Goal: Task Accomplishment & Management: Manage account settings

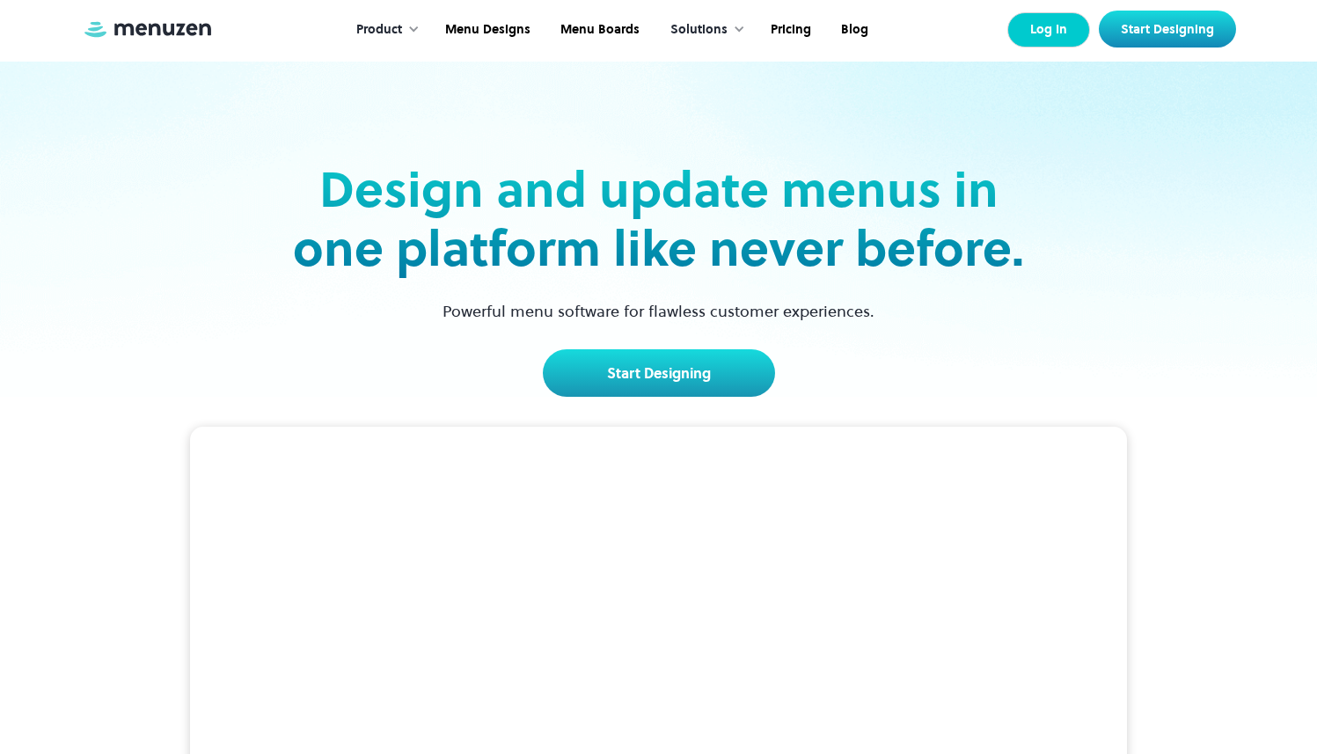
click at [1045, 26] on link "Log In" at bounding box center [1048, 29] width 83 height 35
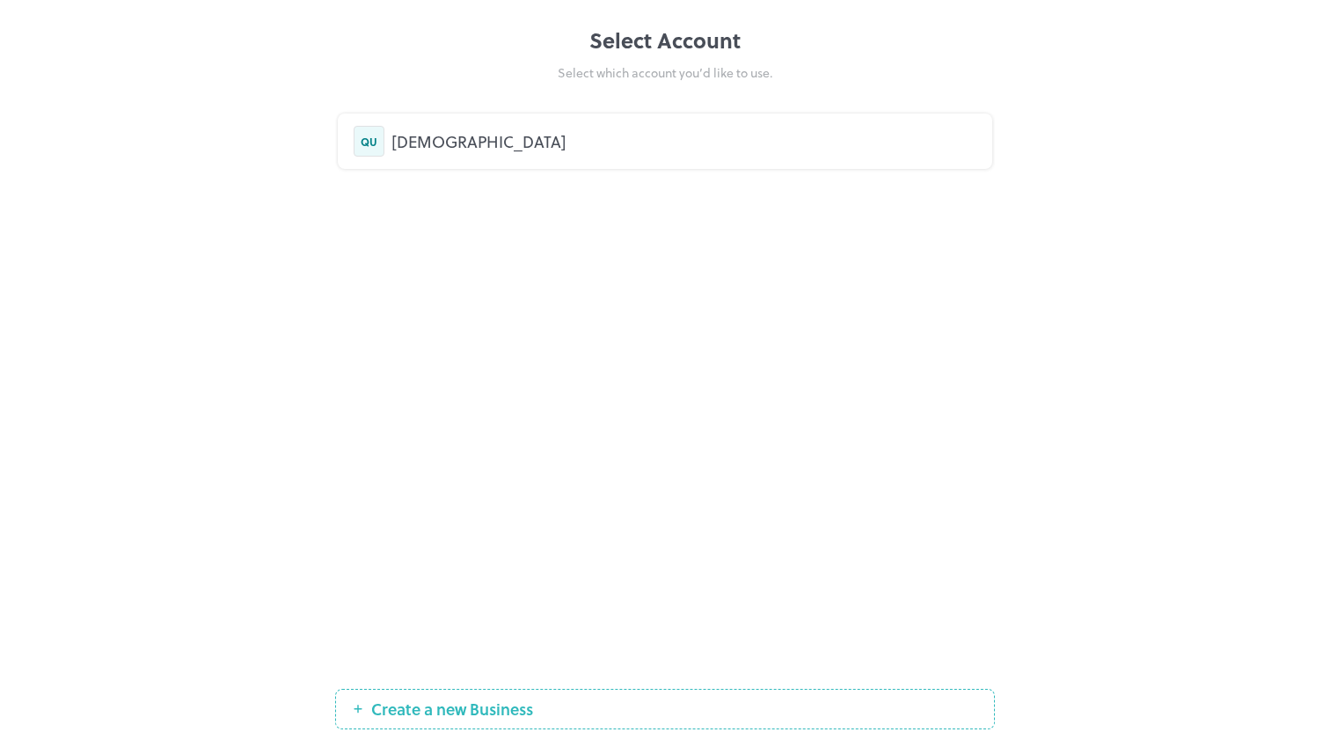
click at [507, 163] on div "QU QURE" at bounding box center [665, 140] width 655 height 55
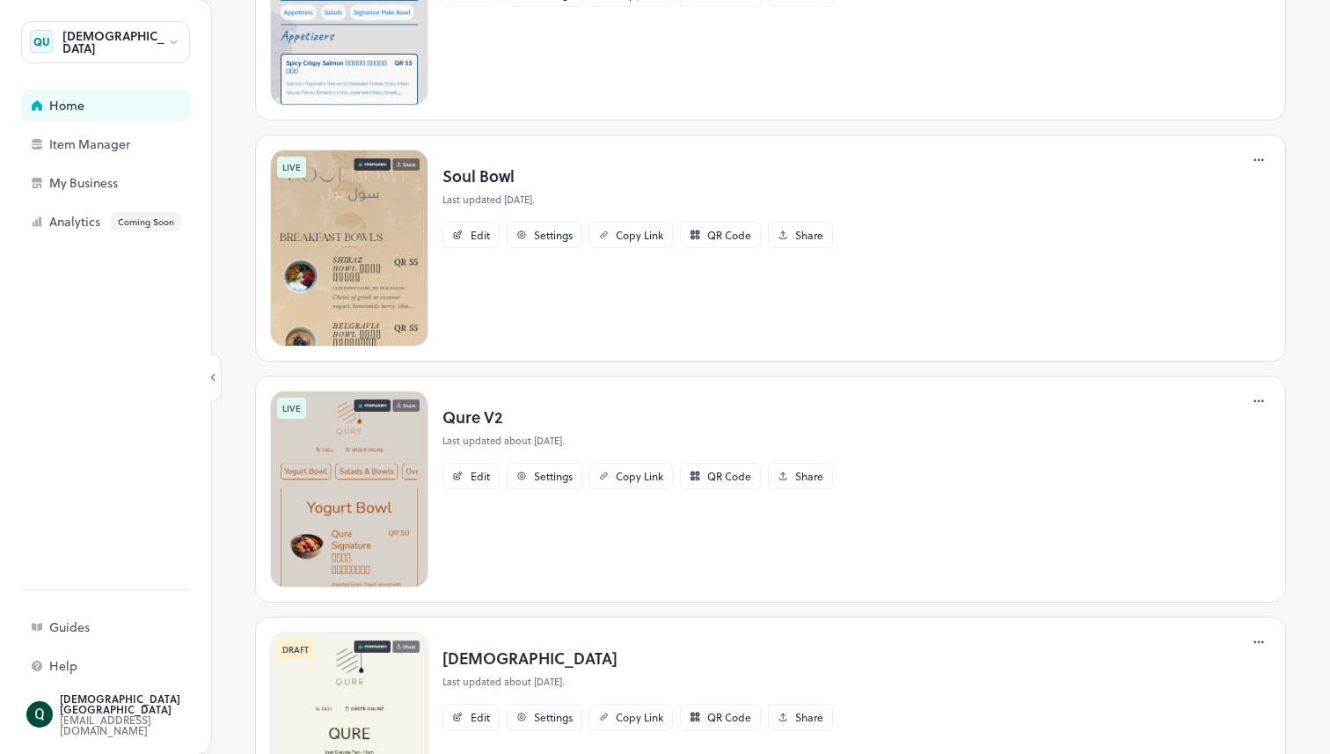
scroll to position [462, 0]
click at [357, 474] on img at bounding box center [349, 489] width 158 height 197
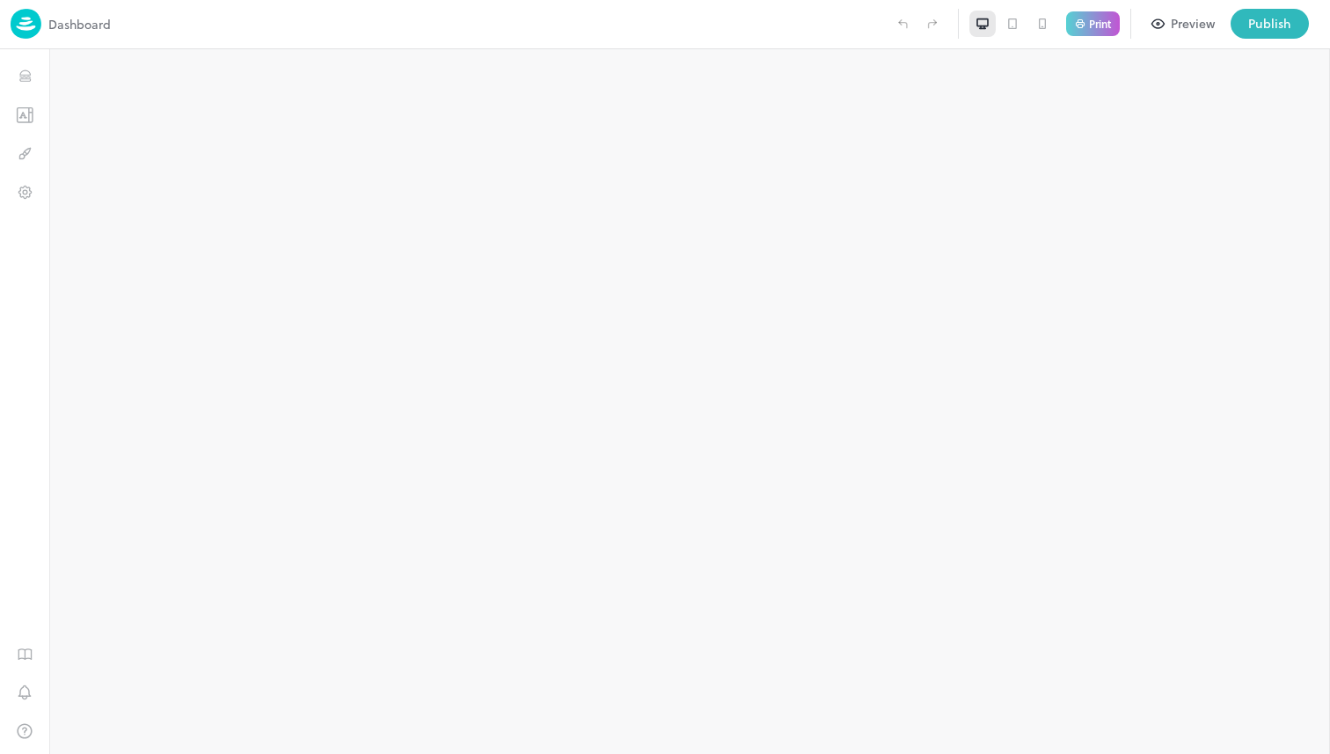
type input "**********"
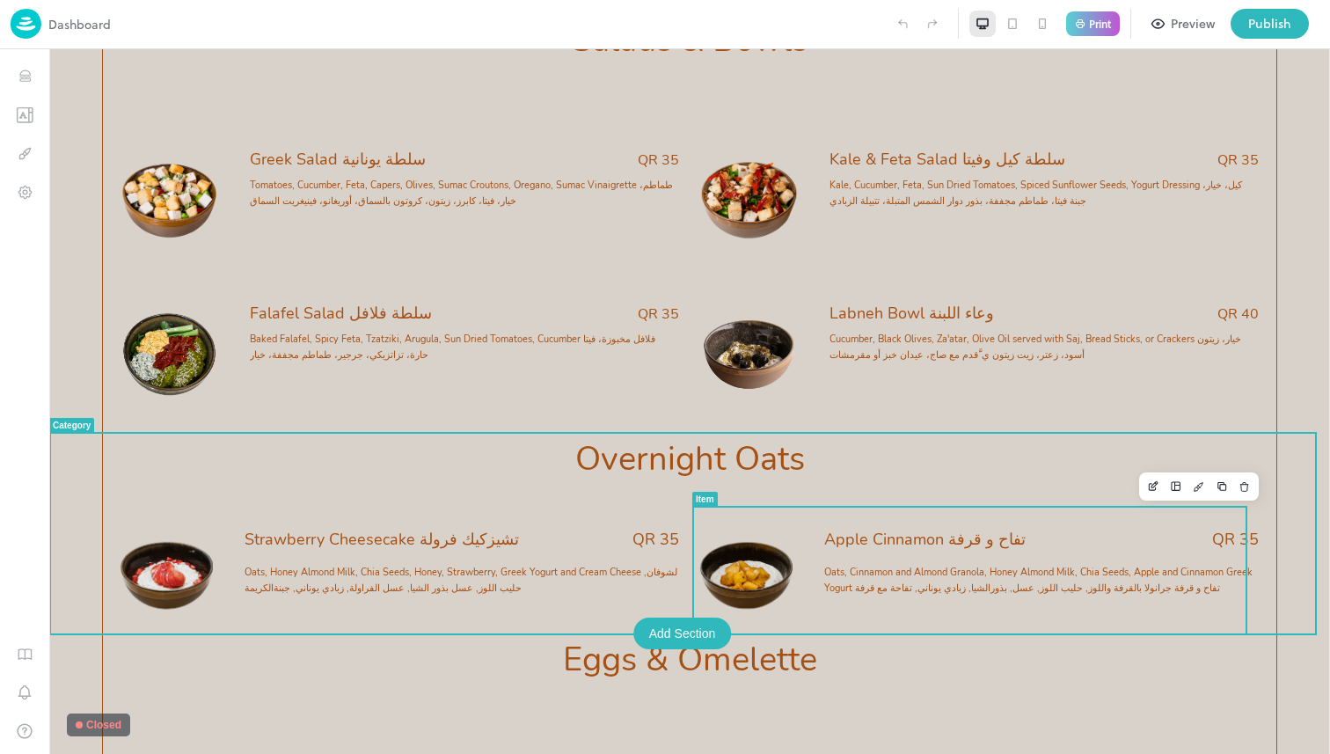
scroll to position [1476, 0]
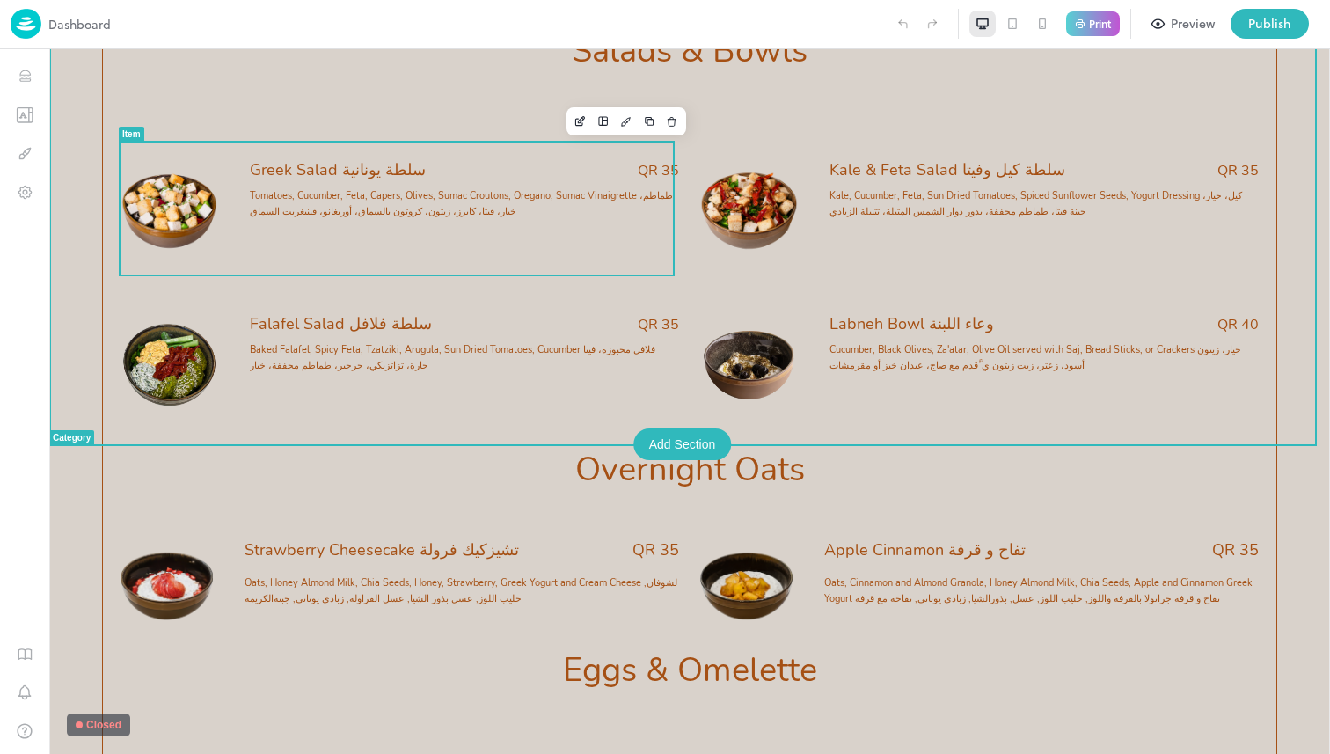
click at [500, 204] on span "Tomatoes, Cucumber, Feta, Capers, Olives, Sumac Croutons, Oregano, Sumac Vinaig…" at bounding box center [464, 202] width 429 height 32
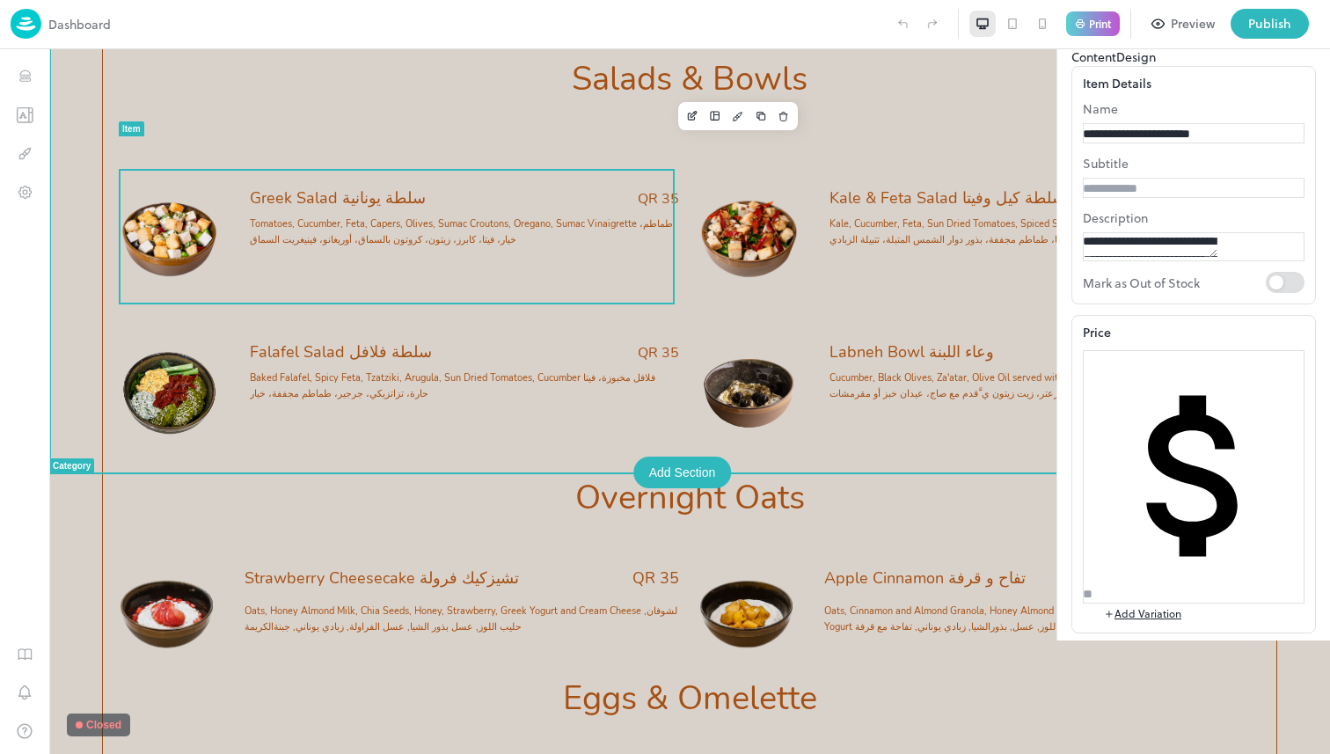
scroll to position [1429, 0]
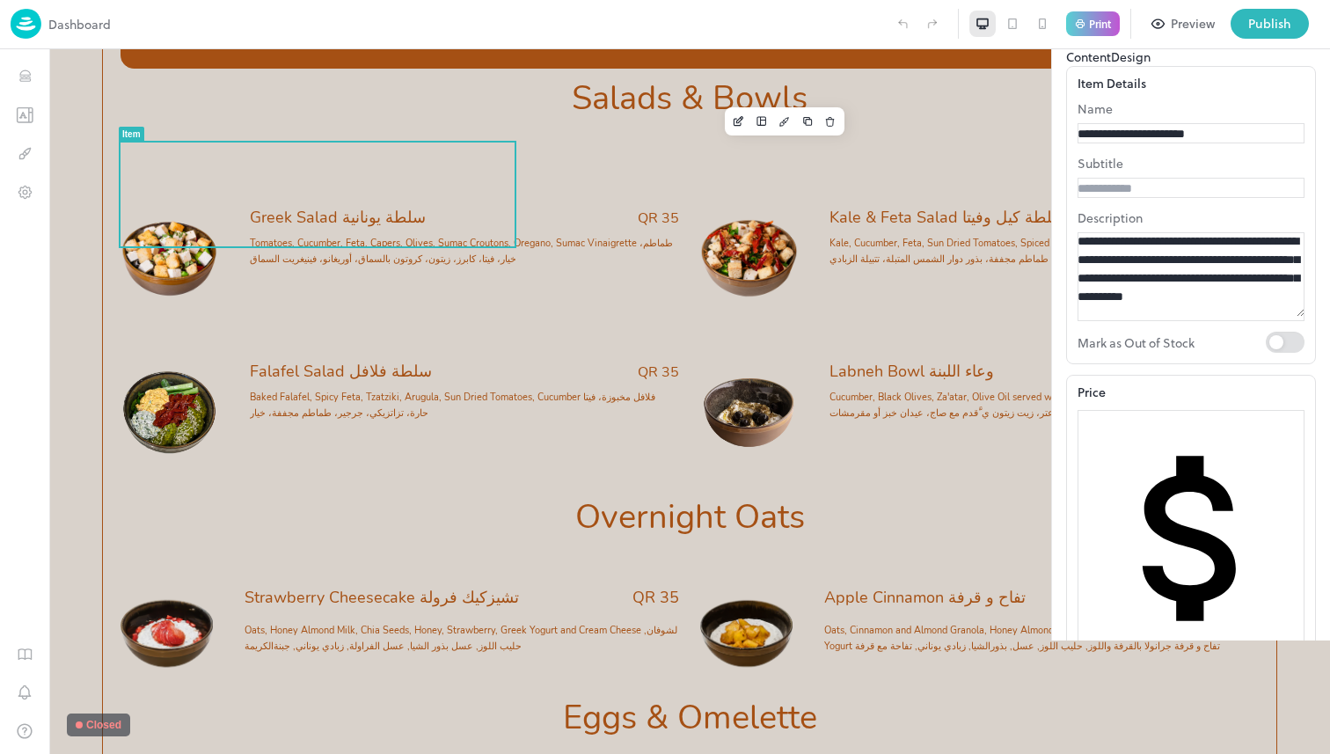
click at [1196, 317] on textarea "**********" at bounding box center [1191, 274] width 227 height 84
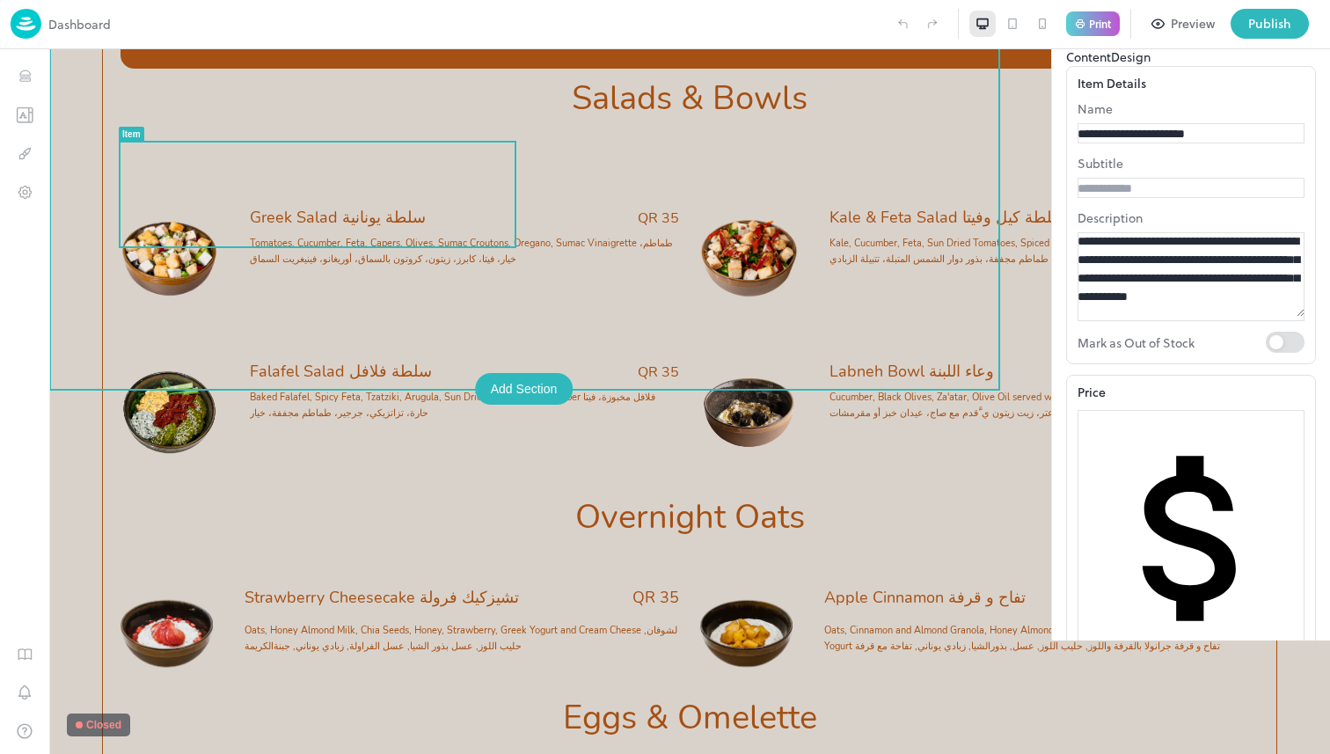
scroll to position [0, 0]
drag, startPoint x: 1172, startPoint y: 464, endPoint x: 987, endPoint y: 352, distance: 216.4
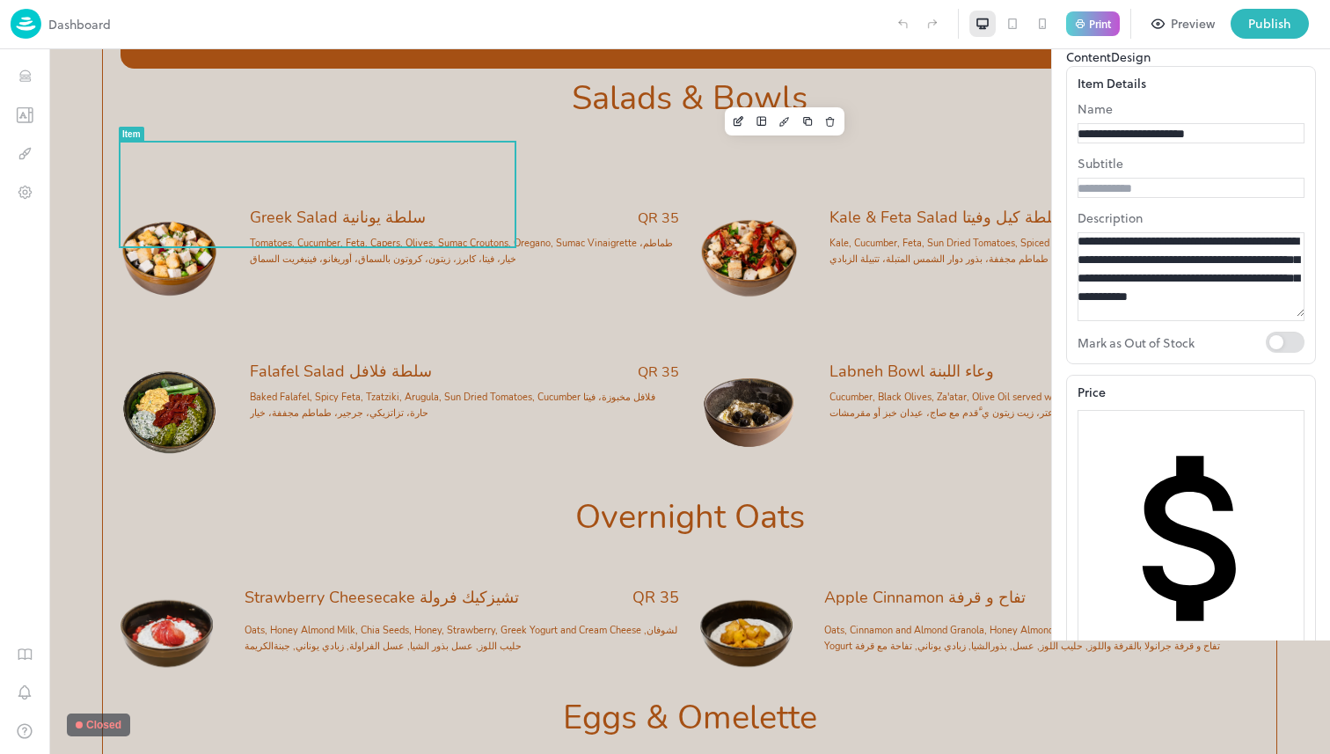
type textarea "**********"
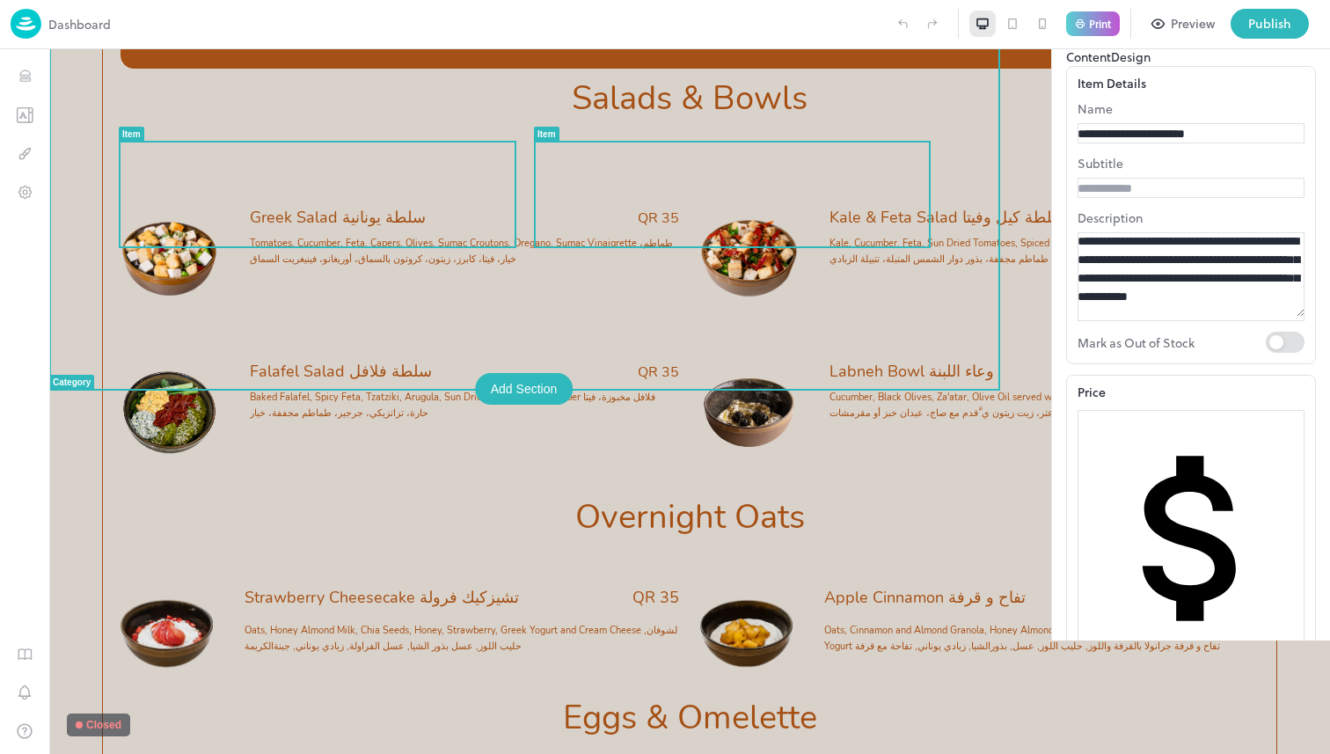
click at [830, 237] on span "Kale, Cucumber, Feta, Sun Dried Tomatoes, Spiced Sunflower Seeds, Yogurt Dressi…" at bounding box center [1036, 251] width 413 height 29
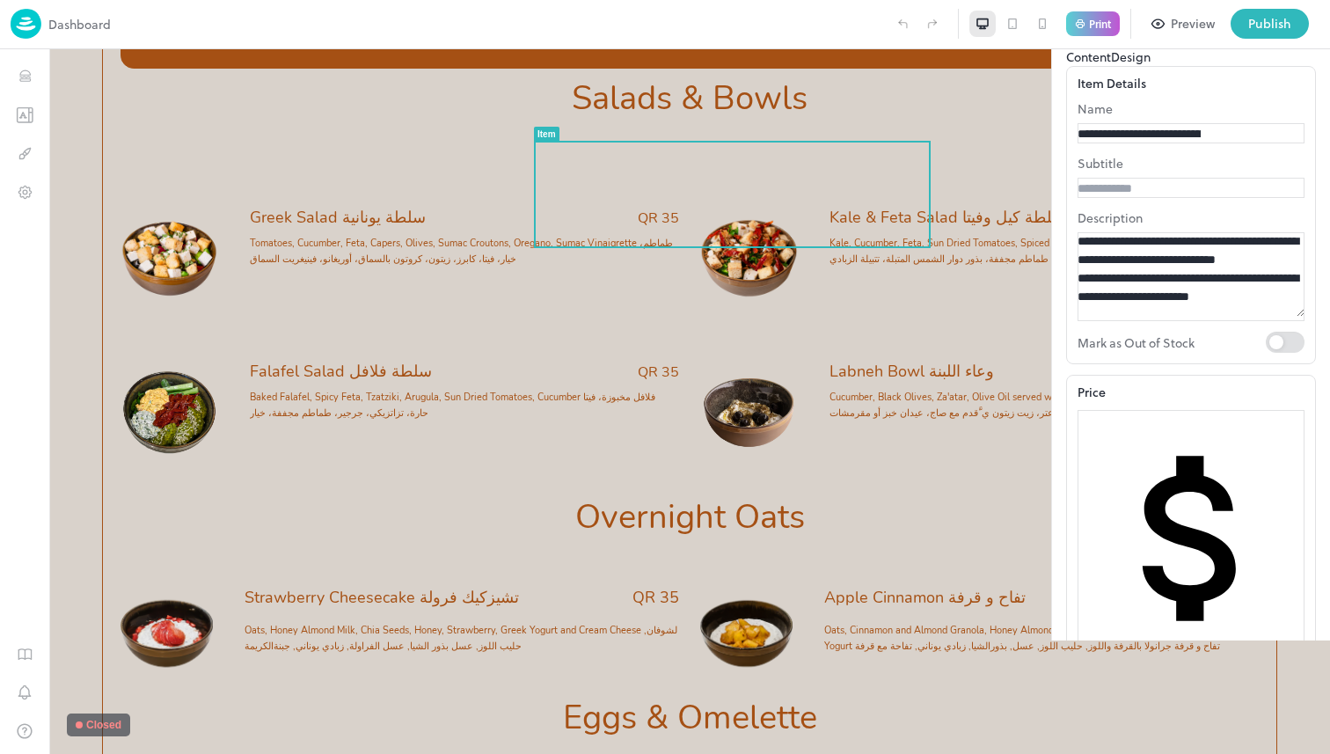
drag, startPoint x: 1260, startPoint y: 453, endPoint x: 989, endPoint y: 327, distance: 298.7
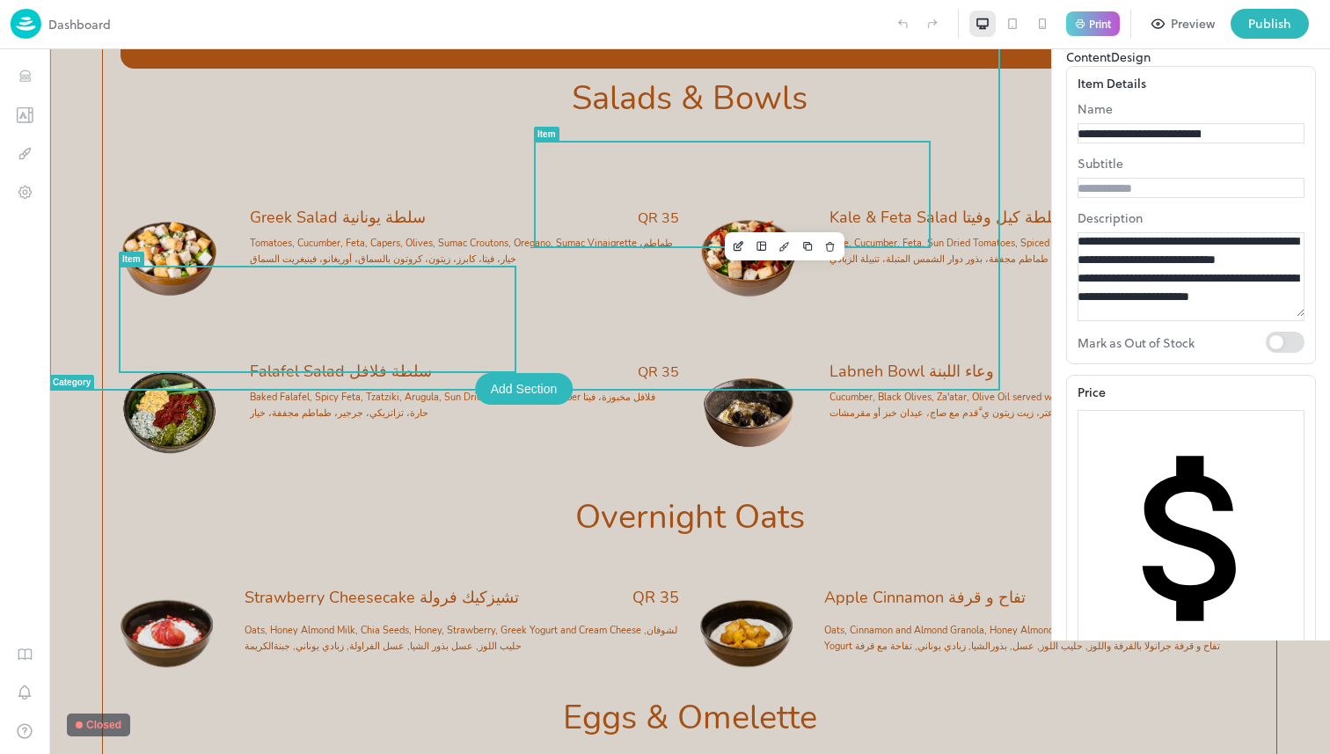
click at [329, 391] on span "Baked Falafel, Spicy Feta, Tzatziki, Arugula, Sun Dried Tomatoes, Cucumber فلاف…" at bounding box center [453, 405] width 406 height 29
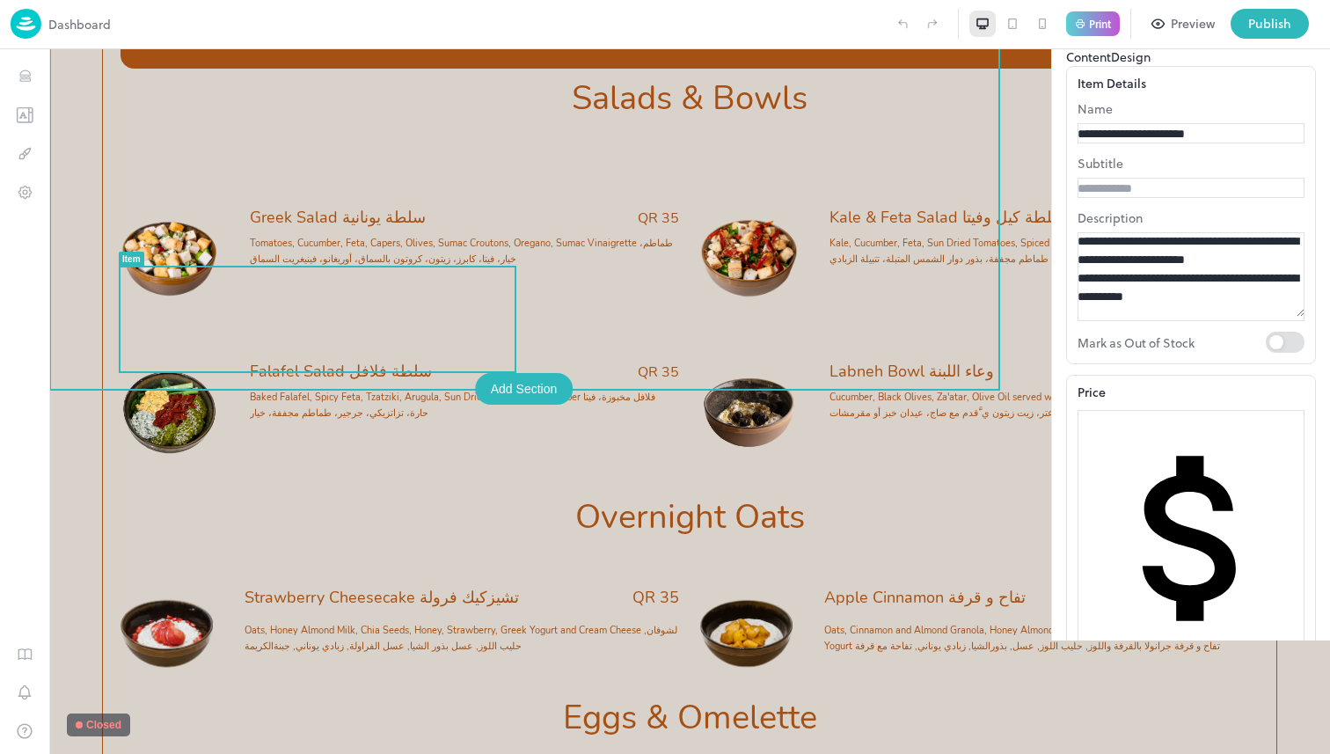
drag, startPoint x: 1243, startPoint y: 450, endPoint x: 988, endPoint y: 337, distance: 279.2
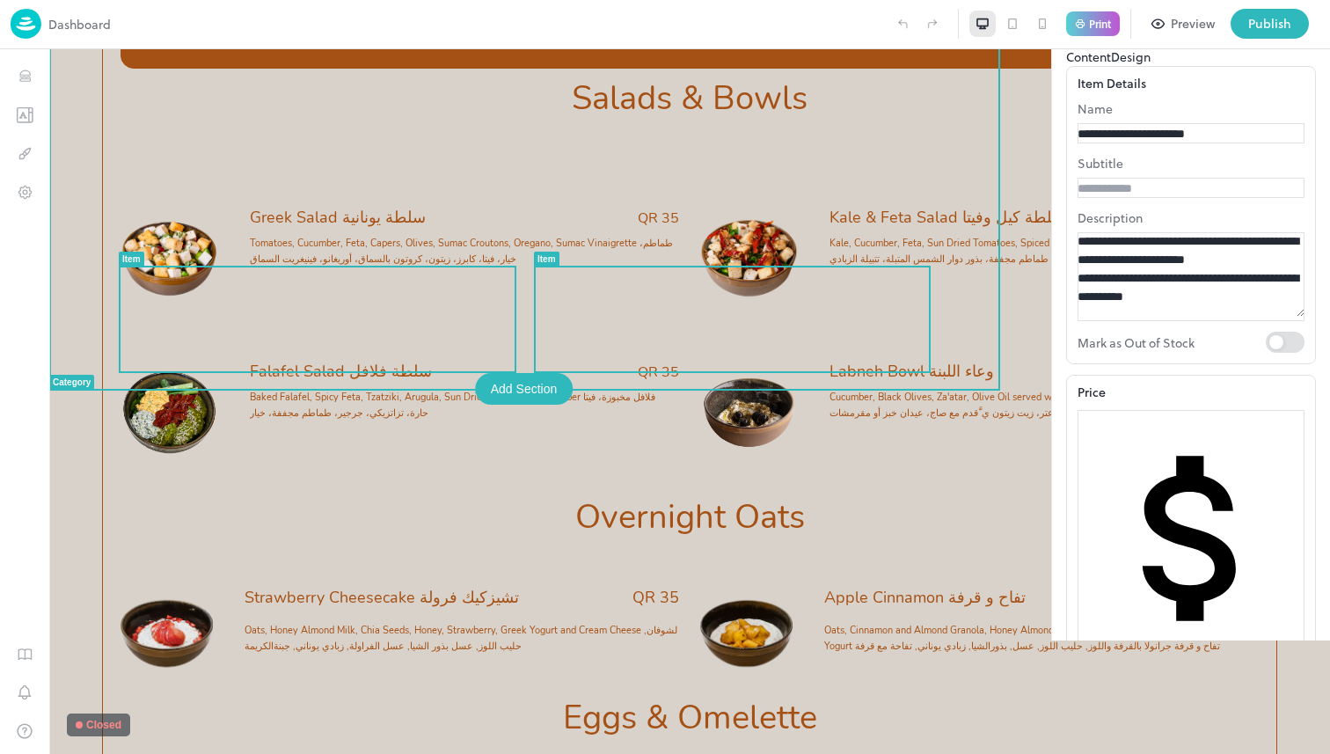
click at [795, 363] on div "Labneh Bowl وعاء اللبنة QR 40 Cucumber, Black Olives, Za'atar, Olive Oil served…" at bounding box center [979, 412] width 559 height 133
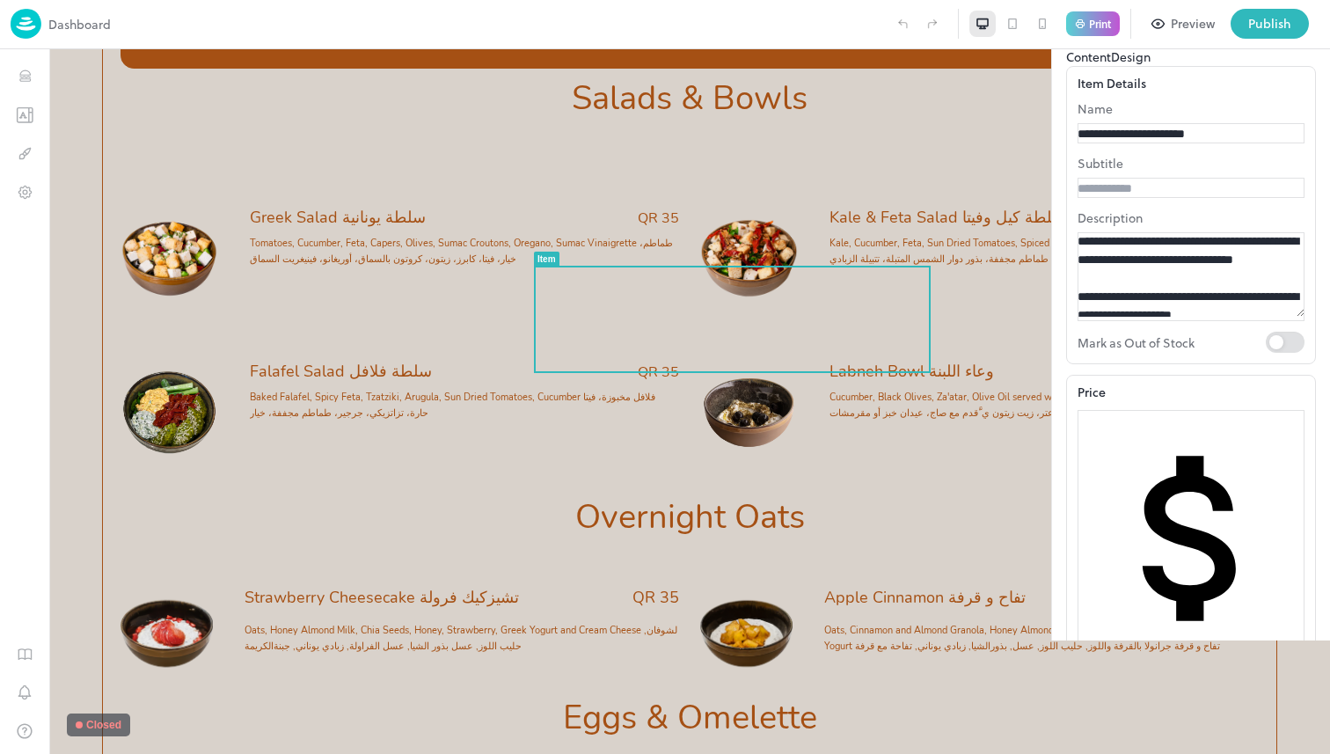
drag, startPoint x: 1223, startPoint y: 451, endPoint x: 1003, endPoint y: 340, distance: 246.7
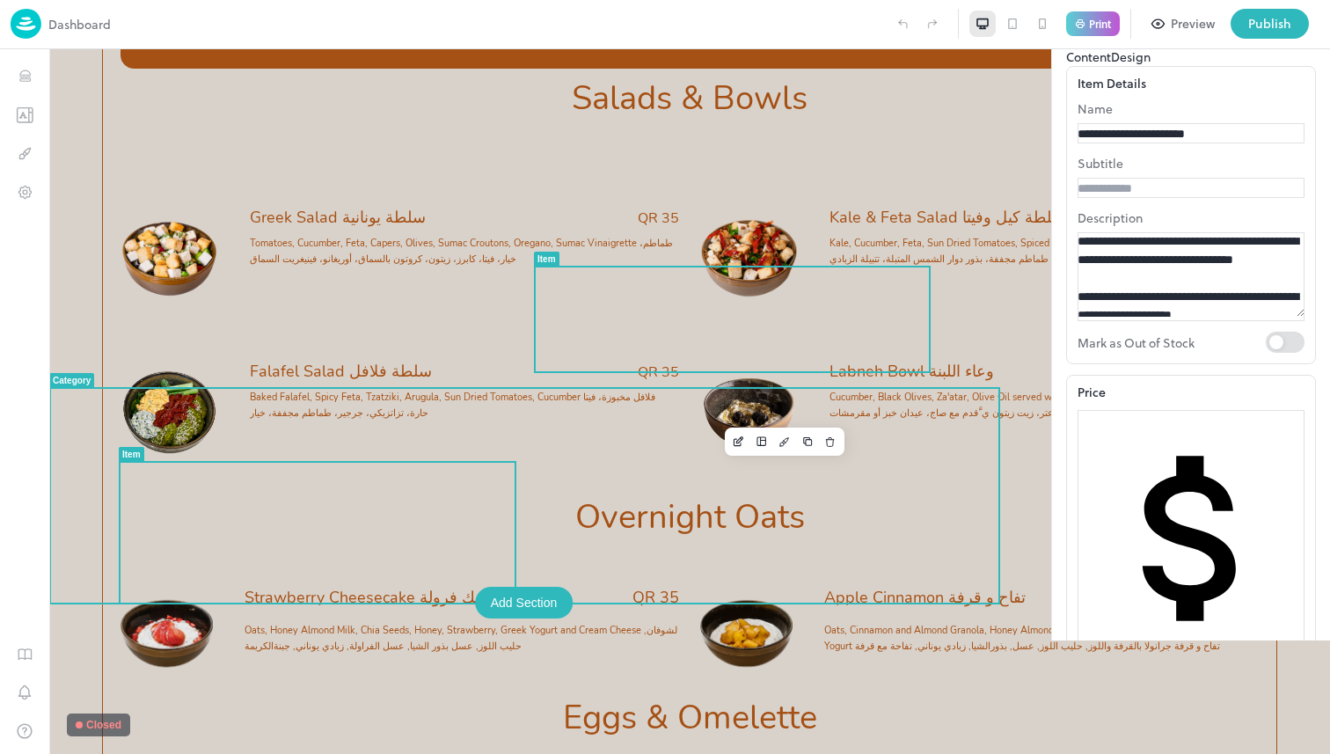
click at [388, 588] on div "Strawberry Cheesecake تشيزكيك فرولة QR 35 Oats, Honey Almond Milk, Chia Seeds, …" at bounding box center [462, 628] width 435 height 80
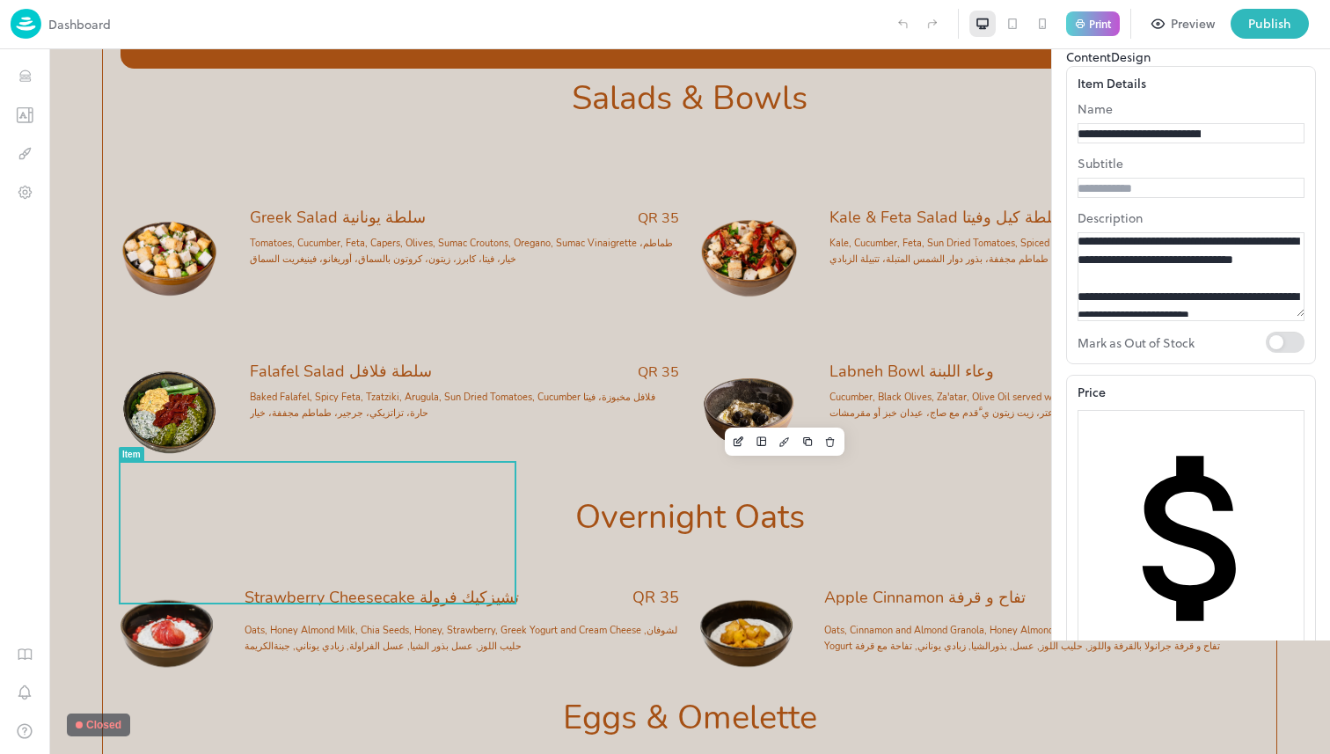
drag, startPoint x: 1278, startPoint y: 456, endPoint x: 943, endPoint y: 330, distance: 358.0
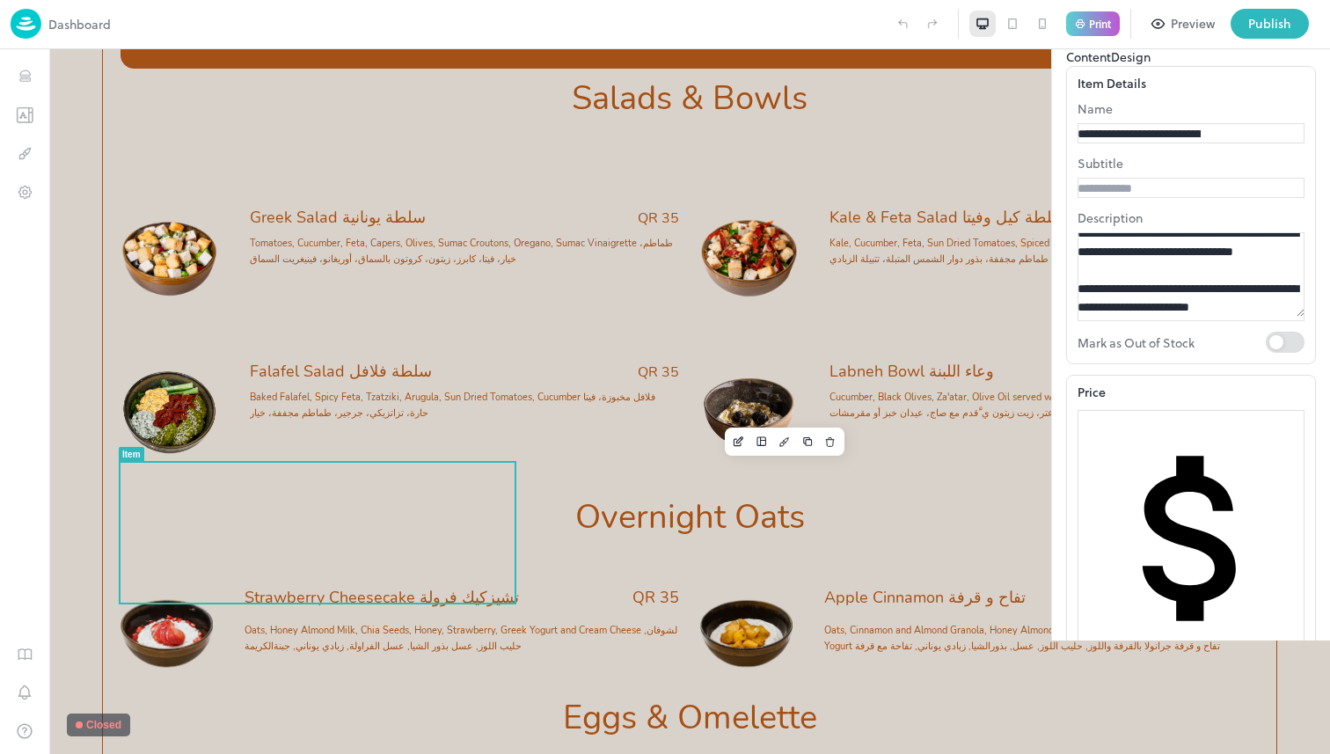
scroll to position [42, 0]
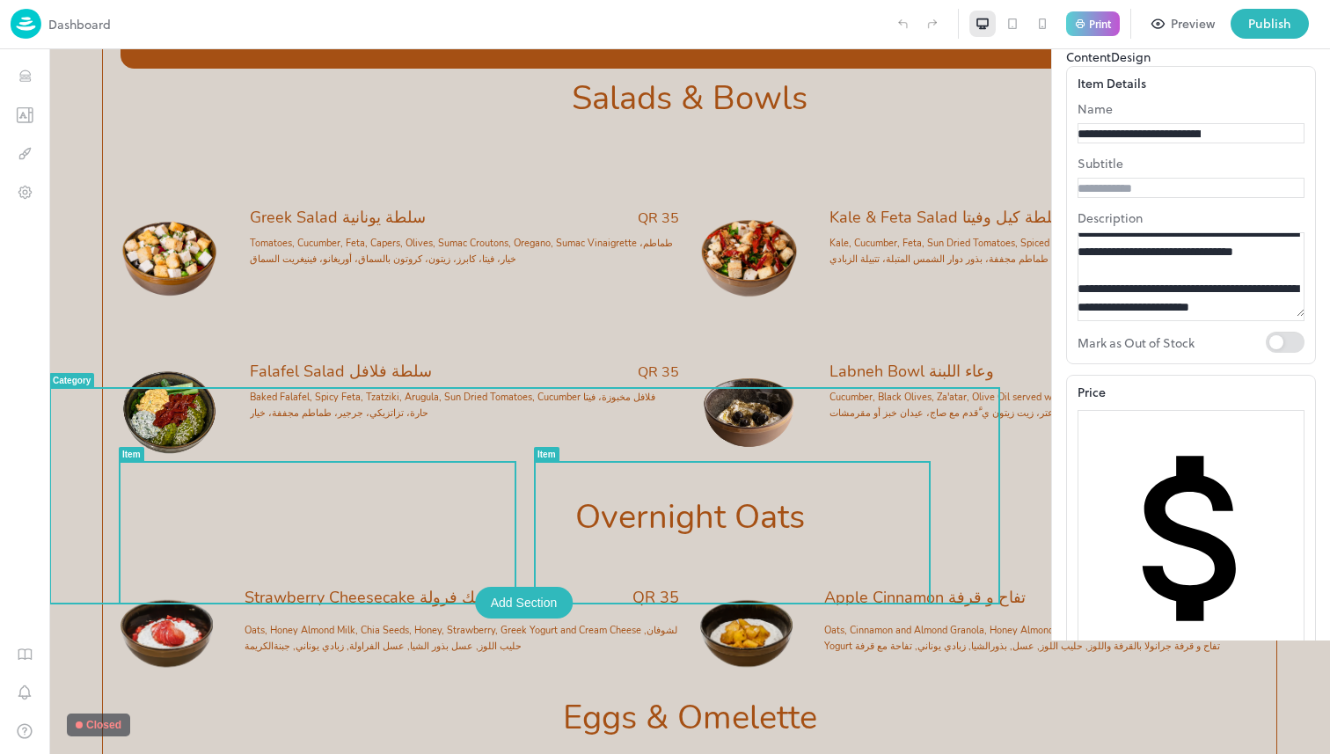
click at [824, 624] on span "Oats, Cinnamon and Almond Granola, Honey Almond Milk, Chia Seeds, Apple and Cin…" at bounding box center [1038, 638] width 428 height 29
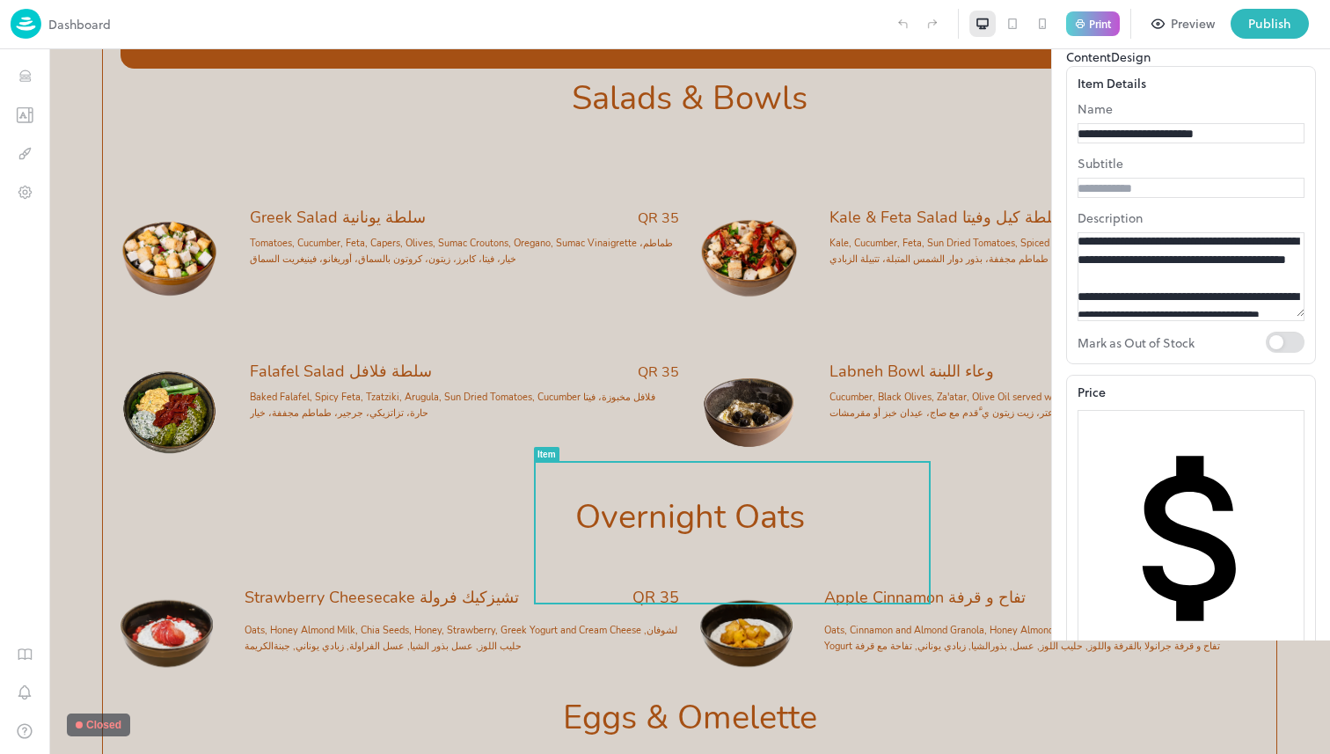
drag, startPoint x: 1266, startPoint y: 415, endPoint x: 875, endPoint y: 271, distance: 416.4
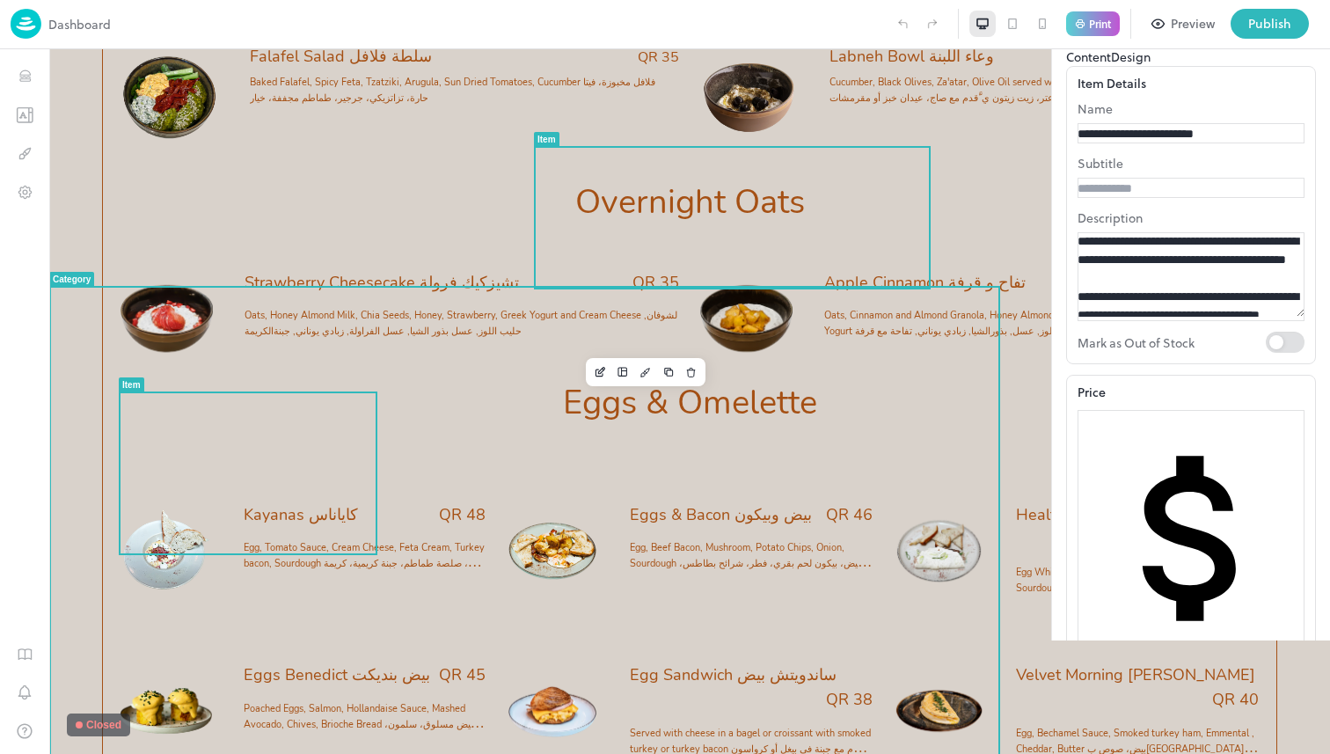
scroll to position [1744, 0]
click at [328, 540] on span "Egg, Tomato Sauce, Cream Cheese, Feta Cream, Turkey bacon, Sourdough بيض، صلصة …" at bounding box center [364, 562] width 241 height 45
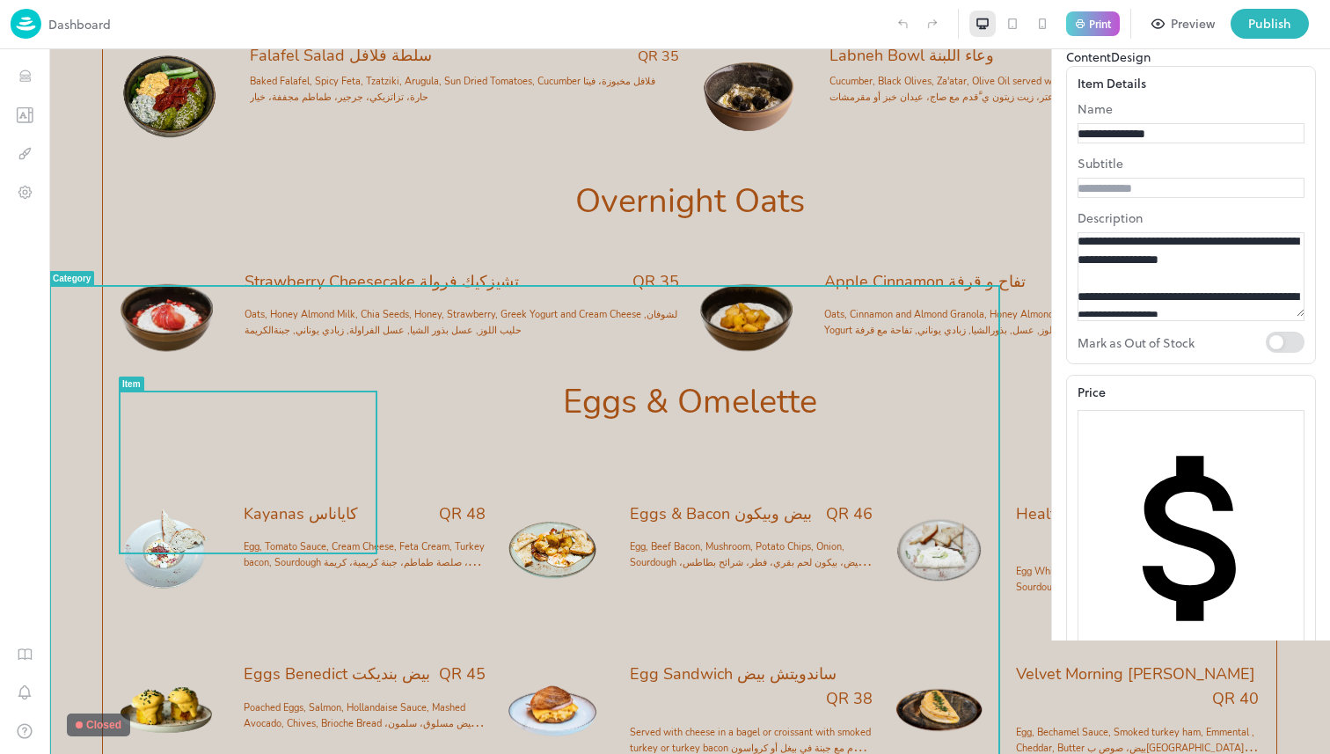
drag, startPoint x: 1248, startPoint y: 456, endPoint x: 938, endPoint y: 350, distance: 328.0
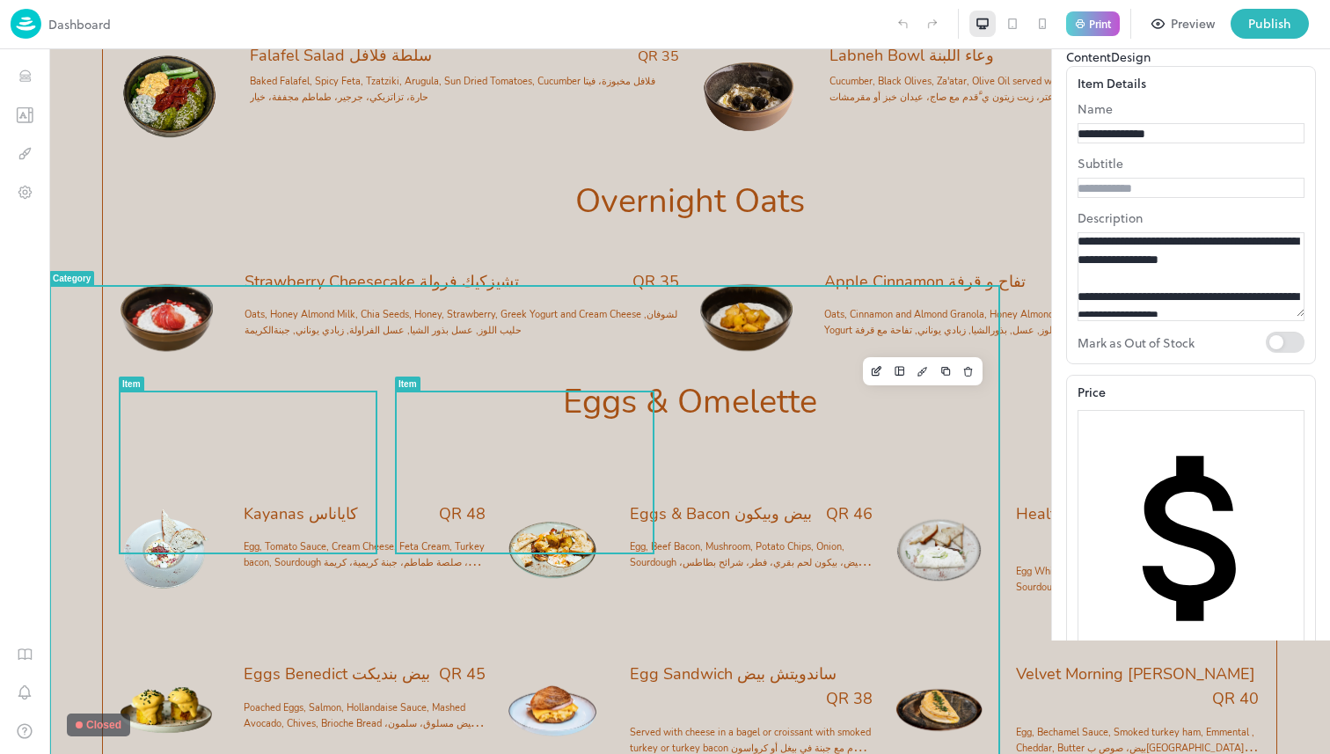
click at [507, 493] on div "Eggs & Bacon بيض وبيكون QR 46 Egg, Beef Bacon, Mushroom, Potato Chips, Onion, S…" at bounding box center [689, 555] width 365 height 139
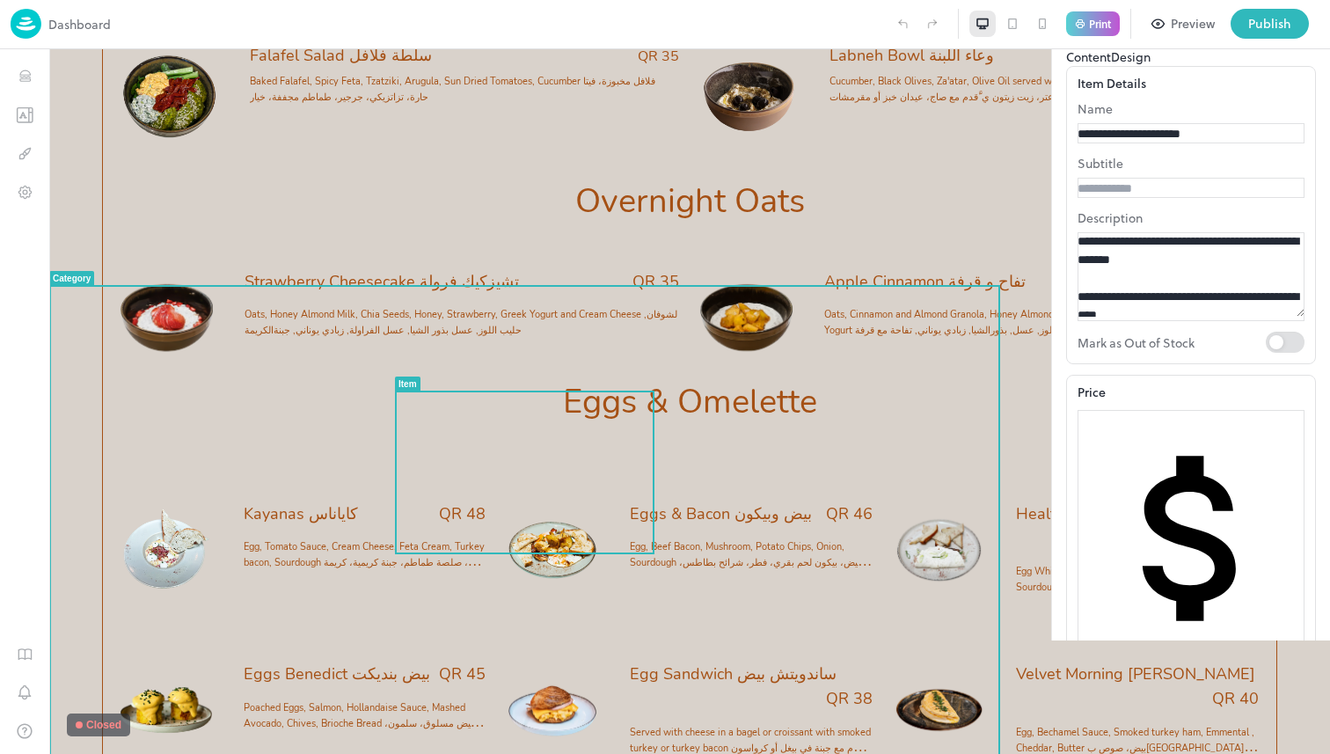
drag, startPoint x: 1310, startPoint y: 431, endPoint x: 923, endPoint y: 308, distance: 406.2
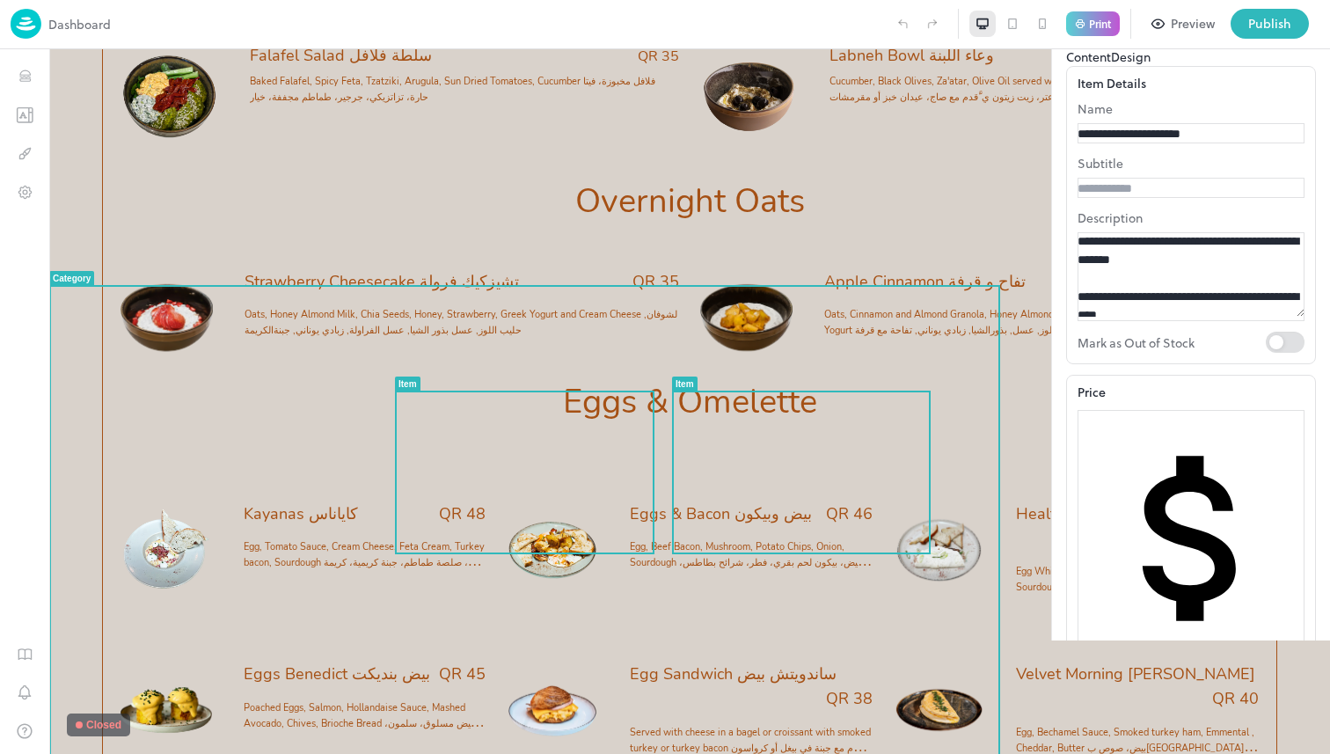
click at [1016, 565] on span "Egg White, Smoked Turkey, Mushroom, Spring Onion, Sourdough بياض بيض، ديك رومي …" at bounding box center [1135, 587] width 238 height 45
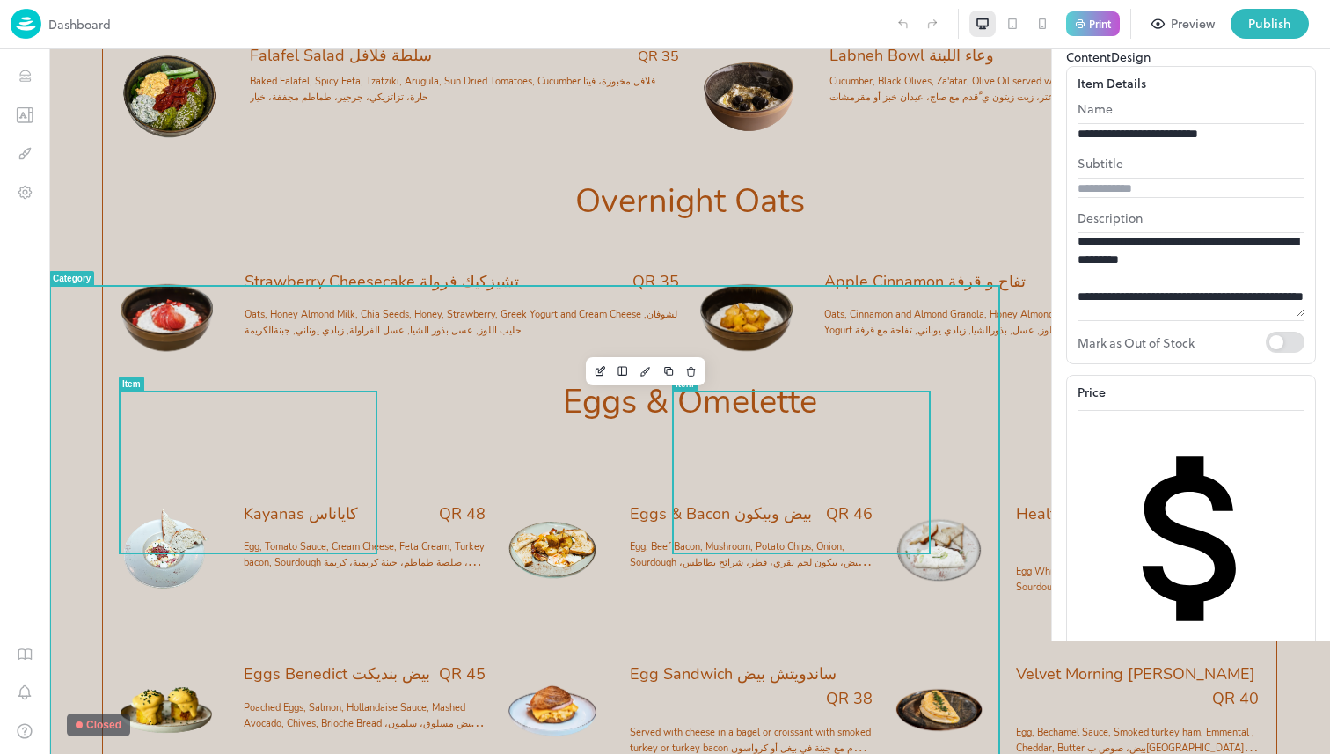
scroll to position [2093, 0]
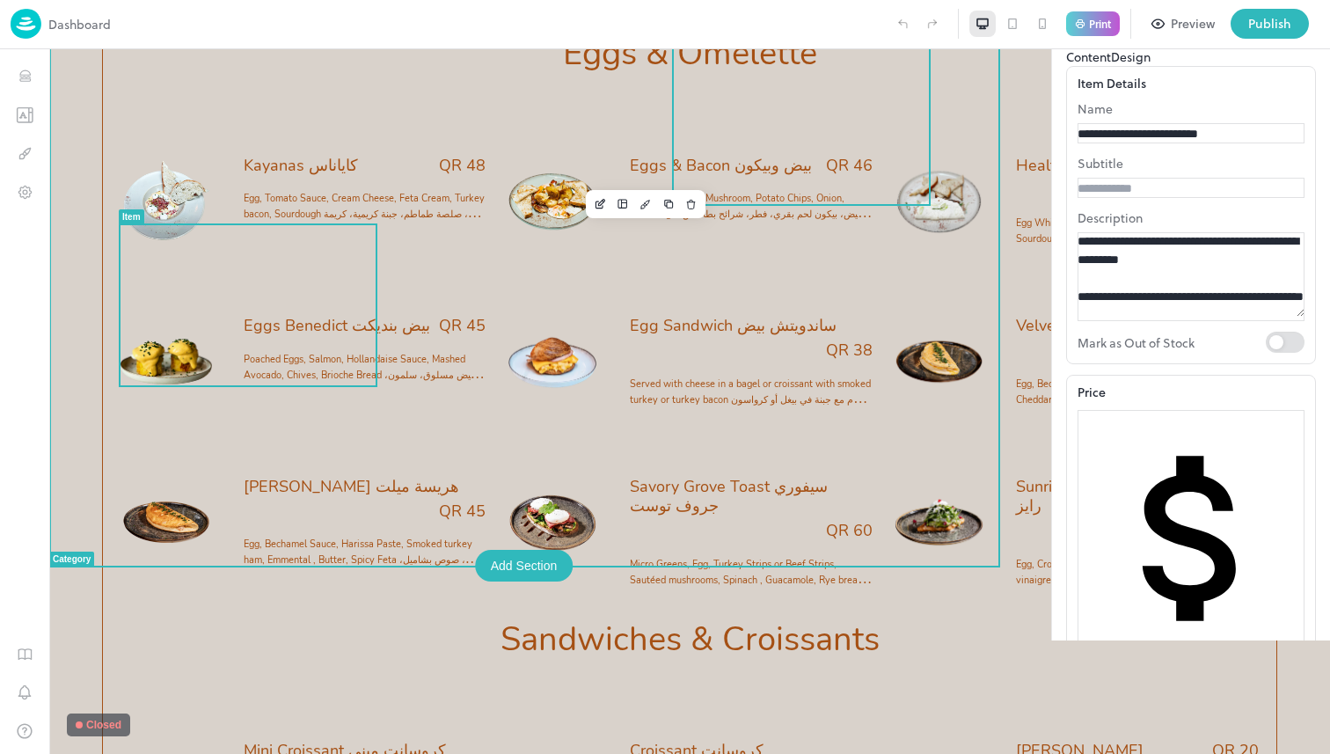
click at [262, 316] on div "Eggs Benedict بيض بنديكت QR 45 Poached Eggs, Salmon, Hollandaise Sauce, Mashed …" at bounding box center [365, 356] width 243 height 80
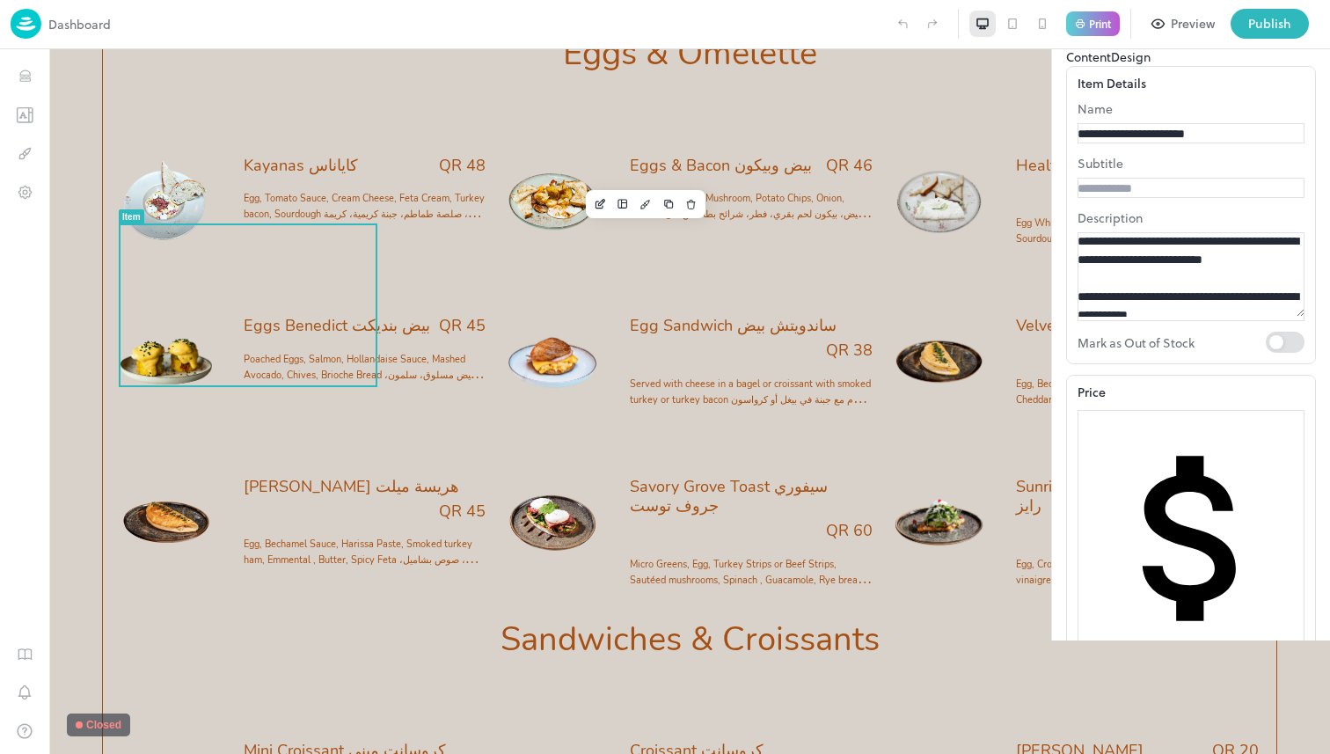
drag, startPoint x: 1186, startPoint y: 434, endPoint x: 948, endPoint y: 348, distance: 252.4
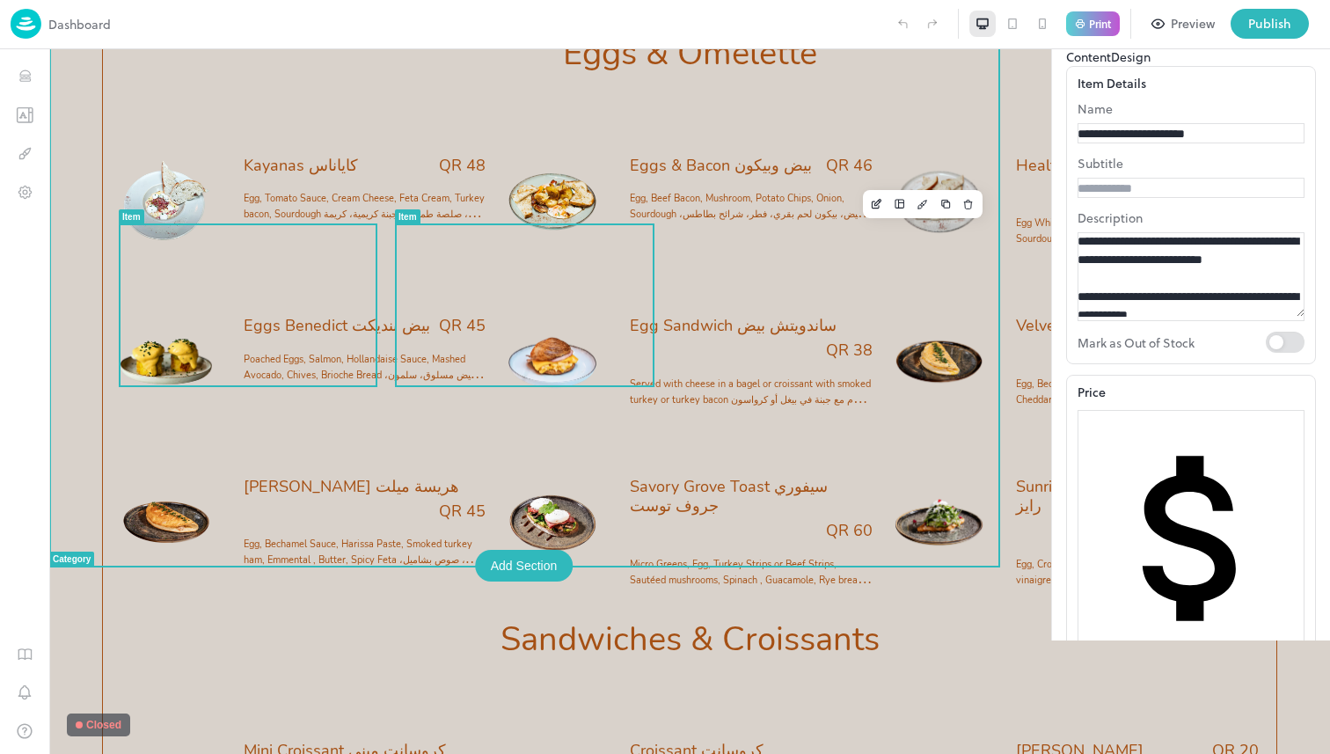
click at [630, 340] on div "QR 38" at bounding box center [751, 350] width 243 height 20
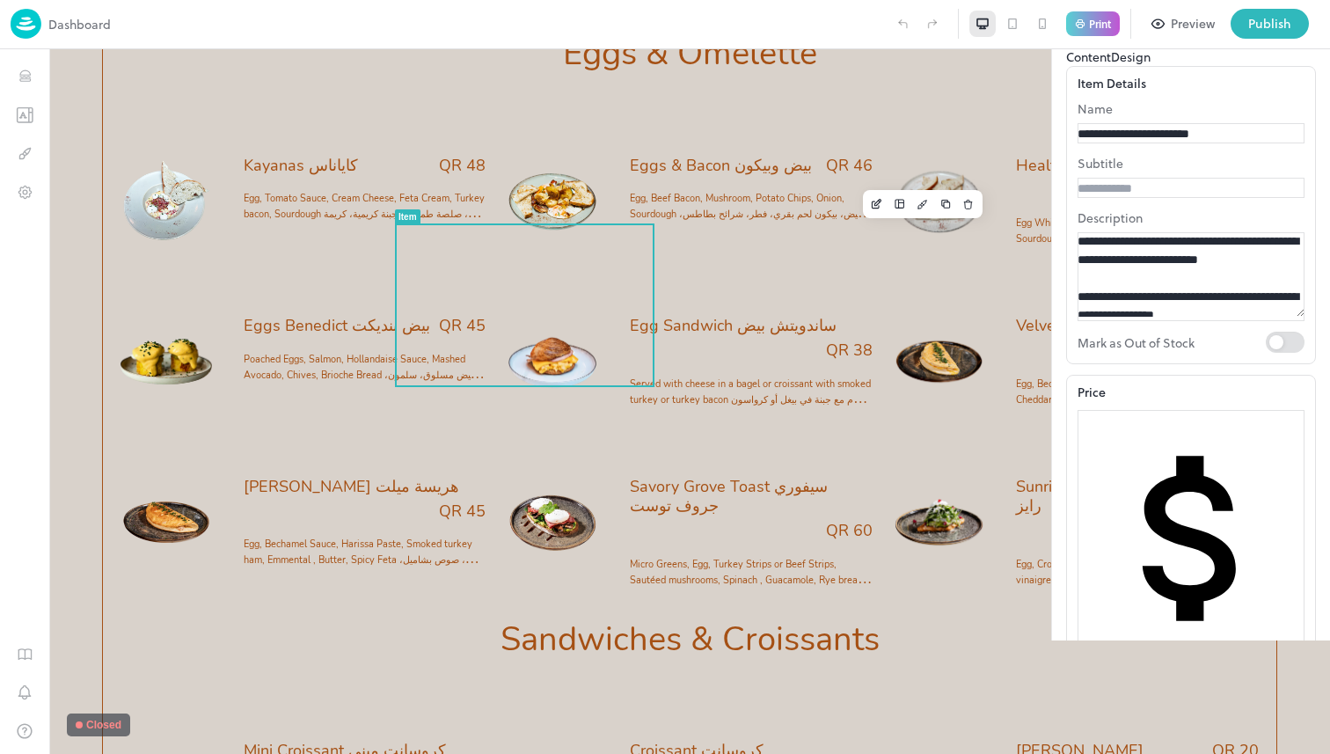
drag, startPoint x: 1211, startPoint y: 464, endPoint x: 793, endPoint y: 279, distance: 458.0
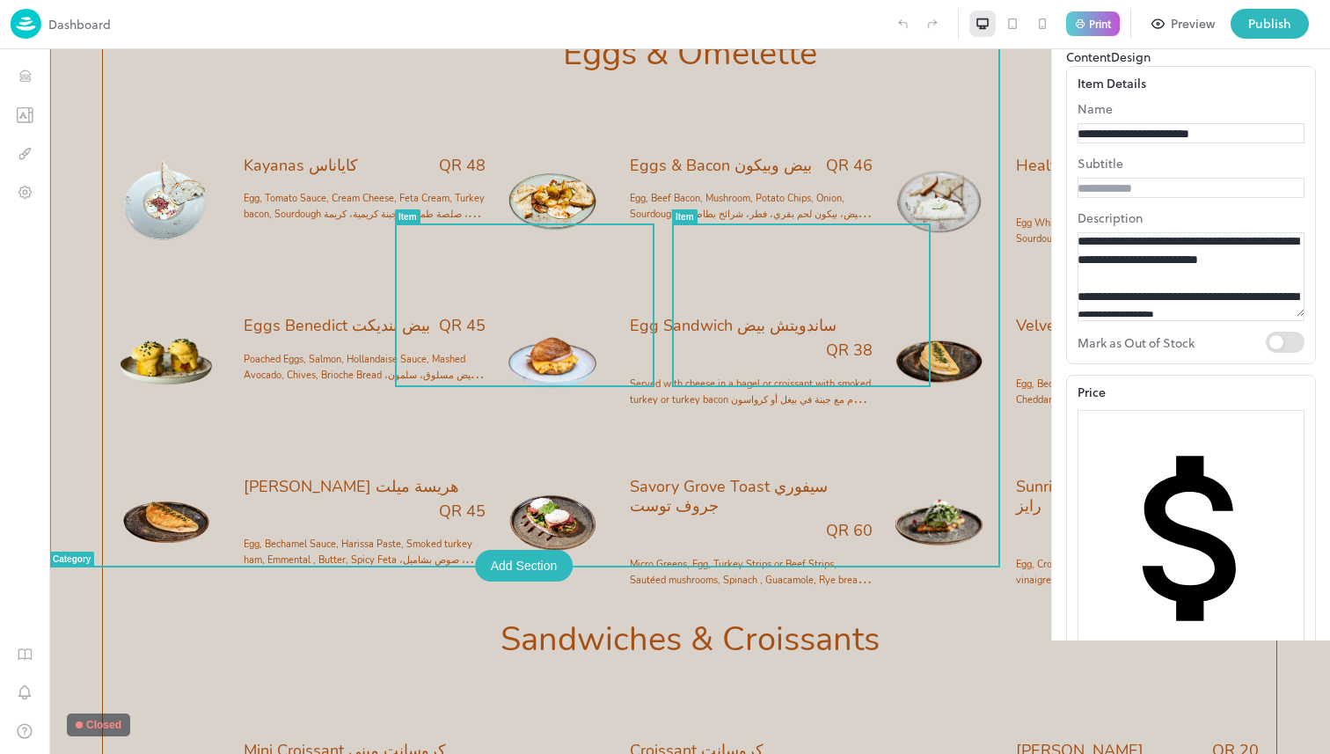
click at [1016, 316] on span "Velvet Morning [PERSON_NAME]" at bounding box center [1135, 326] width 239 height 20
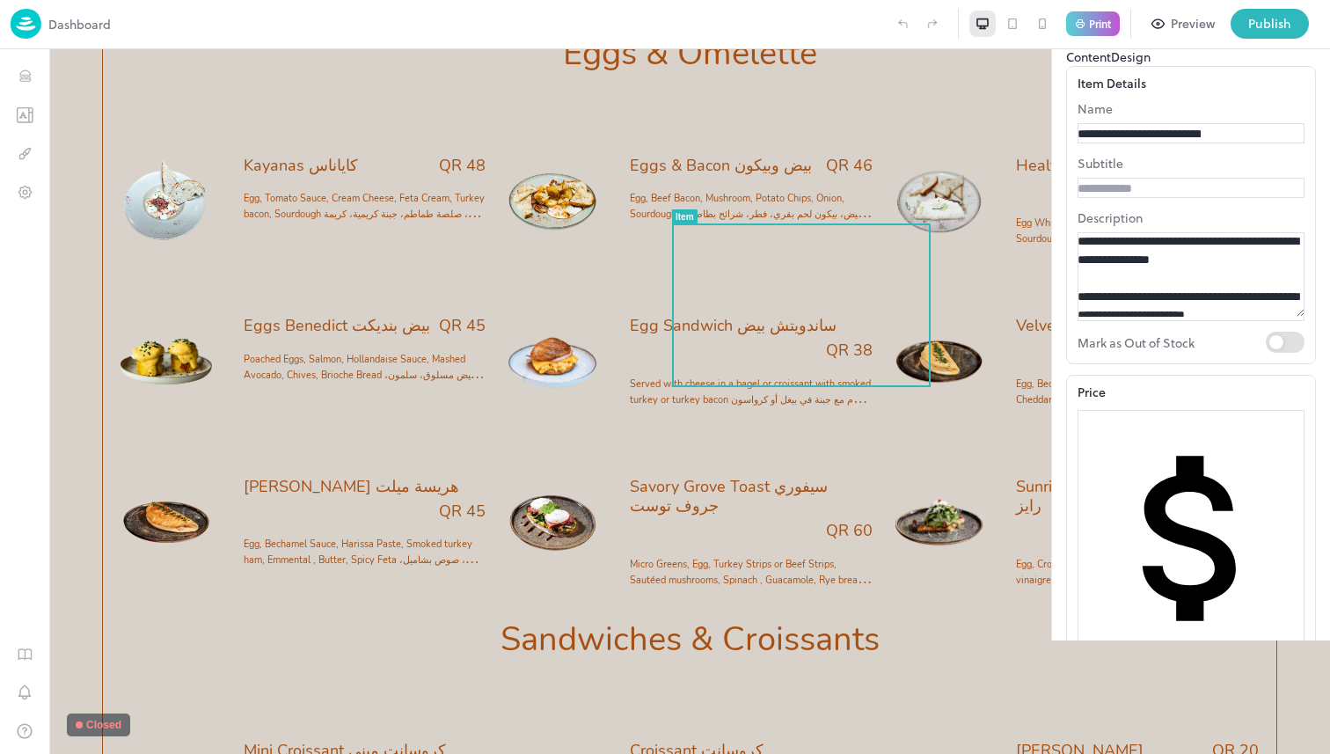
drag, startPoint x: 1160, startPoint y: 428, endPoint x: 835, endPoint y: 289, distance: 353.6
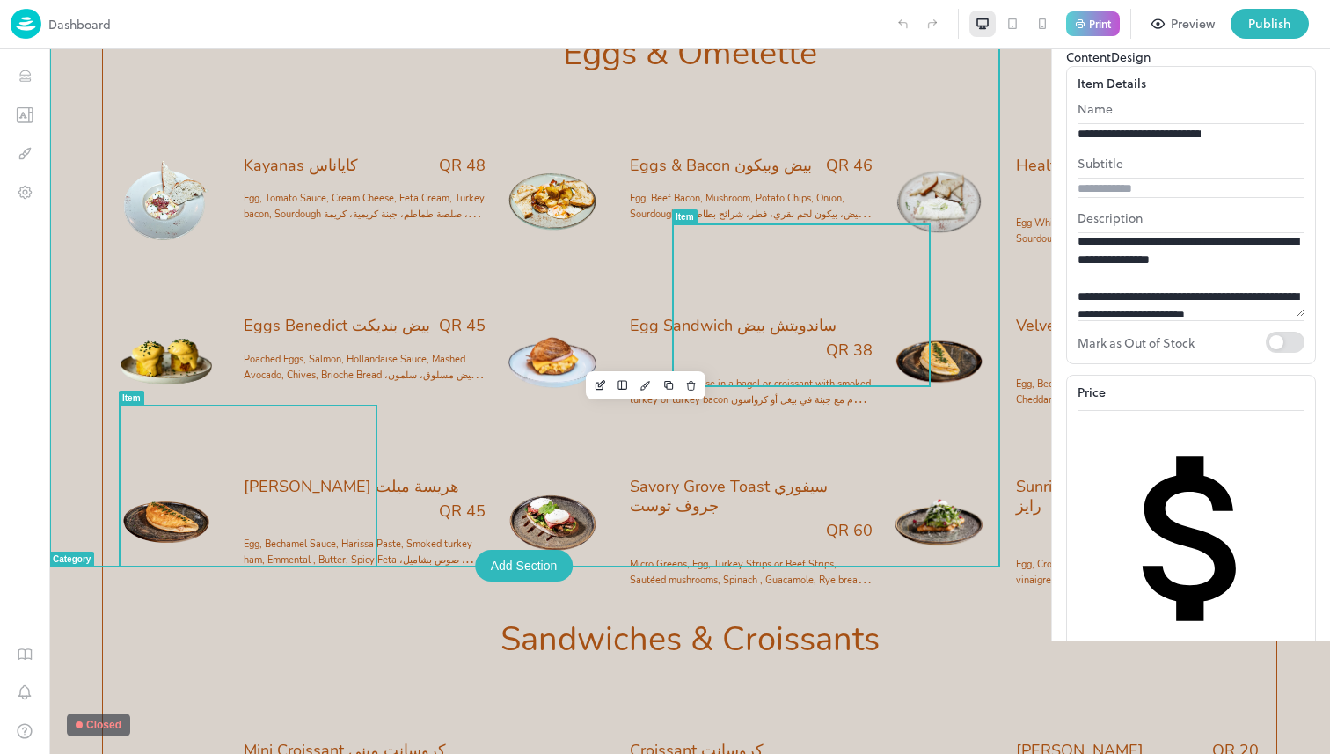
click at [296, 477] on div "Harissa Melt هريسة ميلت QR 45 Egg, Bechamel Sauce, Harissa Paste, Smoked turkey…" at bounding box center [365, 529] width 243 height 104
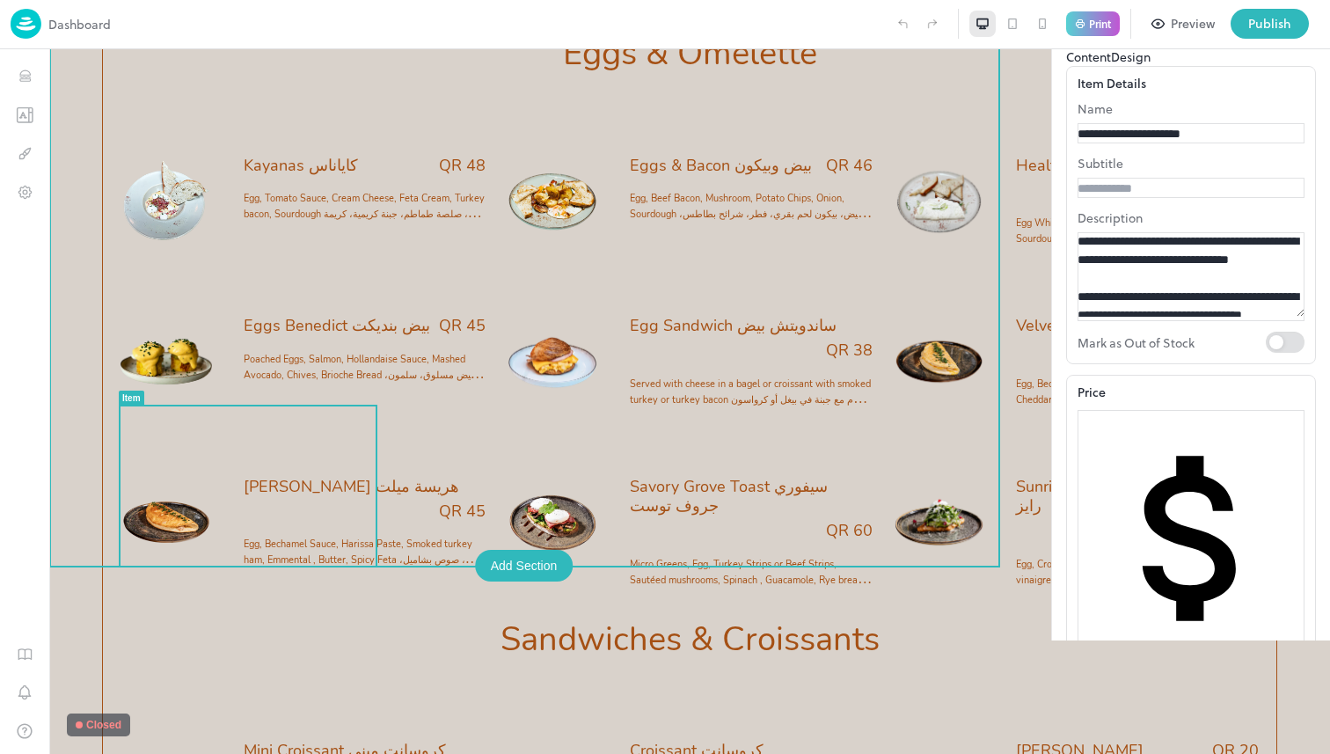
drag, startPoint x: 1291, startPoint y: 460, endPoint x: 923, endPoint y: 309, distance: 398.4
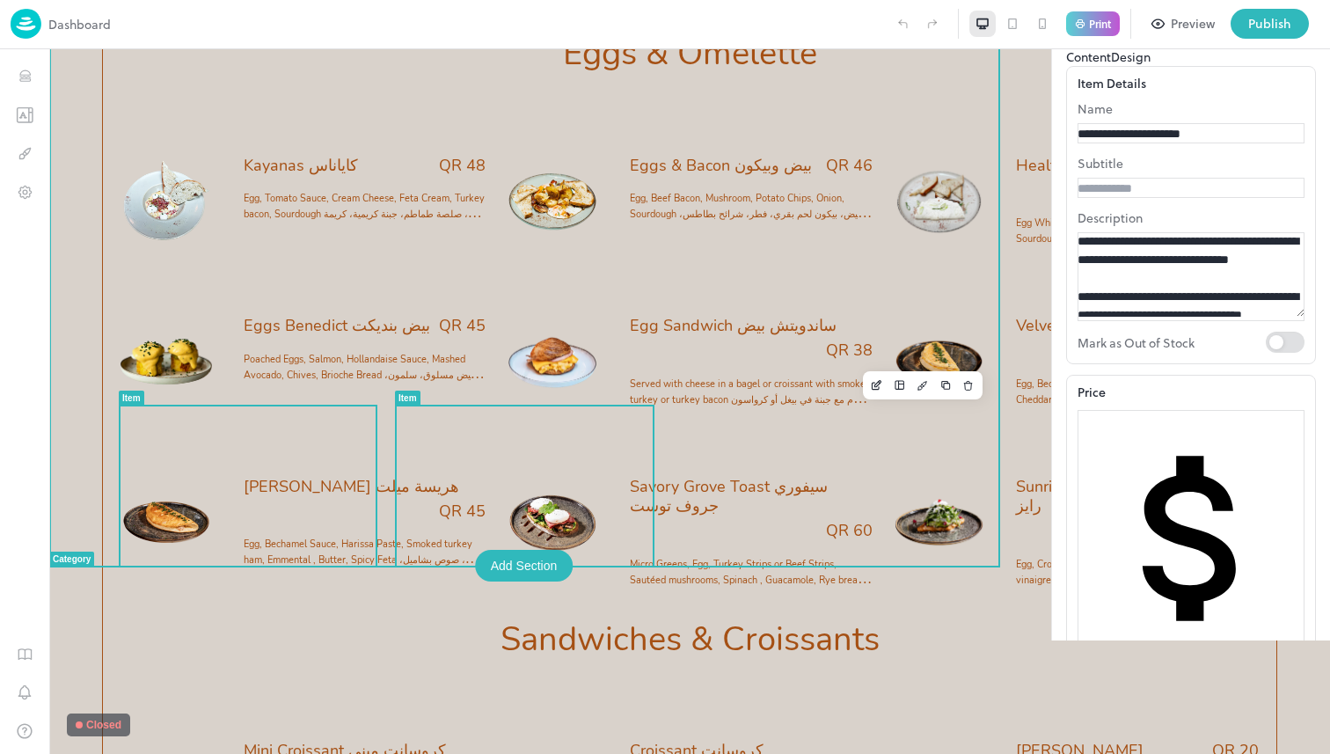
click at [630, 521] on div "QR 60" at bounding box center [751, 531] width 243 height 20
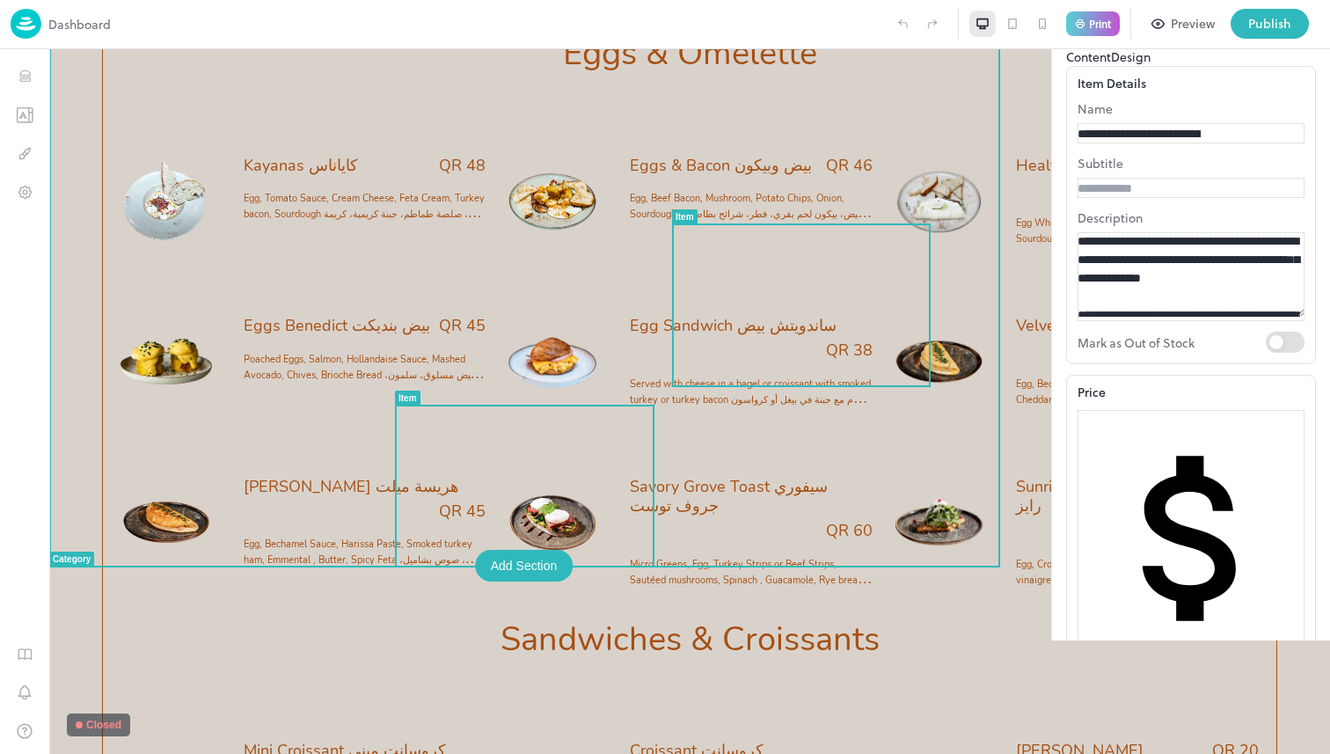
drag, startPoint x: 1150, startPoint y: 420, endPoint x: 852, endPoint y: 273, distance: 331.7
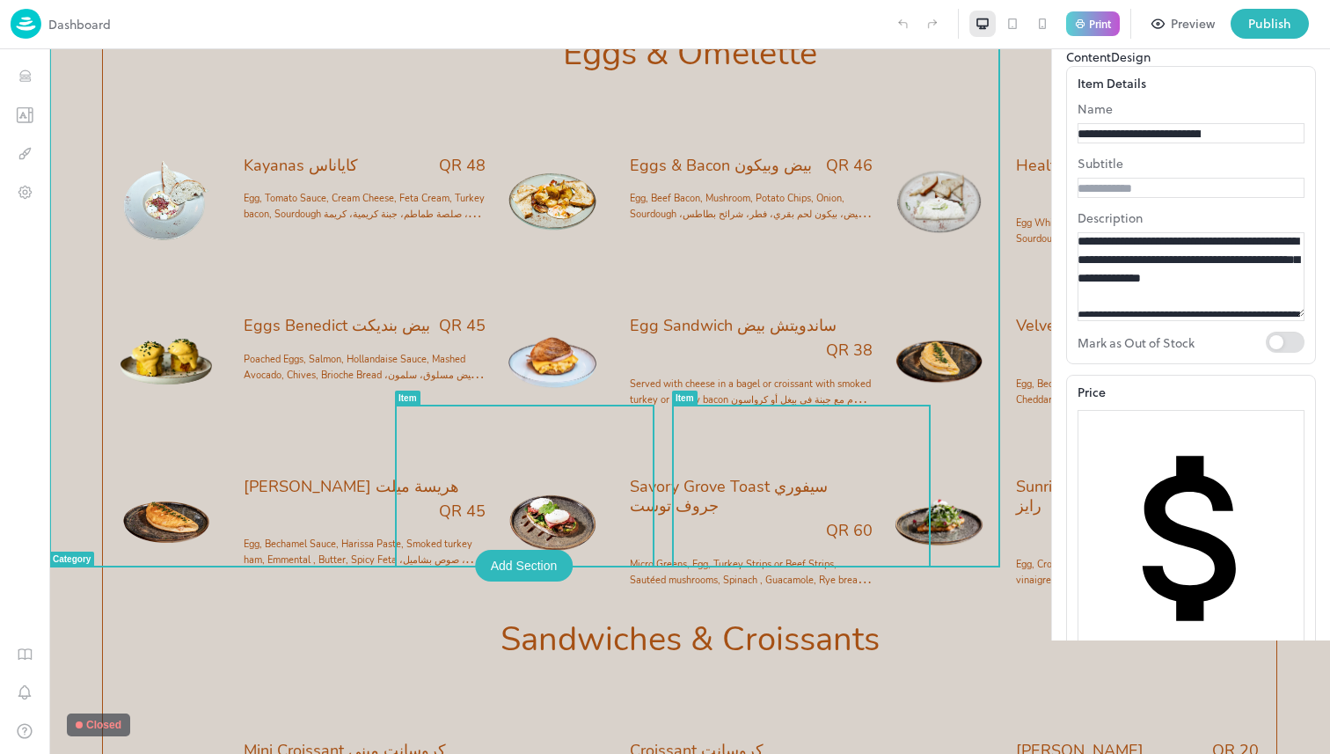
click at [1016, 521] on div "QR 35" at bounding box center [1137, 531] width 243 height 20
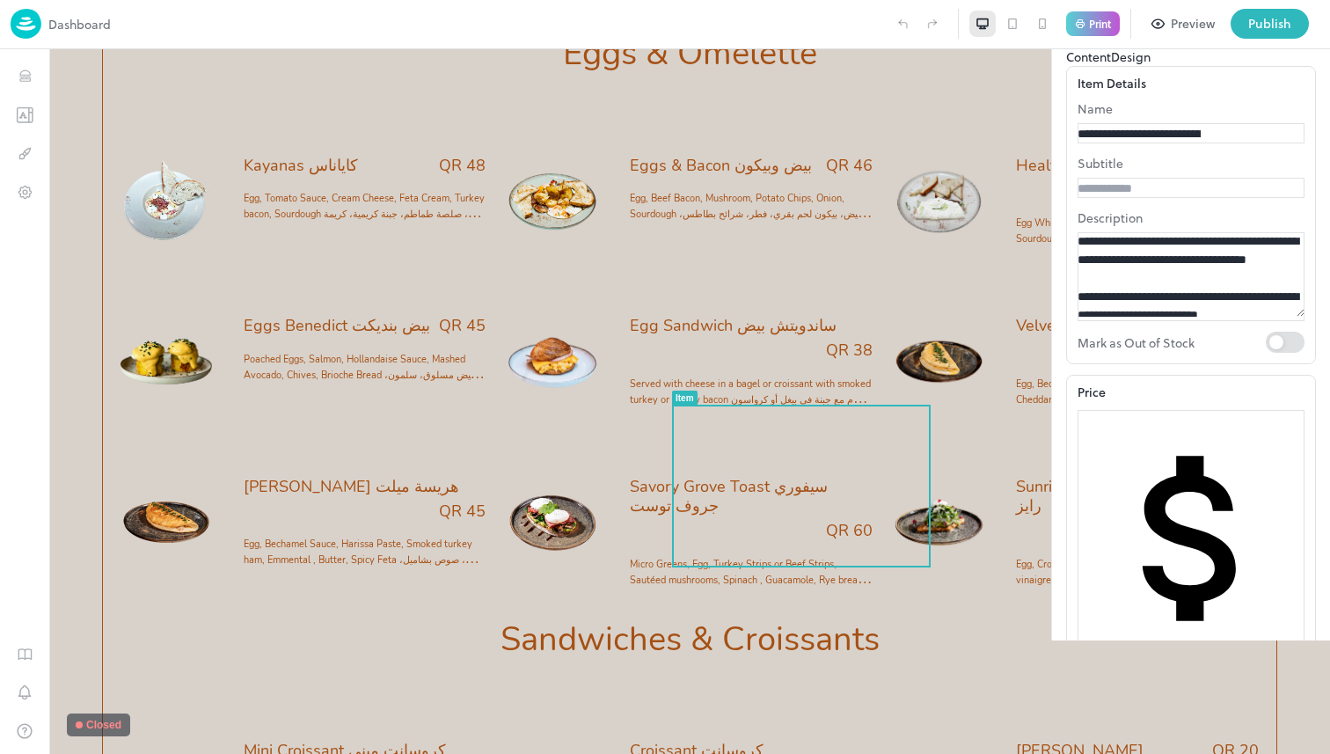
drag, startPoint x: 1180, startPoint y: 474, endPoint x: 957, endPoint y: 303, distance: 281.0
click at [1137, 317] on textarea "**********" at bounding box center [1191, 274] width 227 height 84
drag, startPoint x: 1184, startPoint y: 476, endPoint x: 1007, endPoint y: 354, distance: 215.0
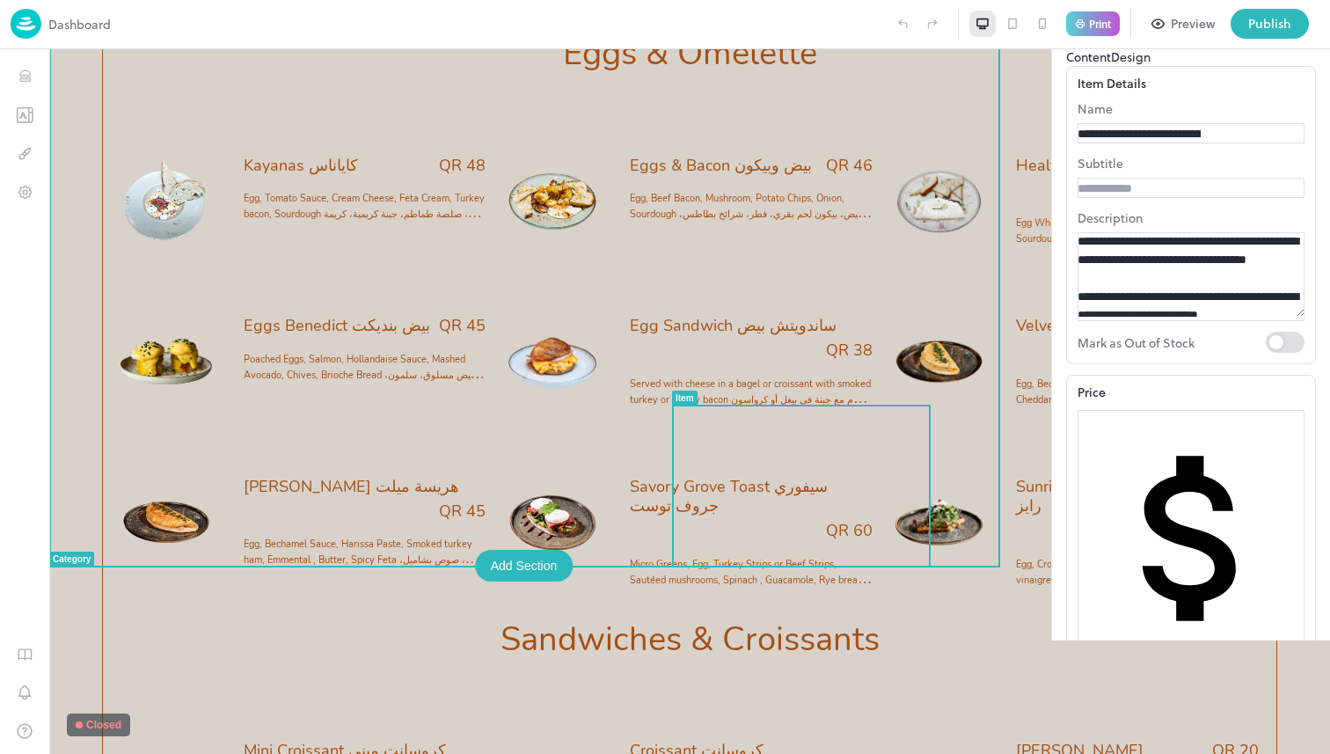
click at [1146, 317] on textarea "**********" at bounding box center [1191, 274] width 227 height 84
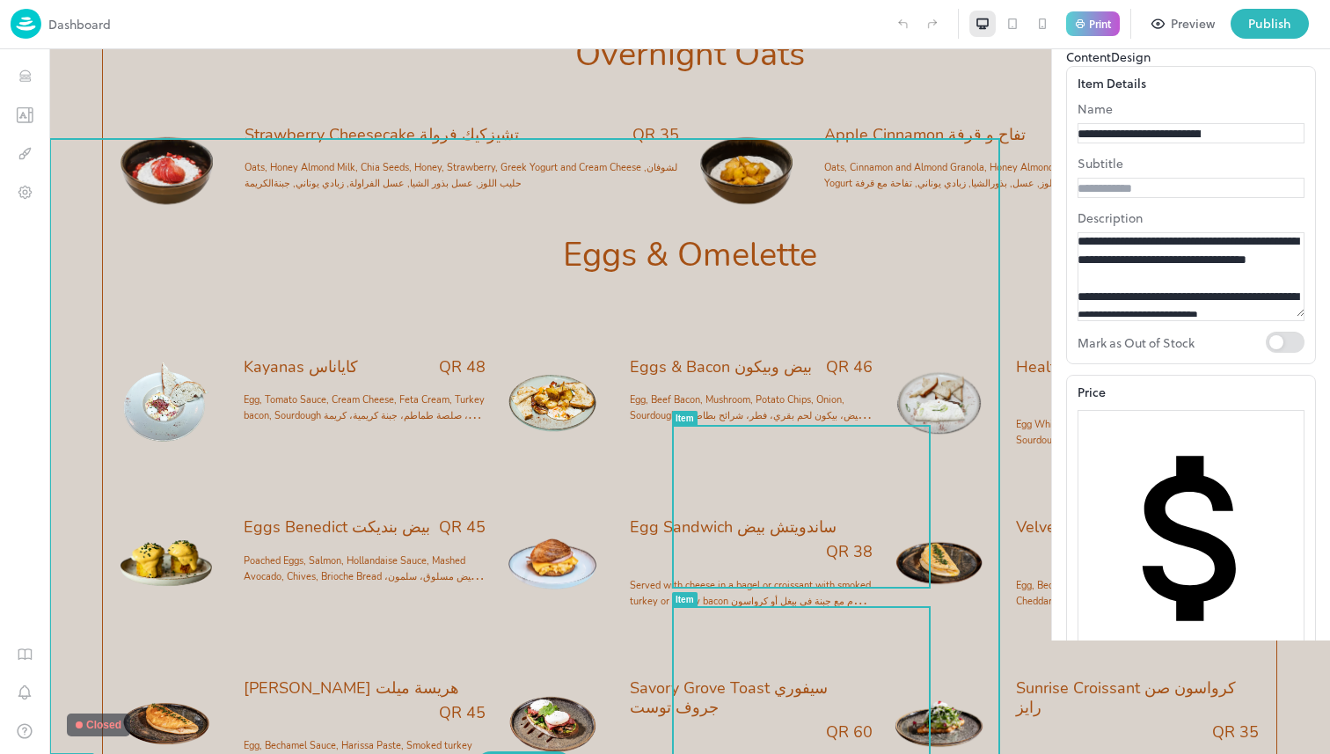
scroll to position [1893, 0]
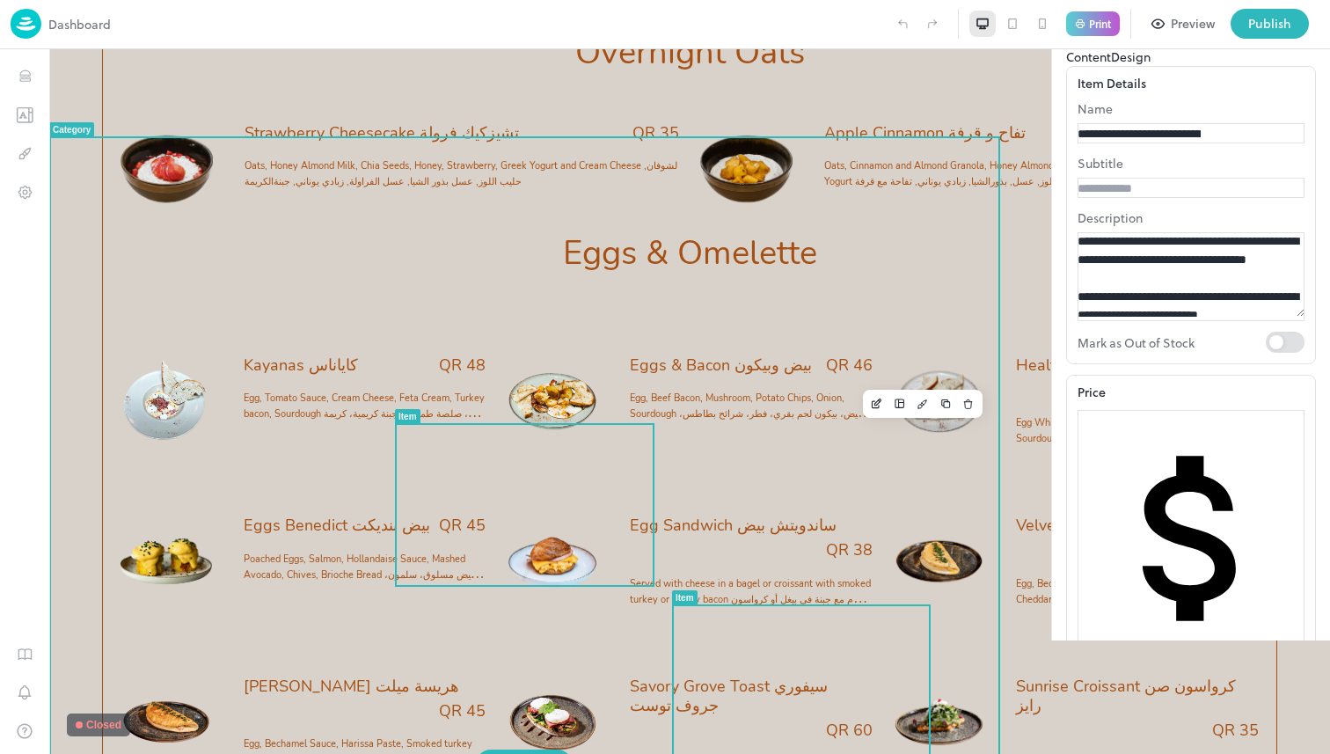
click at [630, 516] on span "Egg Sandwich ساندويتش بيض" at bounding box center [733, 526] width 207 height 20
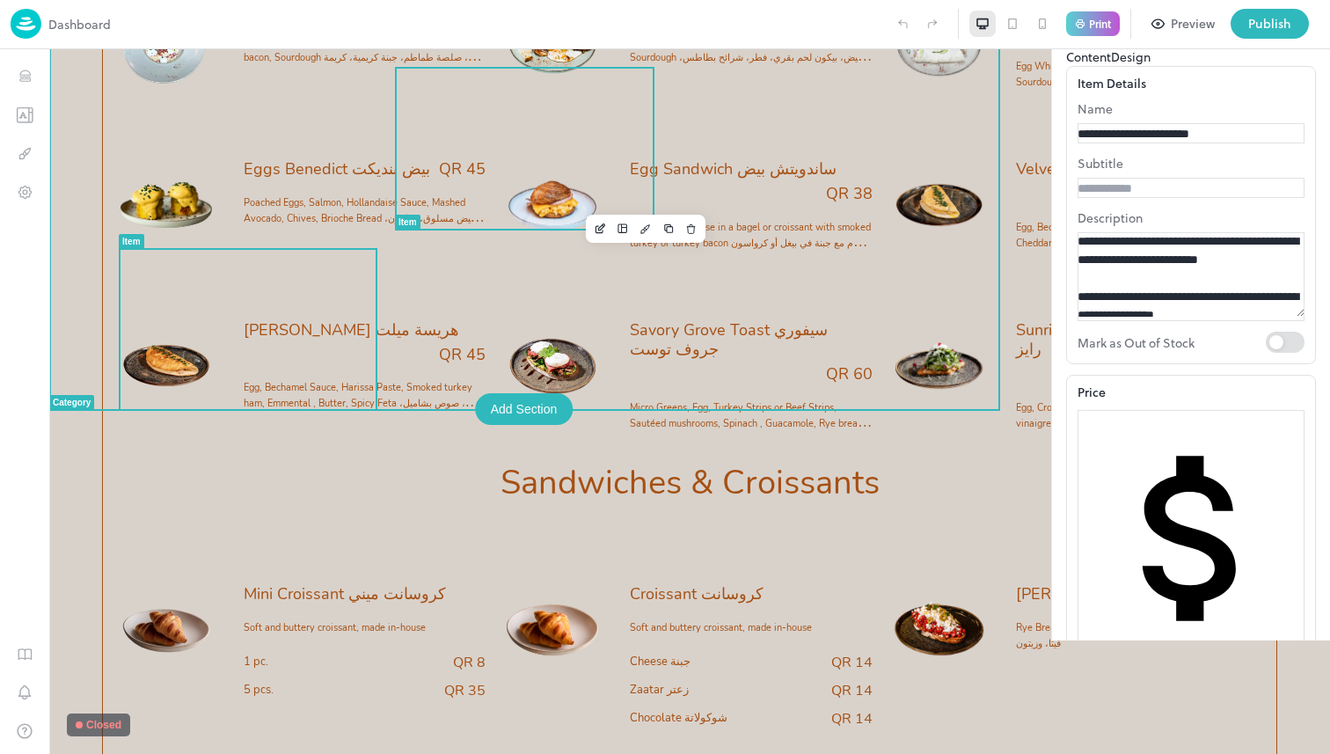
scroll to position [2409, 0]
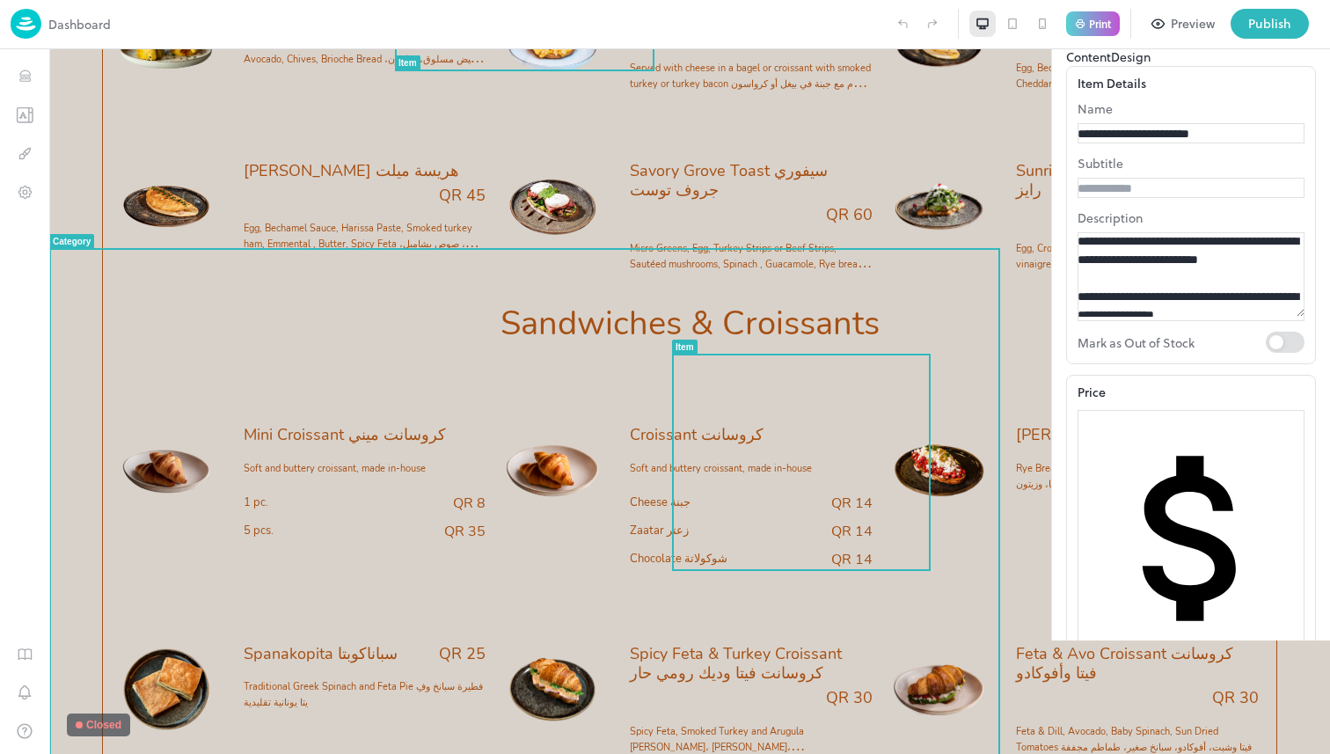
click at [1016, 462] on span "Rye Bread, Tomatoes, Feta, Olives خبز الجاودار، طماطم، فيتا، وزيتون" at bounding box center [1135, 476] width 238 height 29
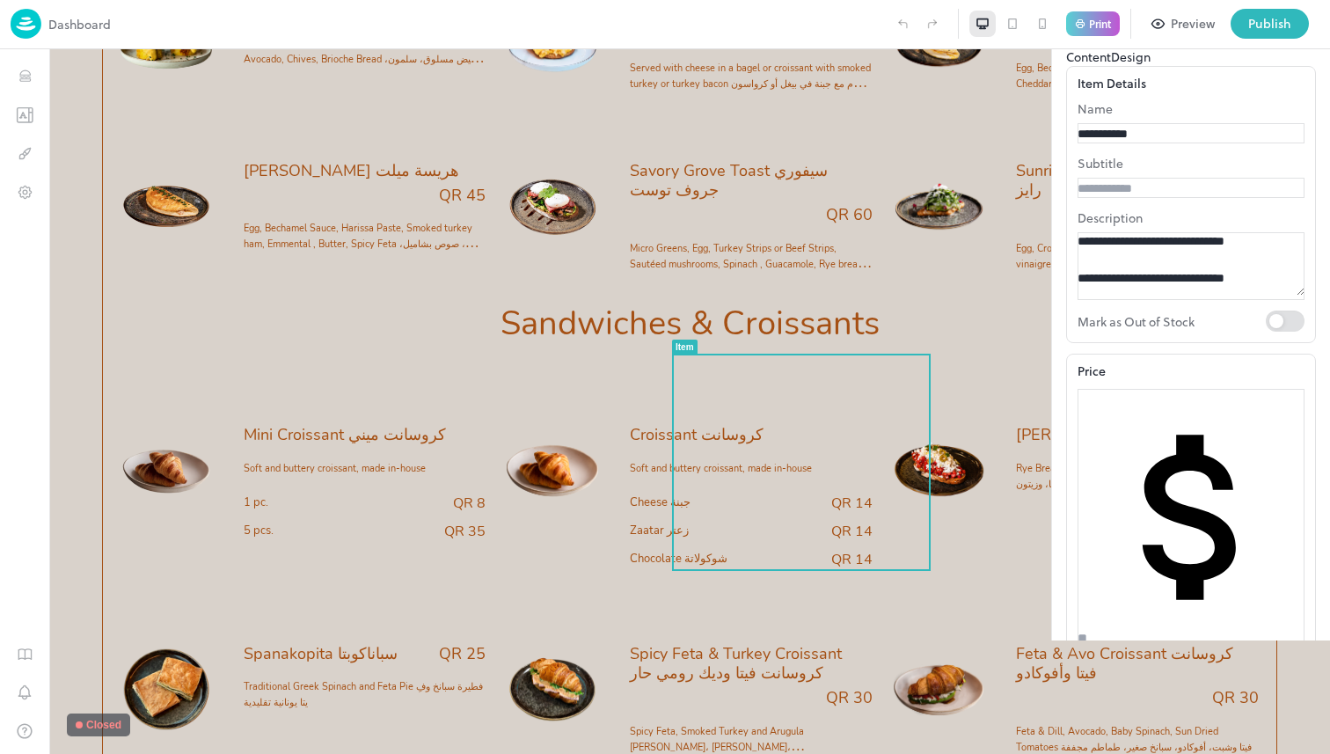
drag, startPoint x: 1320, startPoint y: 411, endPoint x: 914, endPoint y: 359, distance: 408.9
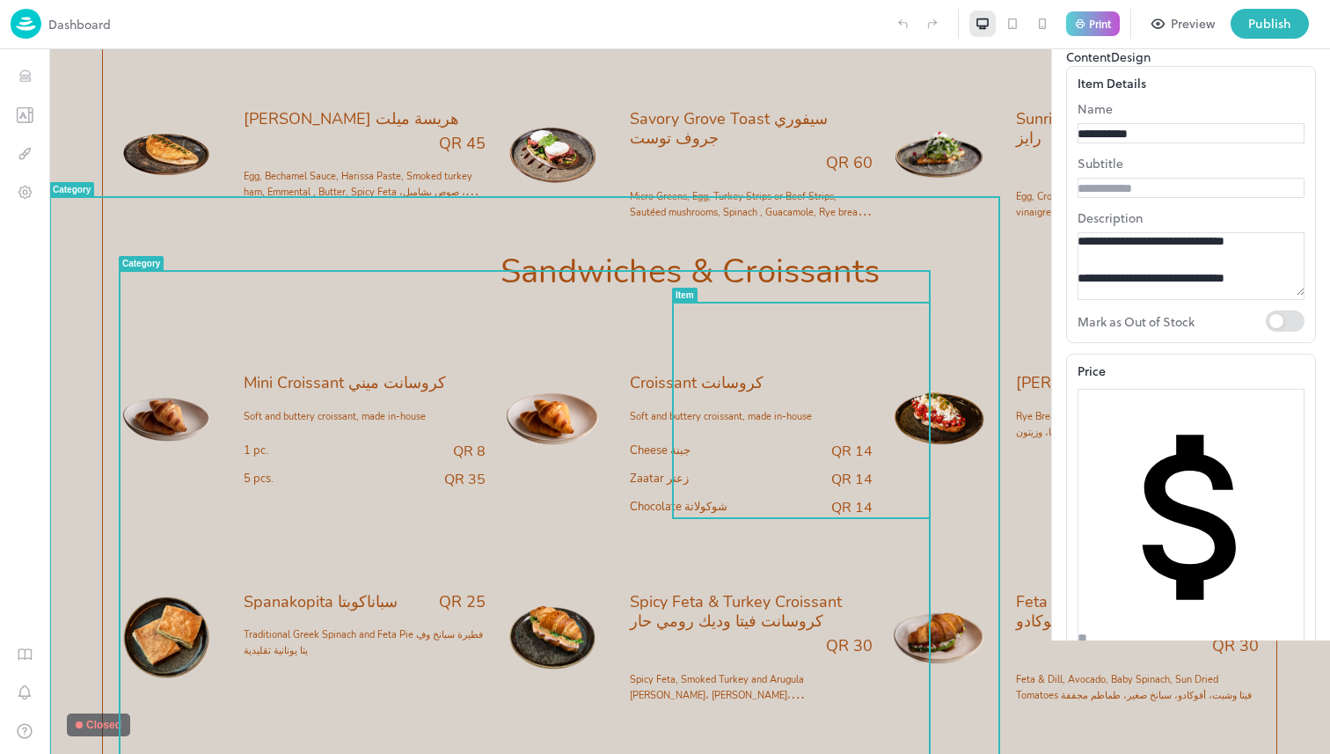
scroll to position [2541, 0]
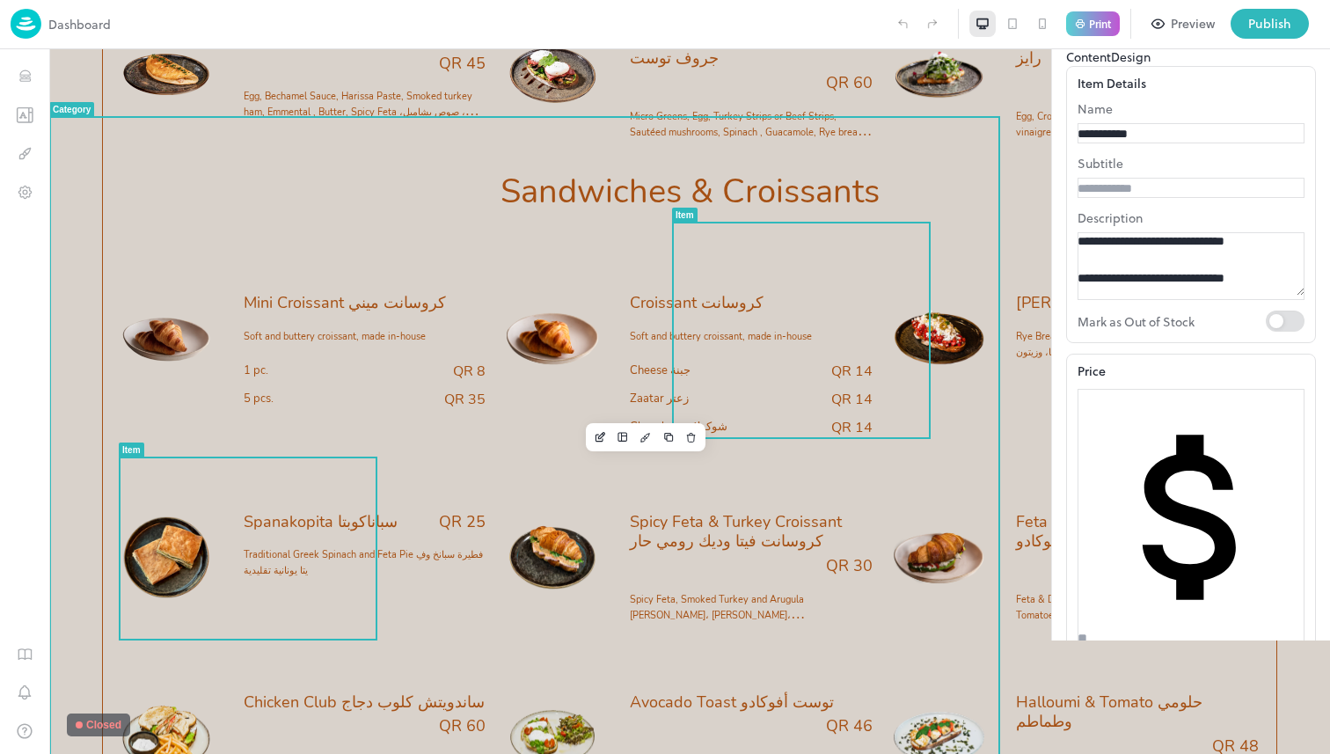
click at [402, 517] on div "QR 25" at bounding box center [444, 522] width 84 height 20
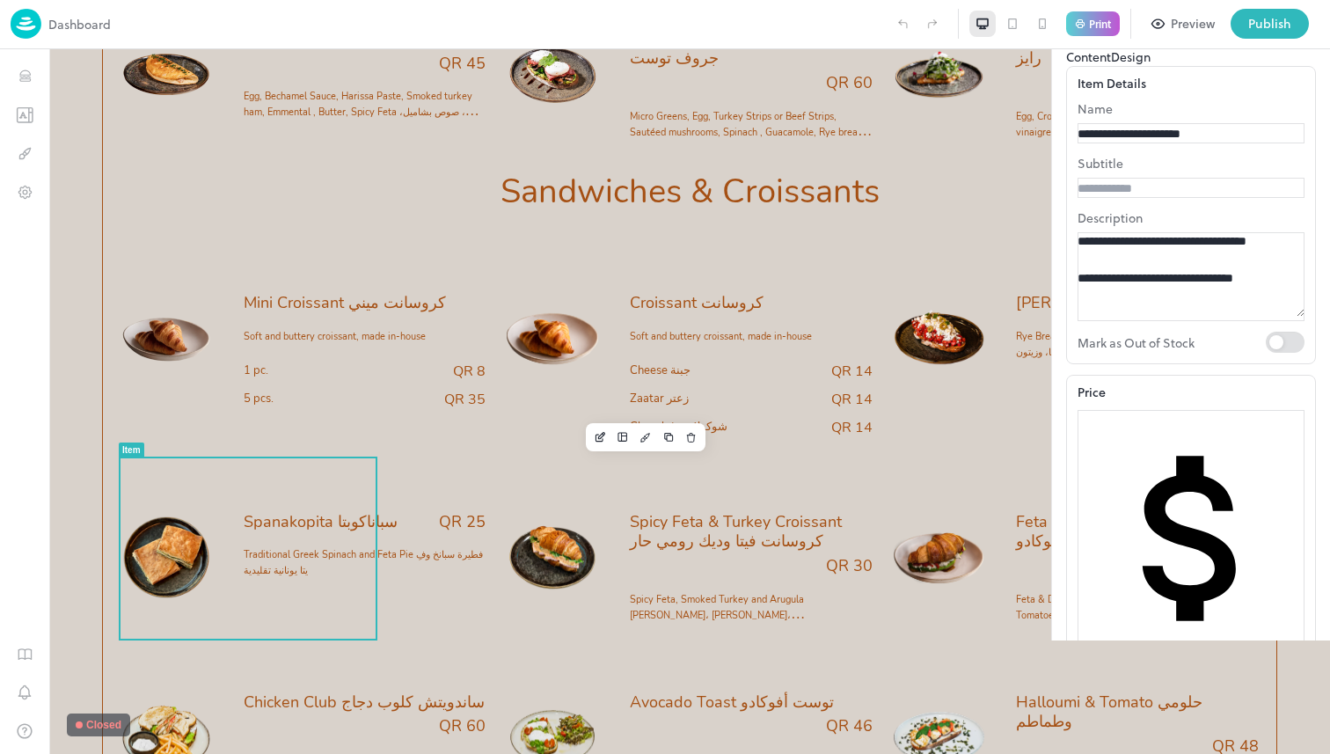
drag, startPoint x: 1209, startPoint y: 435, endPoint x: 877, endPoint y: 322, distance: 350.2
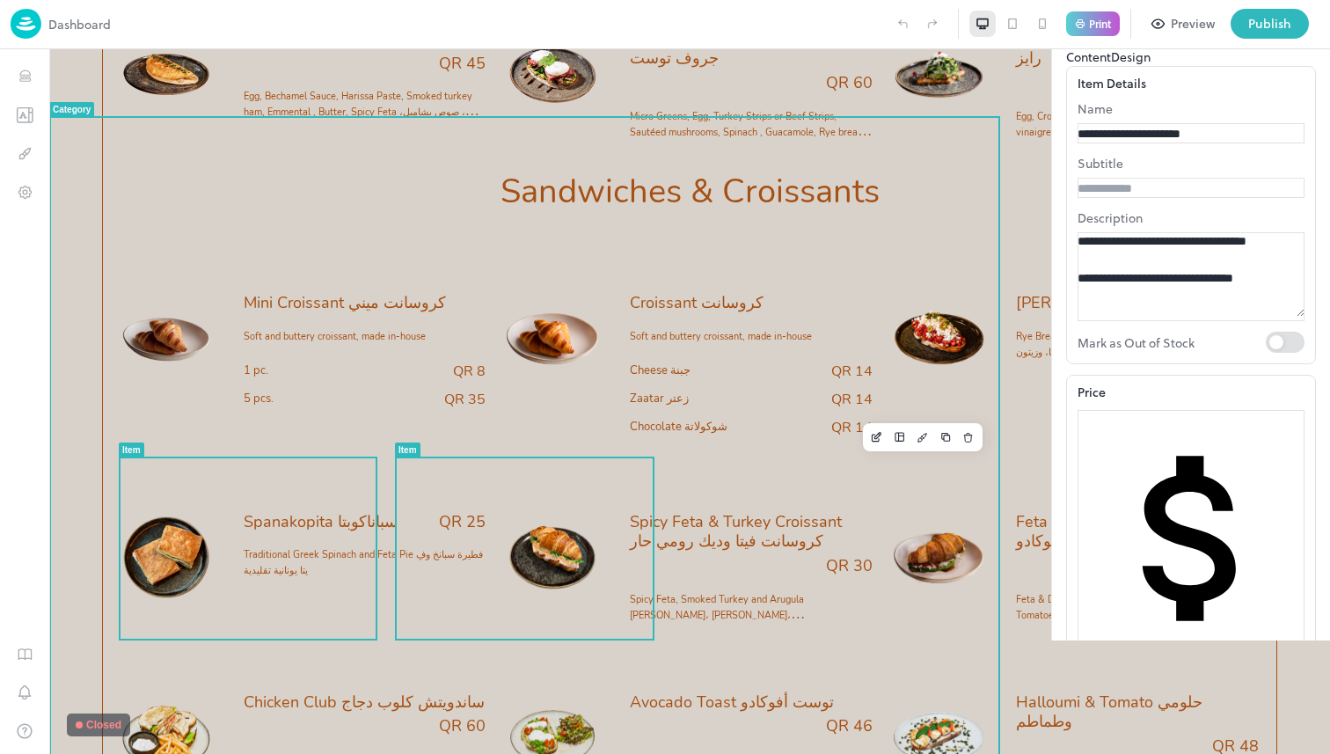
click at [630, 556] on div "QR 30" at bounding box center [751, 566] width 243 height 20
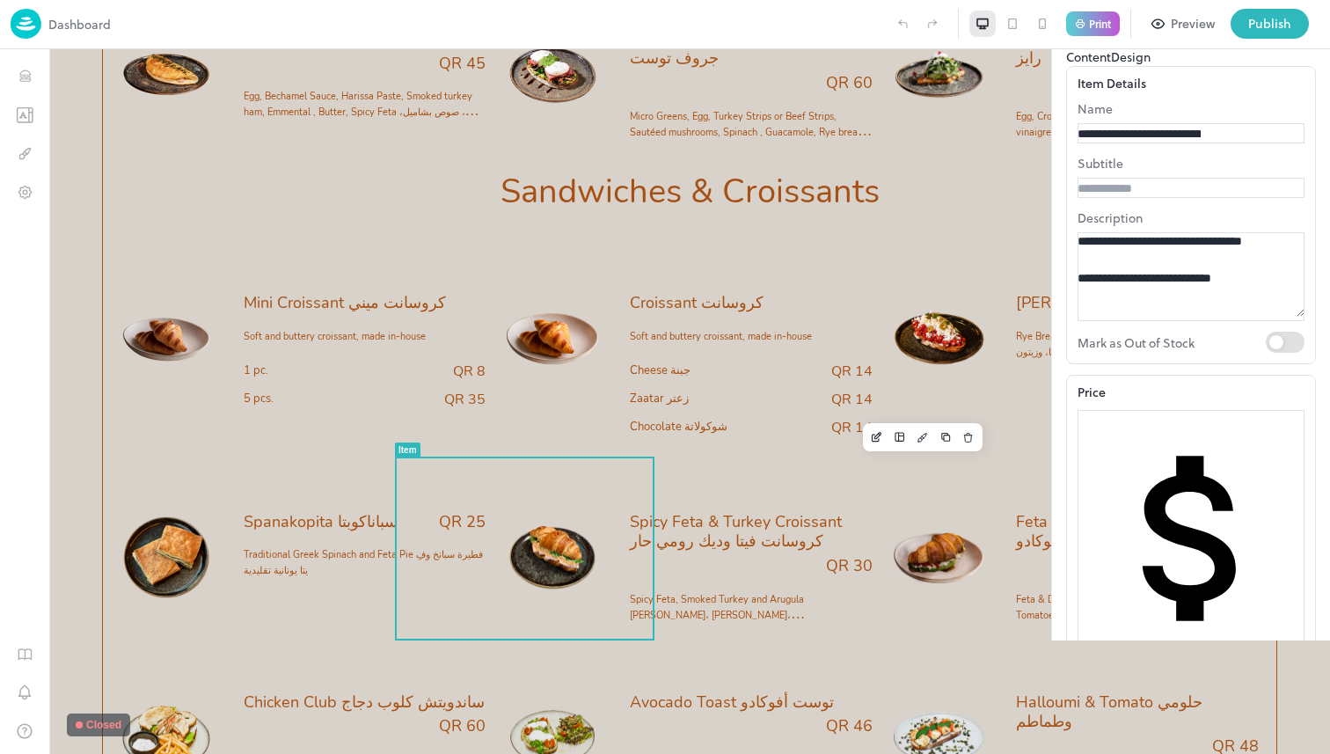
drag, startPoint x: 1123, startPoint y: 424, endPoint x: 839, endPoint y: 300, distance: 310.0
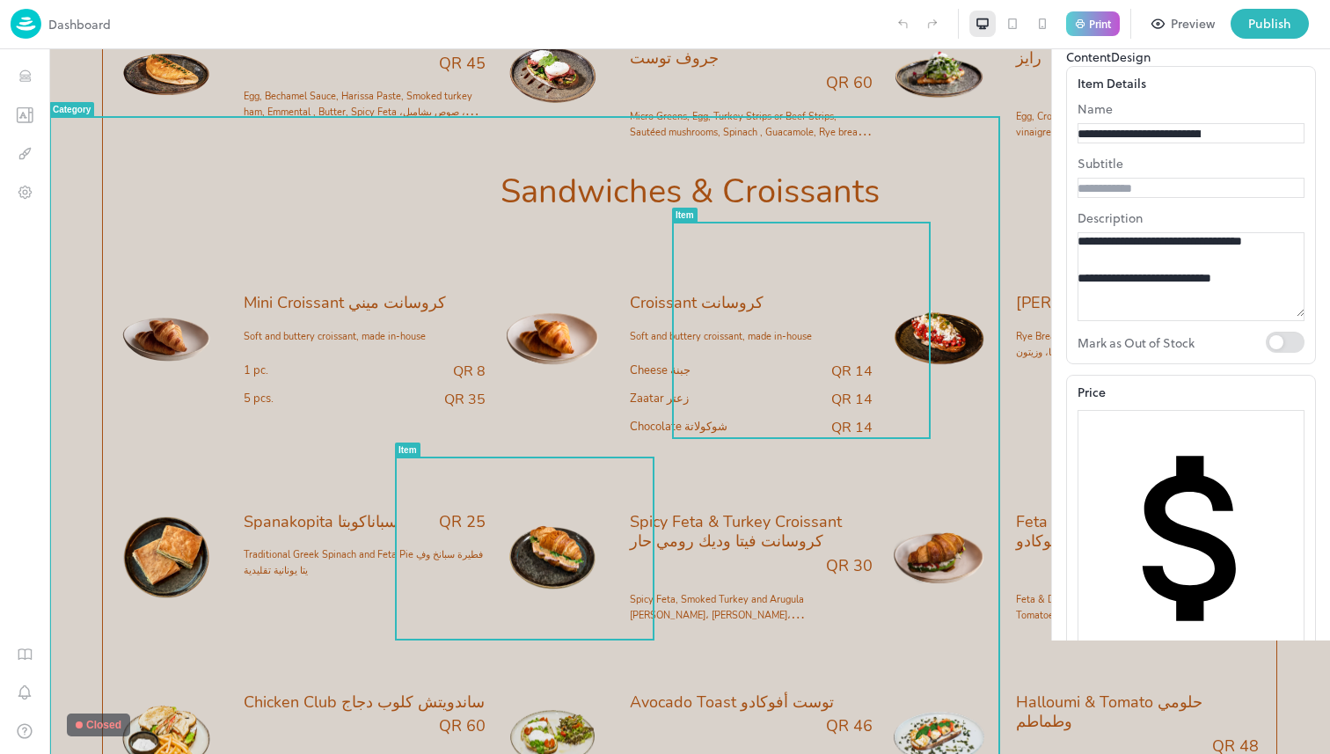
click at [1016, 512] on span "Feta & Avo Croissant كروسانت فيتا وأفوكادو" at bounding box center [1137, 532] width 243 height 40
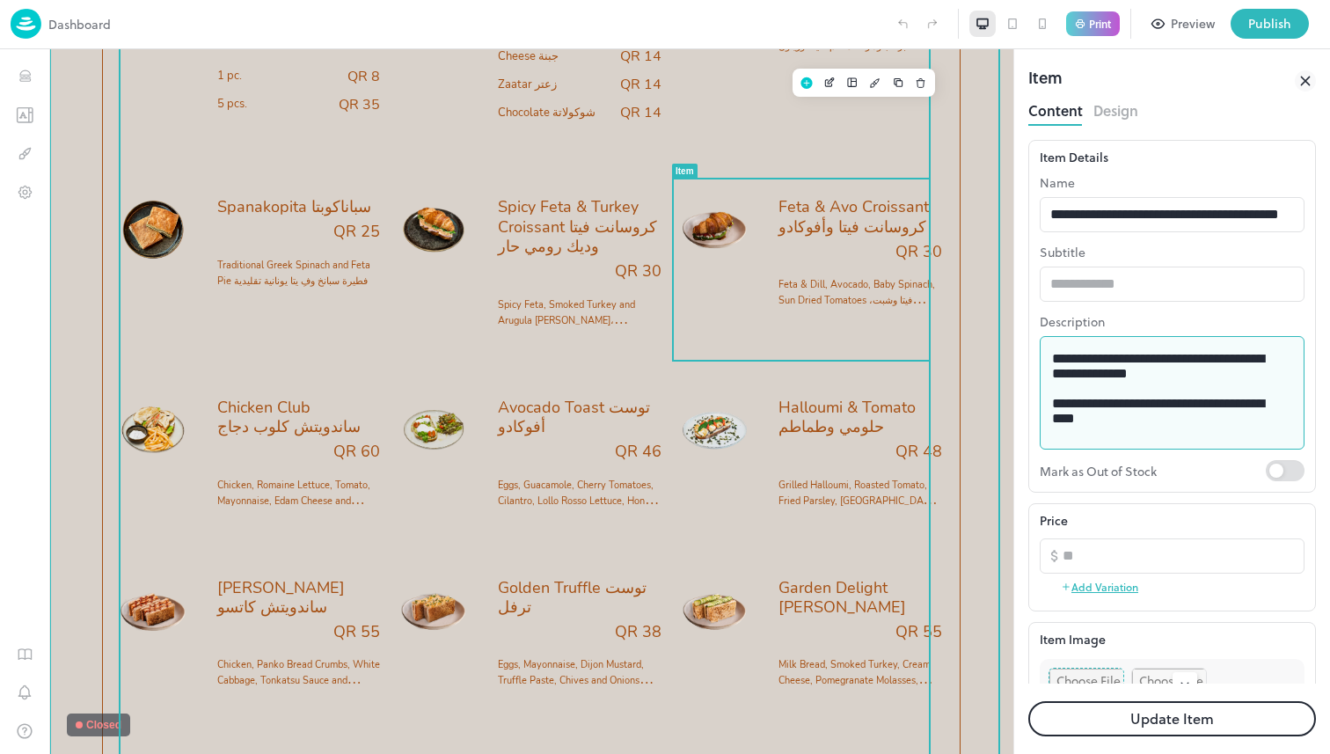
scroll to position [2851, 0]
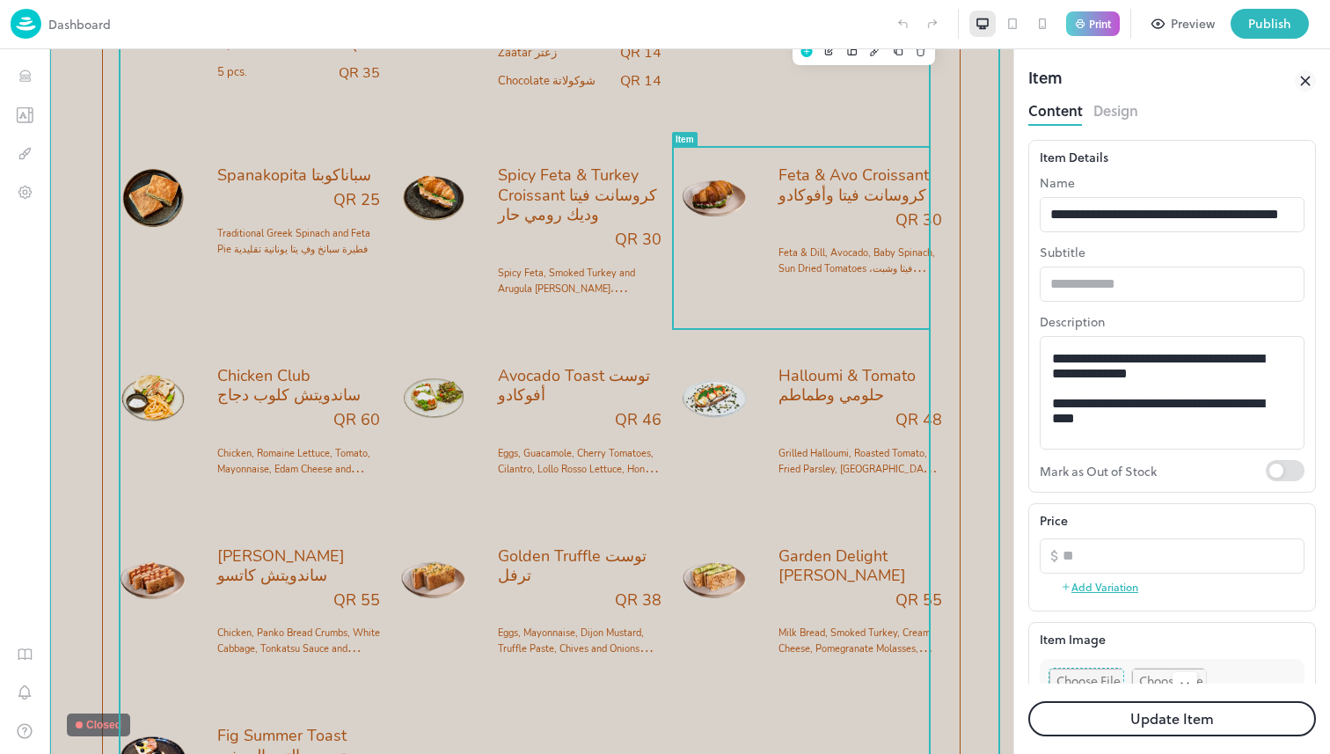
click at [291, 452] on span "Chicken, Romaine Lettuce, Tomato, Mayonnaise, Edam Cheese and Turkey Bacon serv…" at bounding box center [293, 509] width 153 height 124
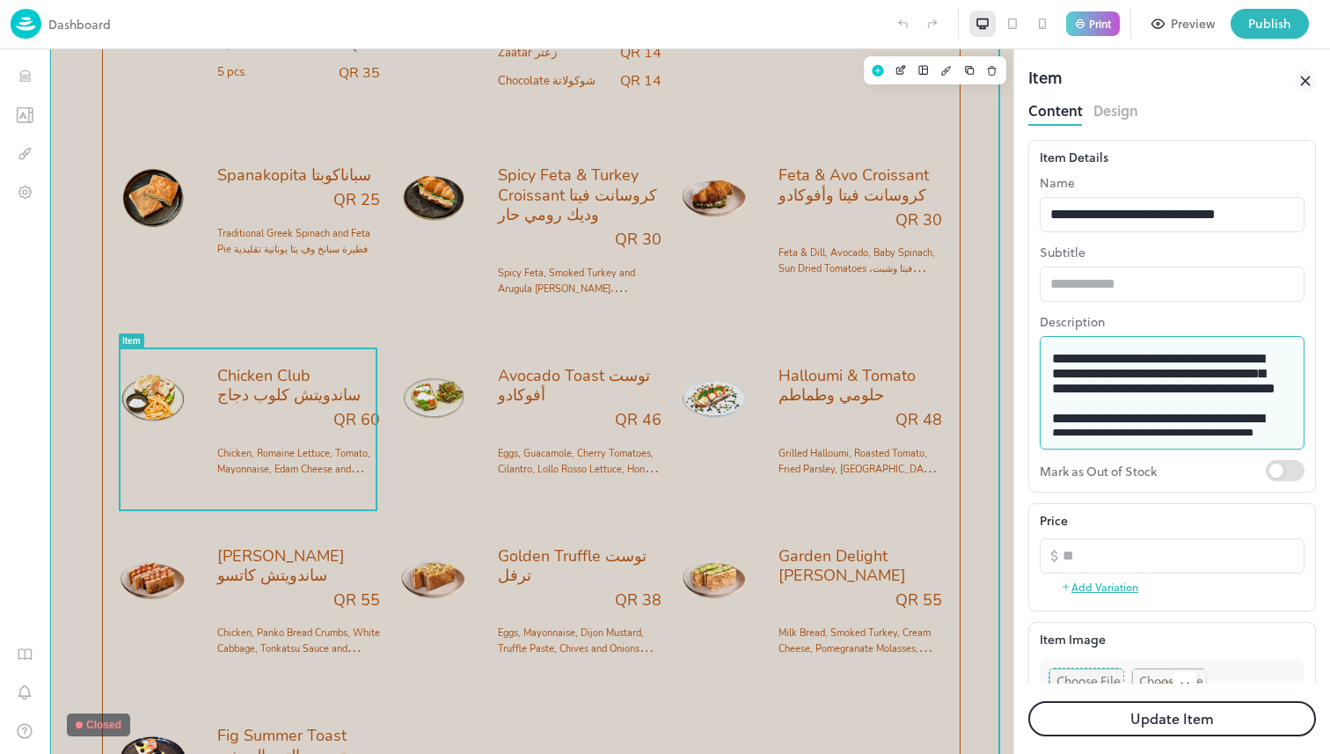
drag, startPoint x: 1226, startPoint y: 464, endPoint x: 953, endPoint y: 333, distance: 303.4
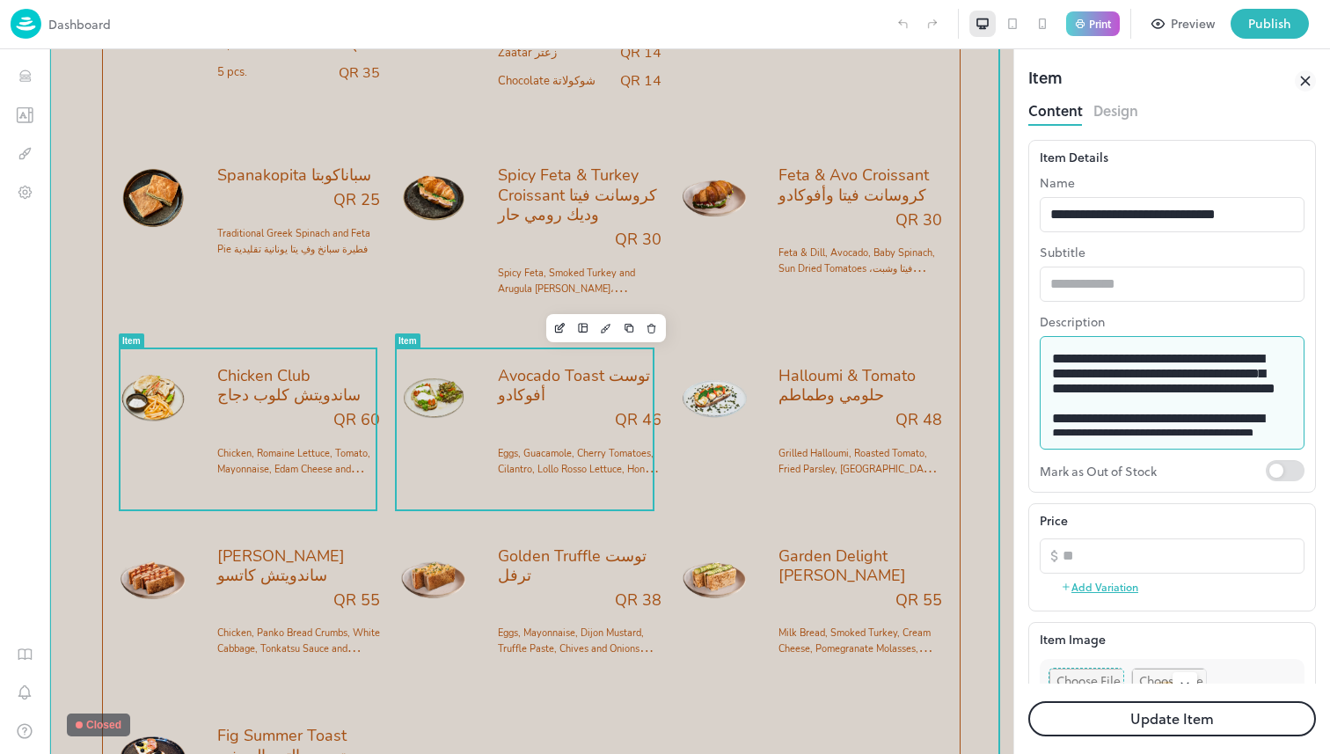
click at [585, 447] on span "Eggs, Guacamole, Cherry Tomatoes, Cilantro, Lollo Rosso Lettuce, Honey Mustard …" at bounding box center [580, 460] width 164 height 32
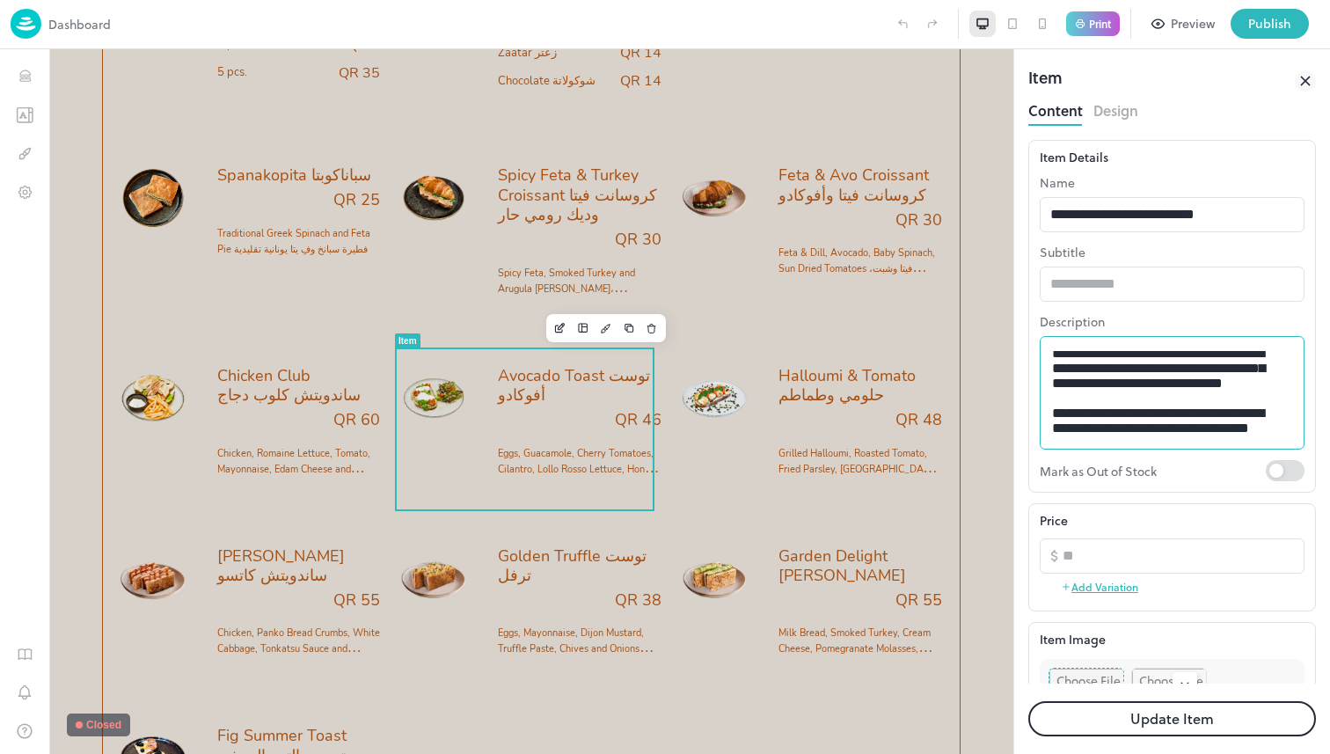
scroll to position [33, 0]
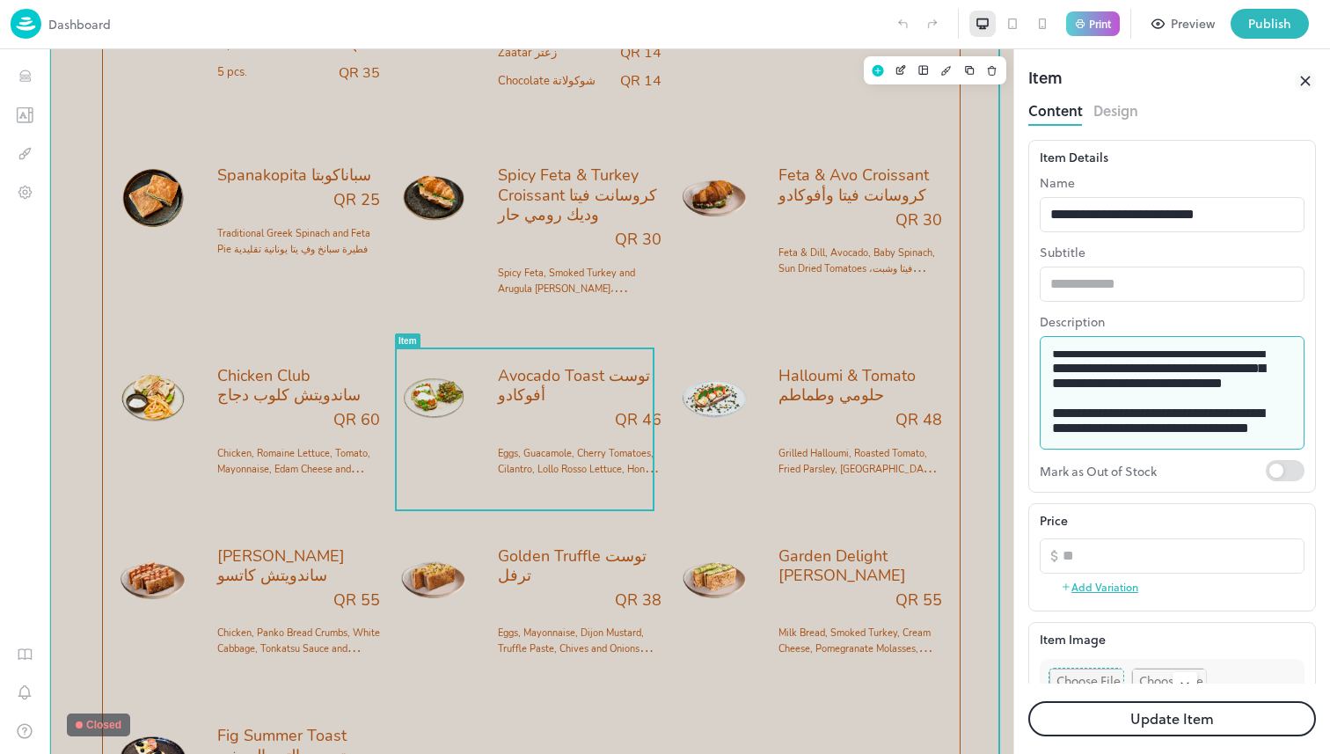
drag, startPoint x: 1309, startPoint y: 442, endPoint x: 886, endPoint y: 290, distance: 449.7
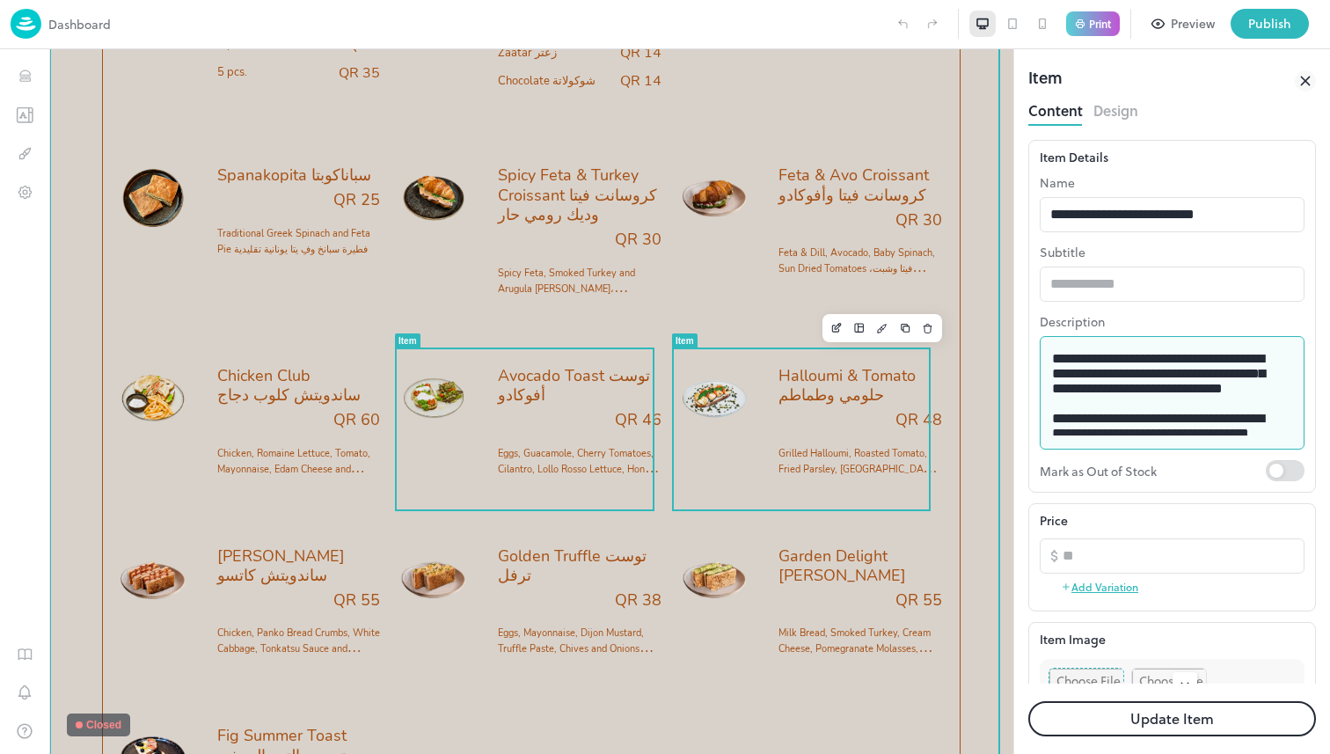
click at [874, 435] on div "Halloumi & Tomato حلومي وطماطم QR 48 Grilled Halloumi, Roasted Tomato, Fried Pa…" at bounding box center [861, 428] width 164 height 124
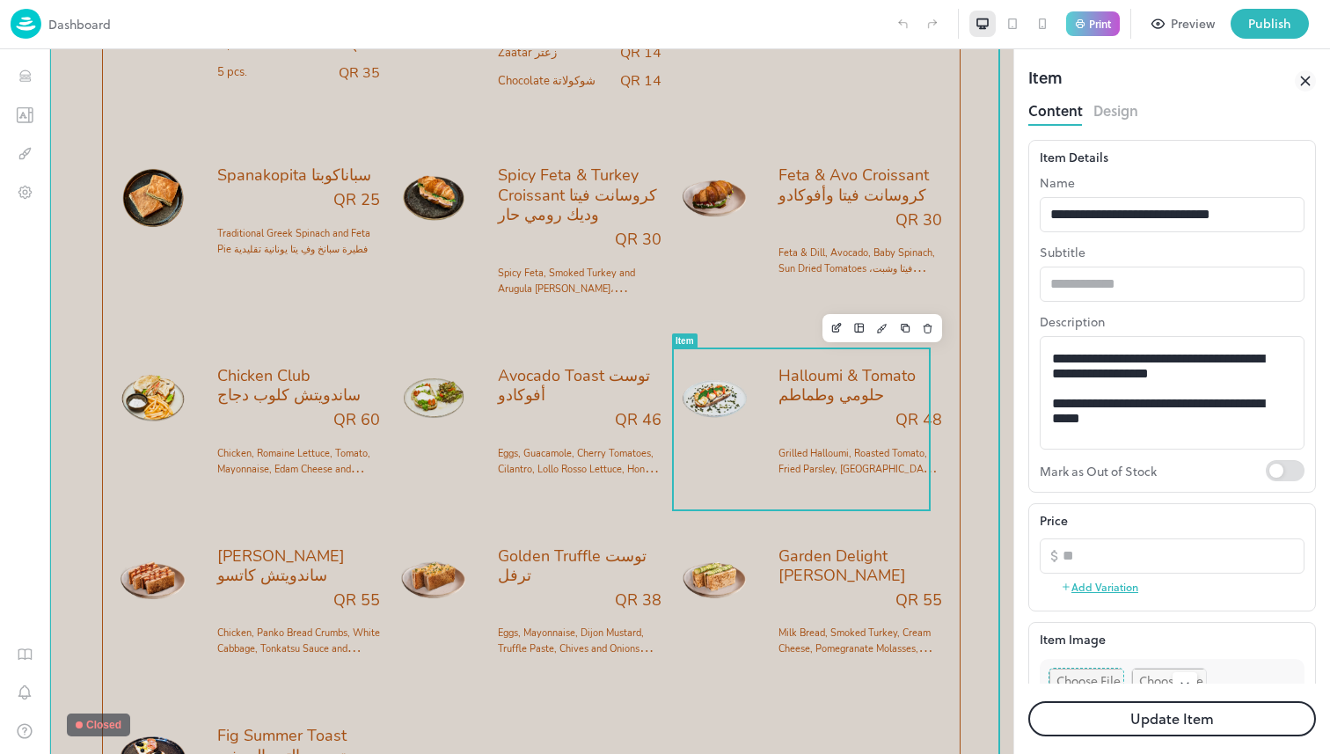
drag, startPoint x: 1135, startPoint y: 430, endPoint x: 908, endPoint y: 306, distance: 258.6
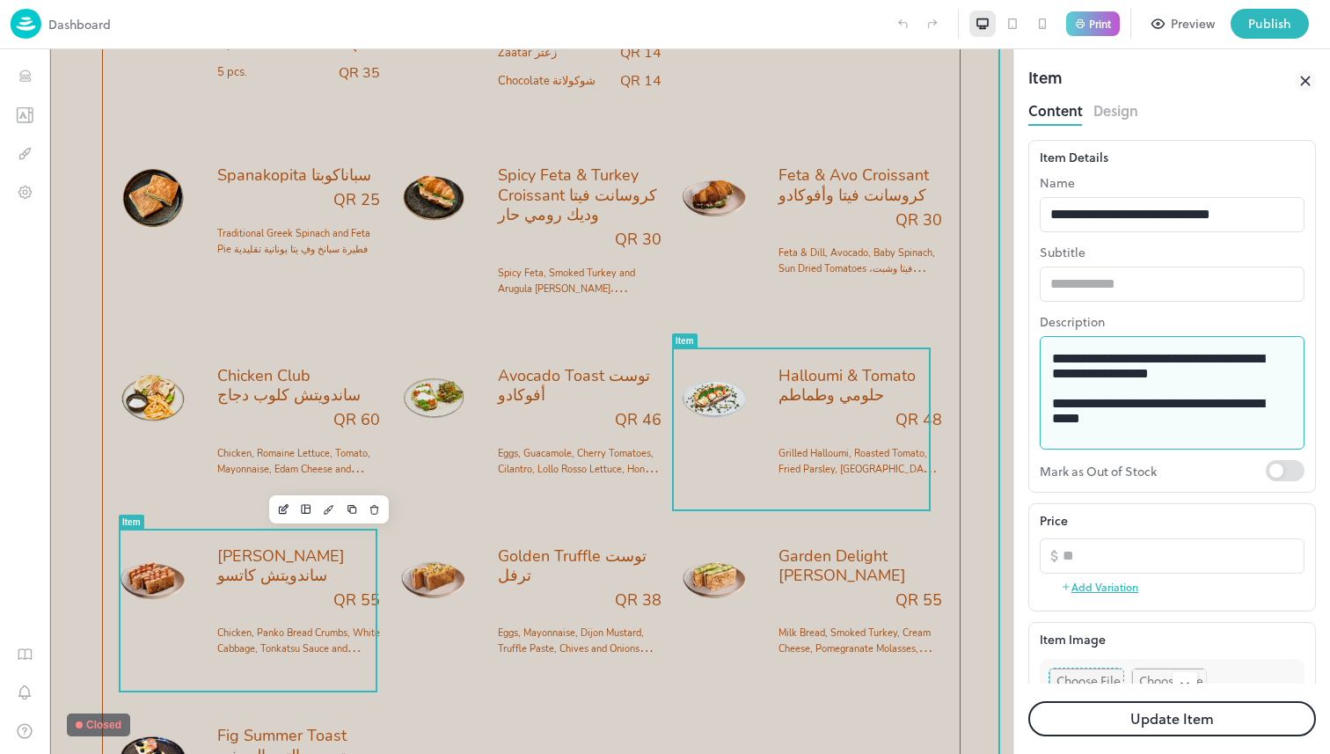
click at [251, 595] on div "QR 55" at bounding box center [299, 600] width 164 height 20
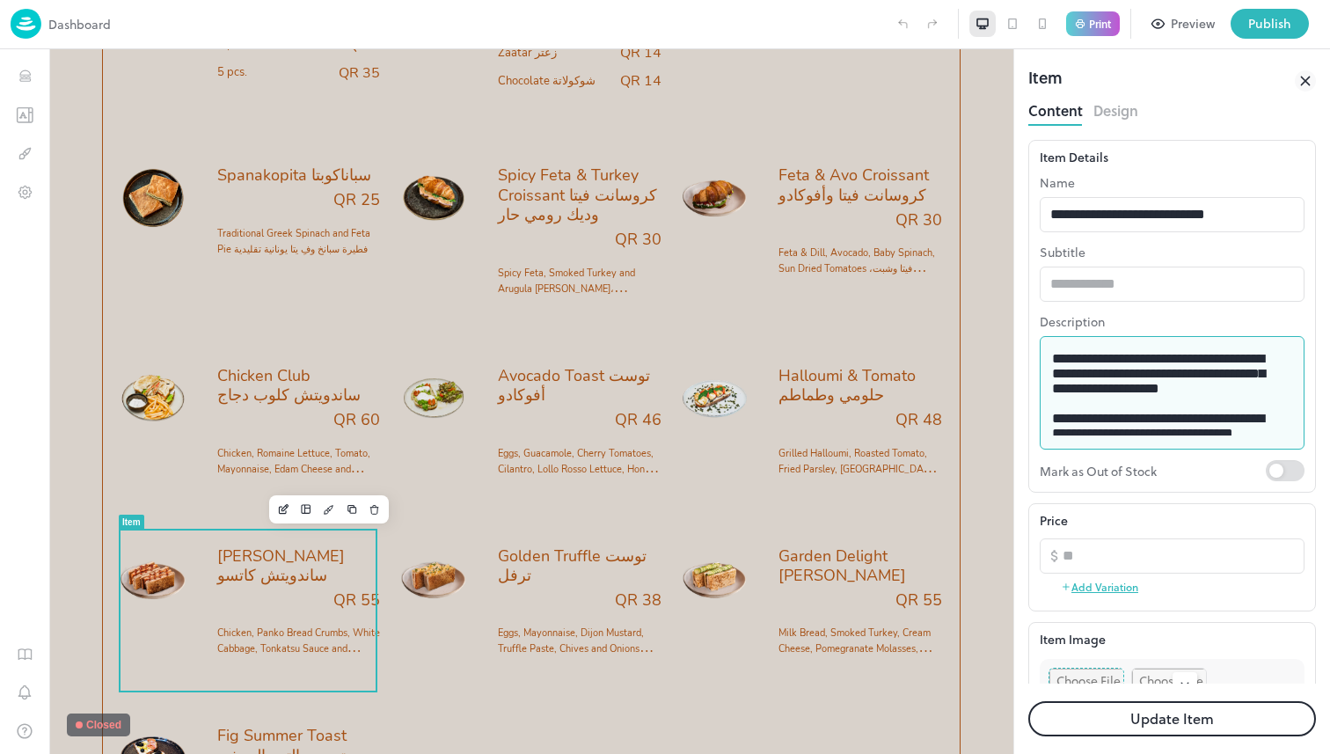
drag, startPoint x: 1206, startPoint y: 478, endPoint x: 852, endPoint y: 267, distance: 411.9
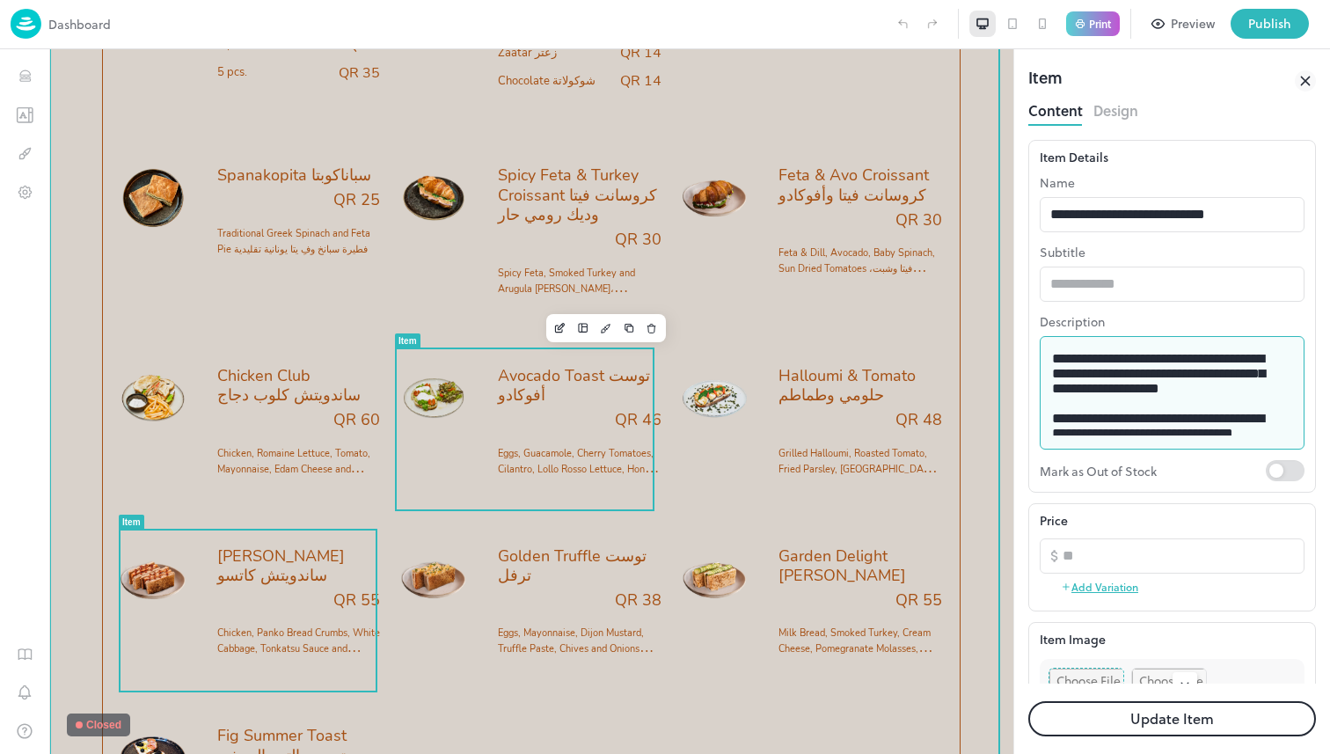
click at [559, 606] on div "QR 38" at bounding box center [580, 600] width 164 height 20
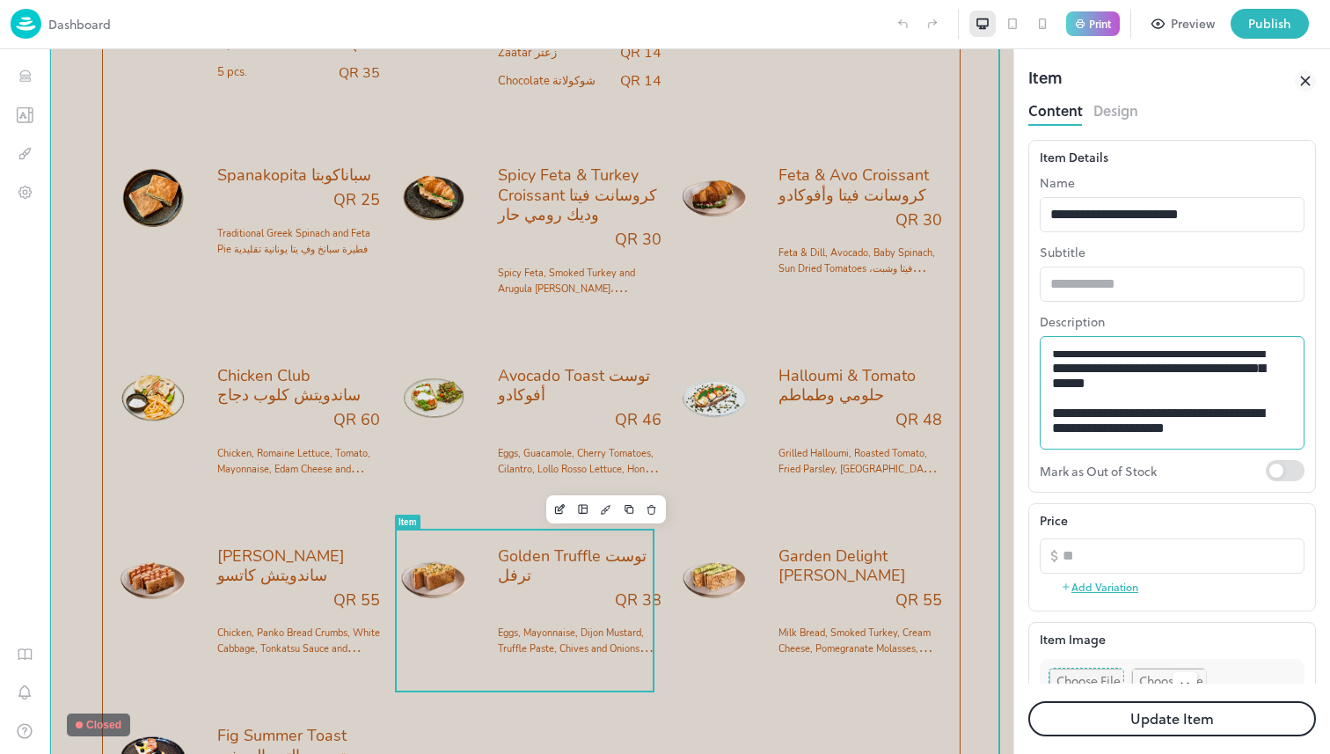
scroll to position [27, 0]
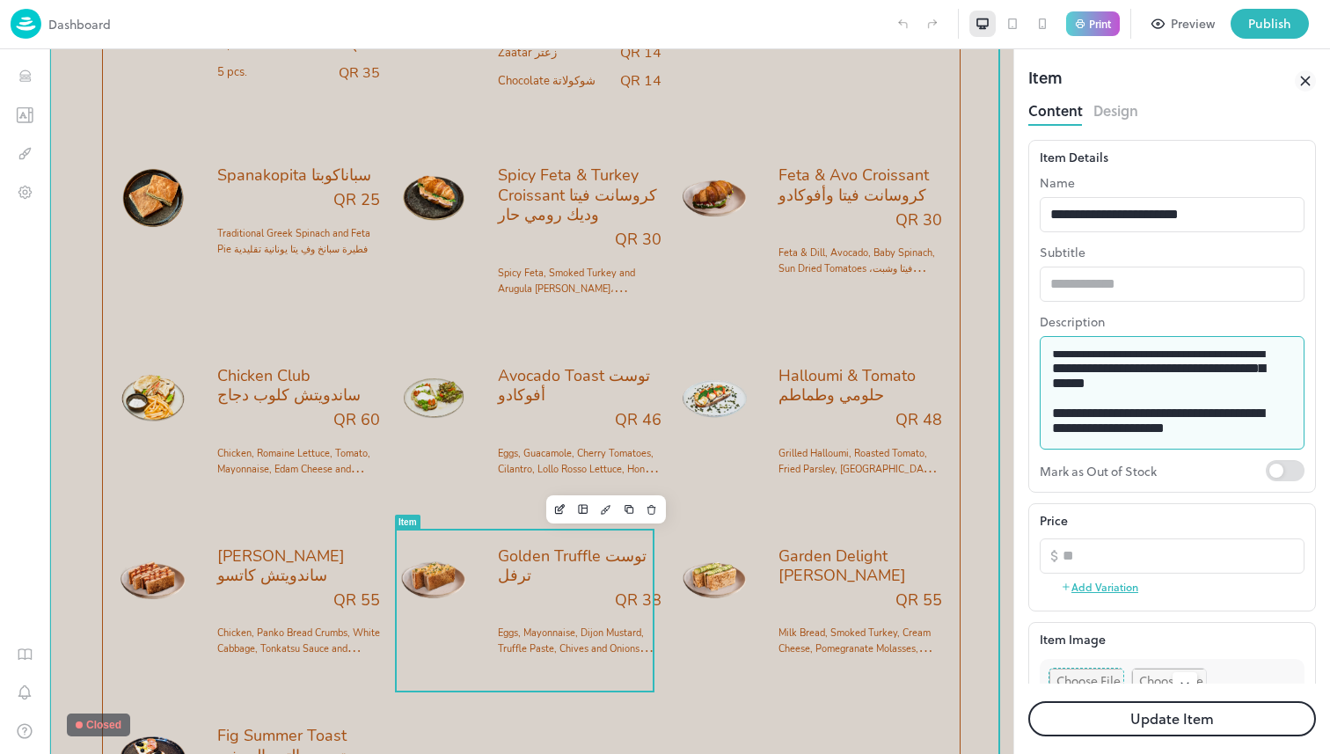
drag, startPoint x: 1154, startPoint y: 437, endPoint x: 931, endPoint y: 274, distance: 277.0
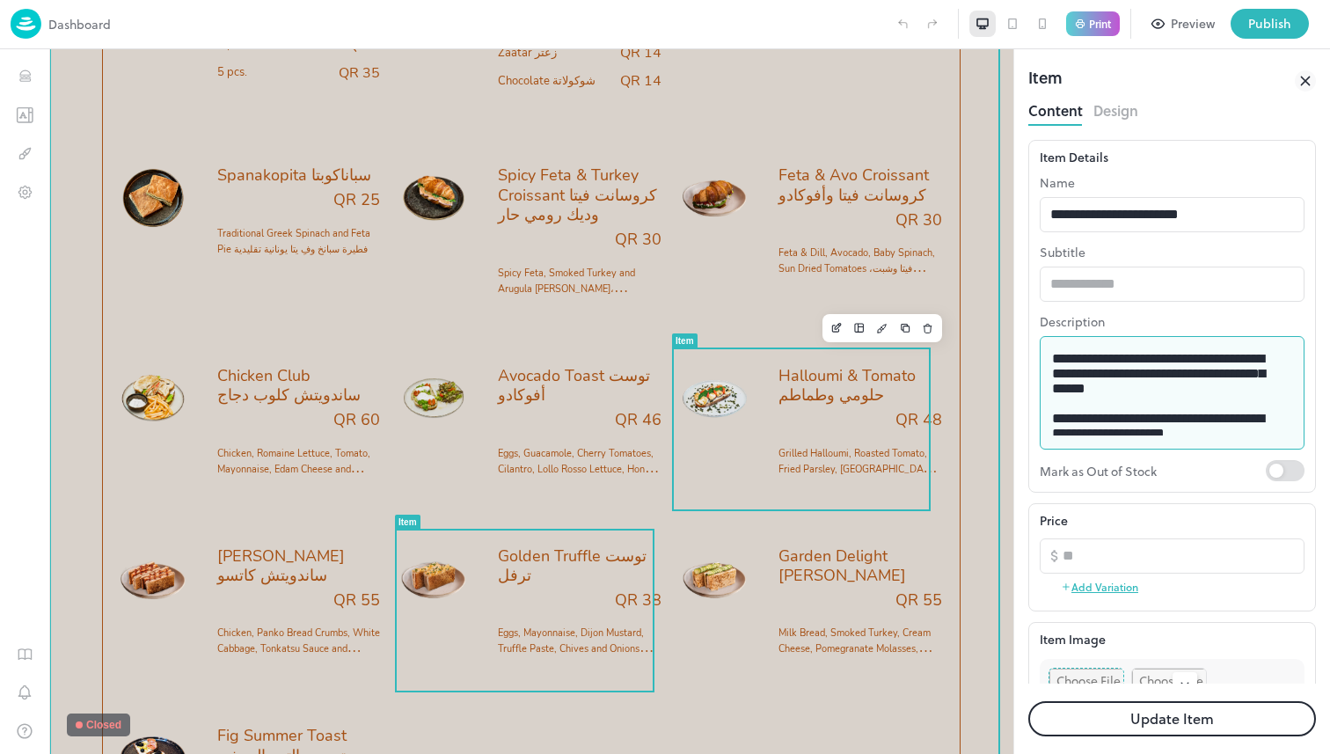
click at [796, 559] on span "Garden Delight [PERSON_NAME]" at bounding box center [861, 566] width 164 height 40
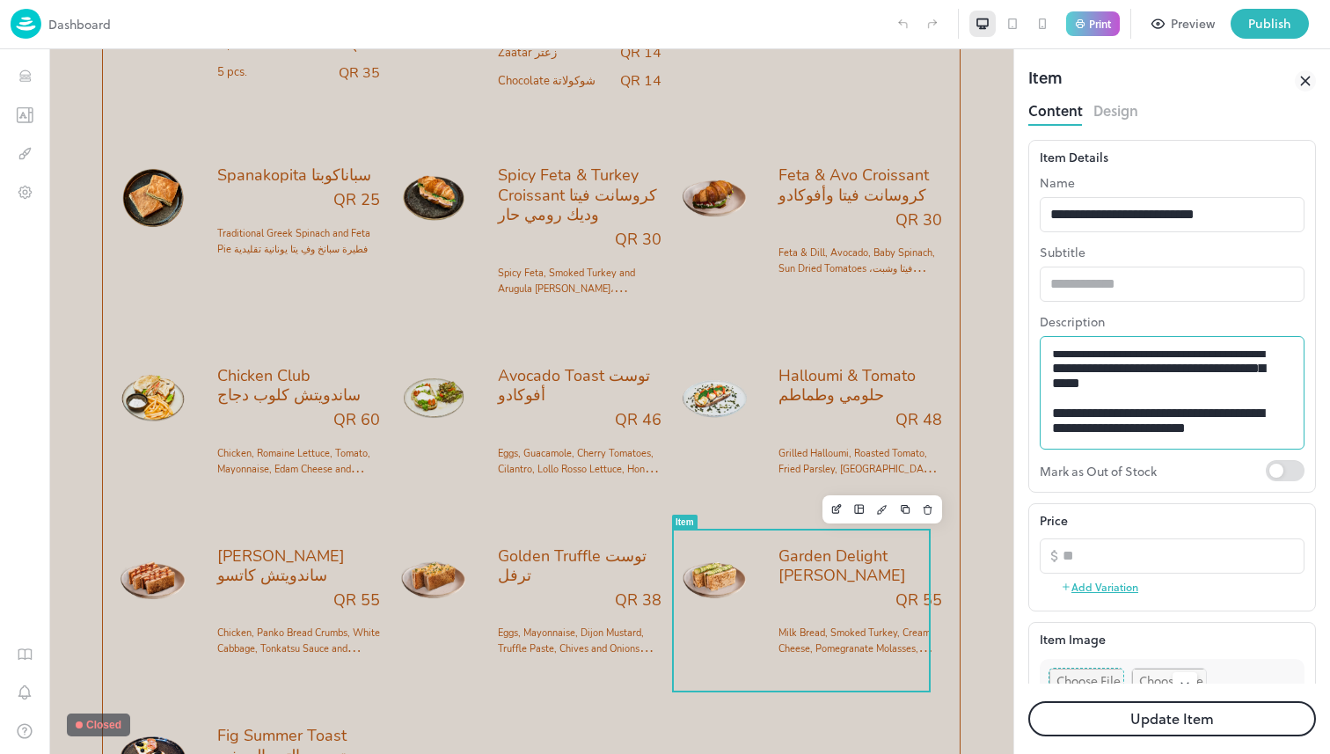
scroll to position [33, 0]
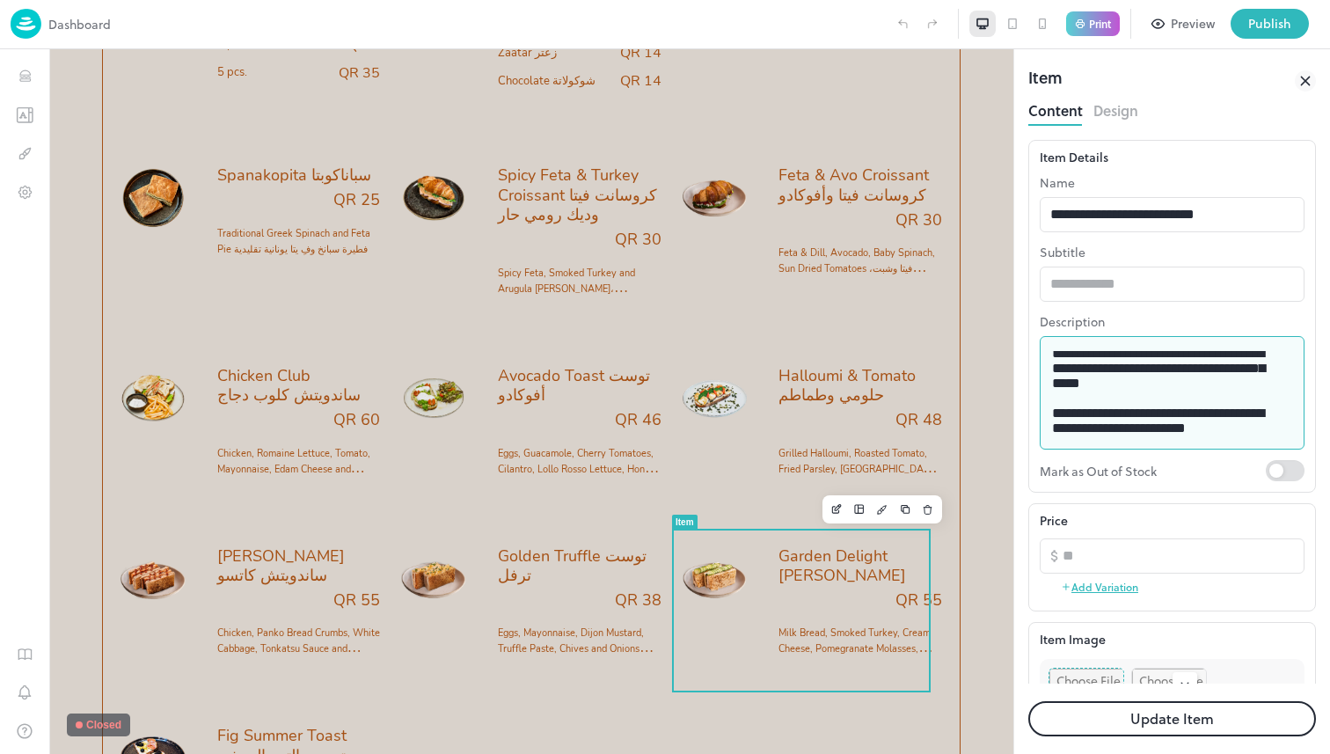
drag, startPoint x: 1207, startPoint y: 451, endPoint x: 869, endPoint y: 266, distance: 385.4
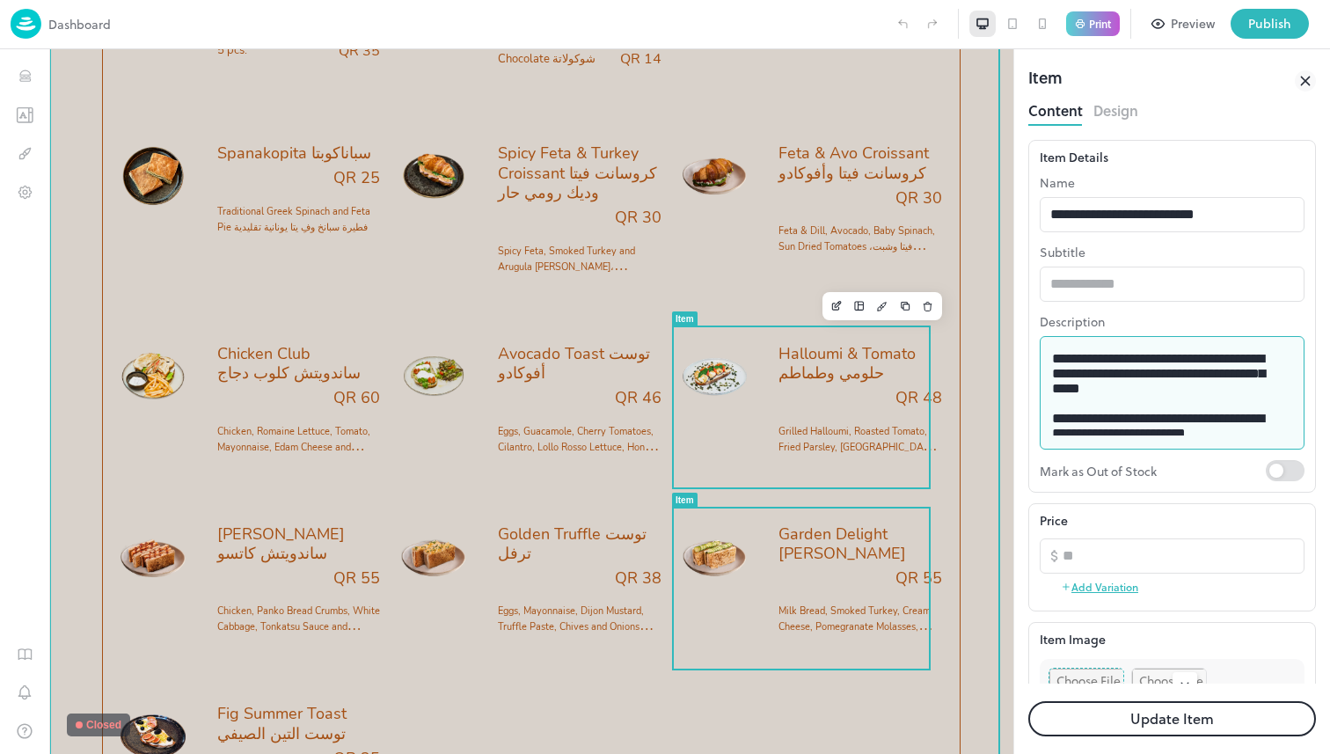
scroll to position [2874, 0]
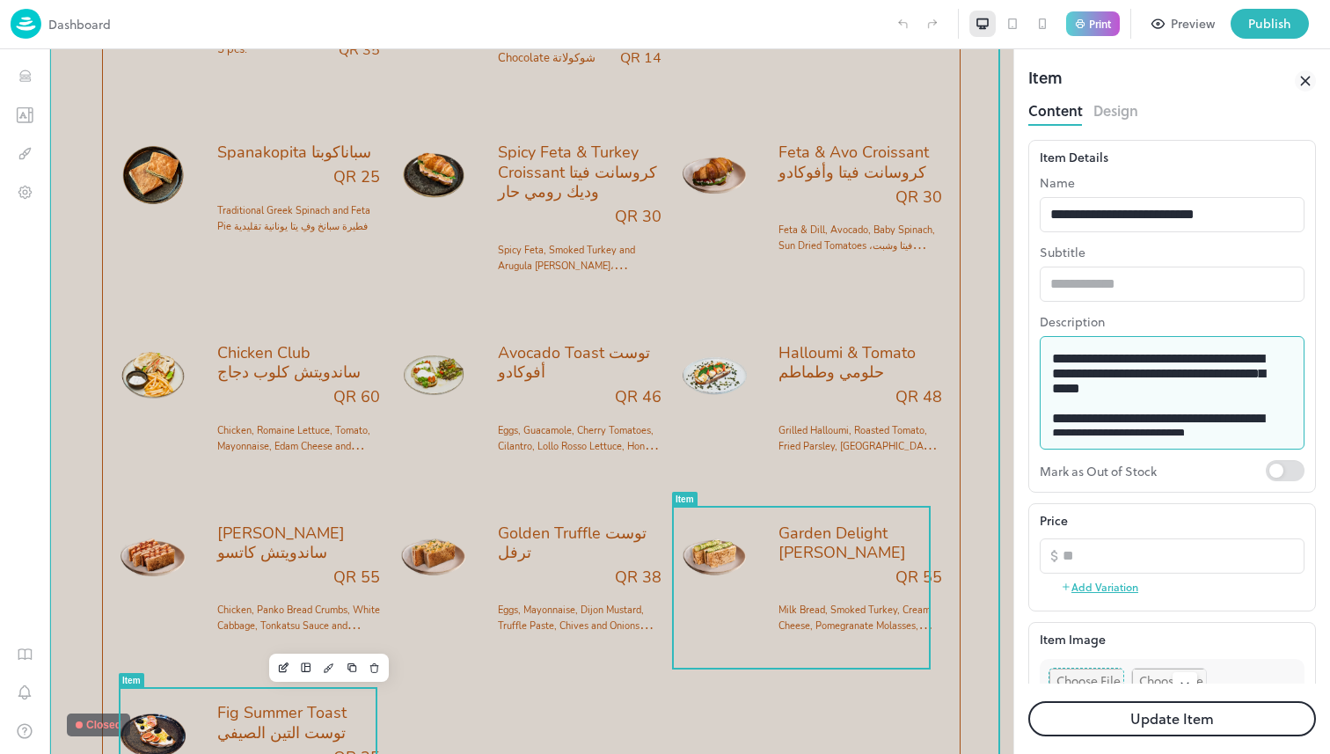
click at [278, 699] on div "Fig Summer Toast توست التين الصيفي QR 35 Greek Yogurt, Figs, Blueberries, Black…" at bounding box center [251, 764] width 260 height 159
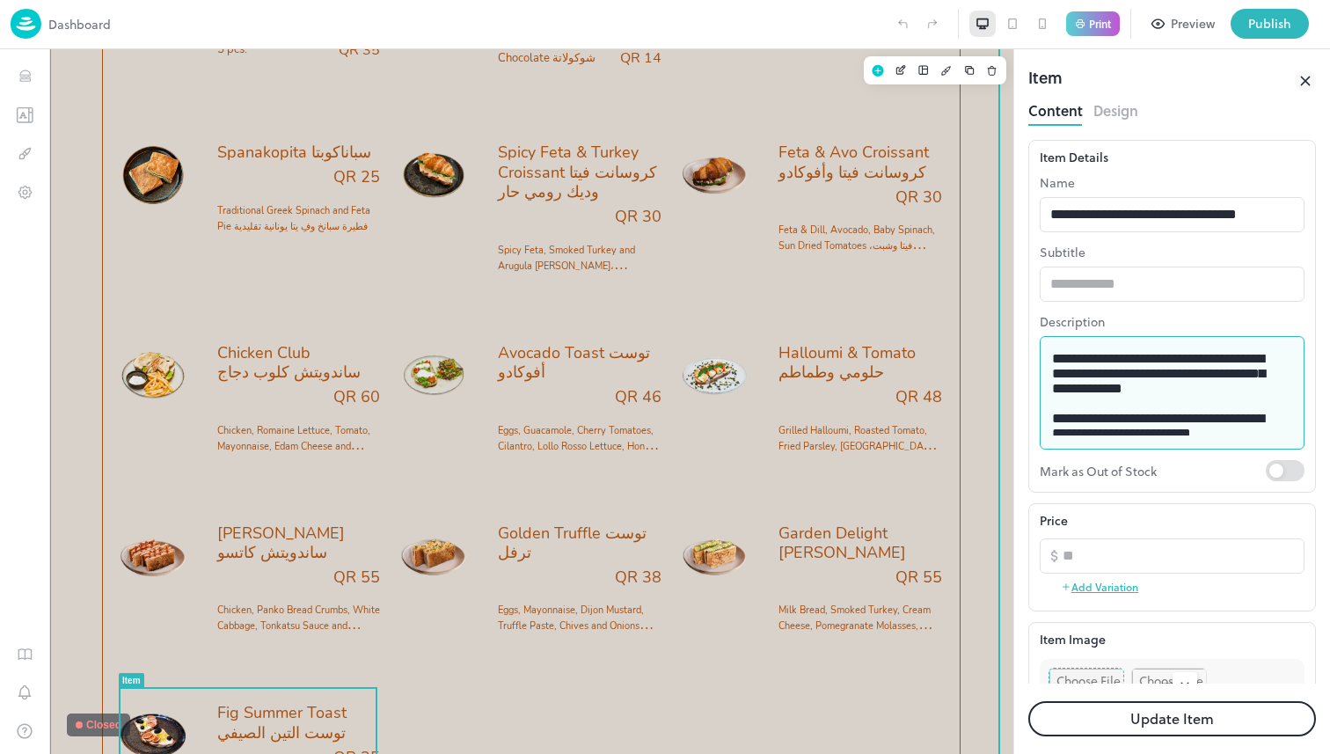
drag, startPoint x: 1300, startPoint y: 431, endPoint x: 805, endPoint y: 296, distance: 513.2
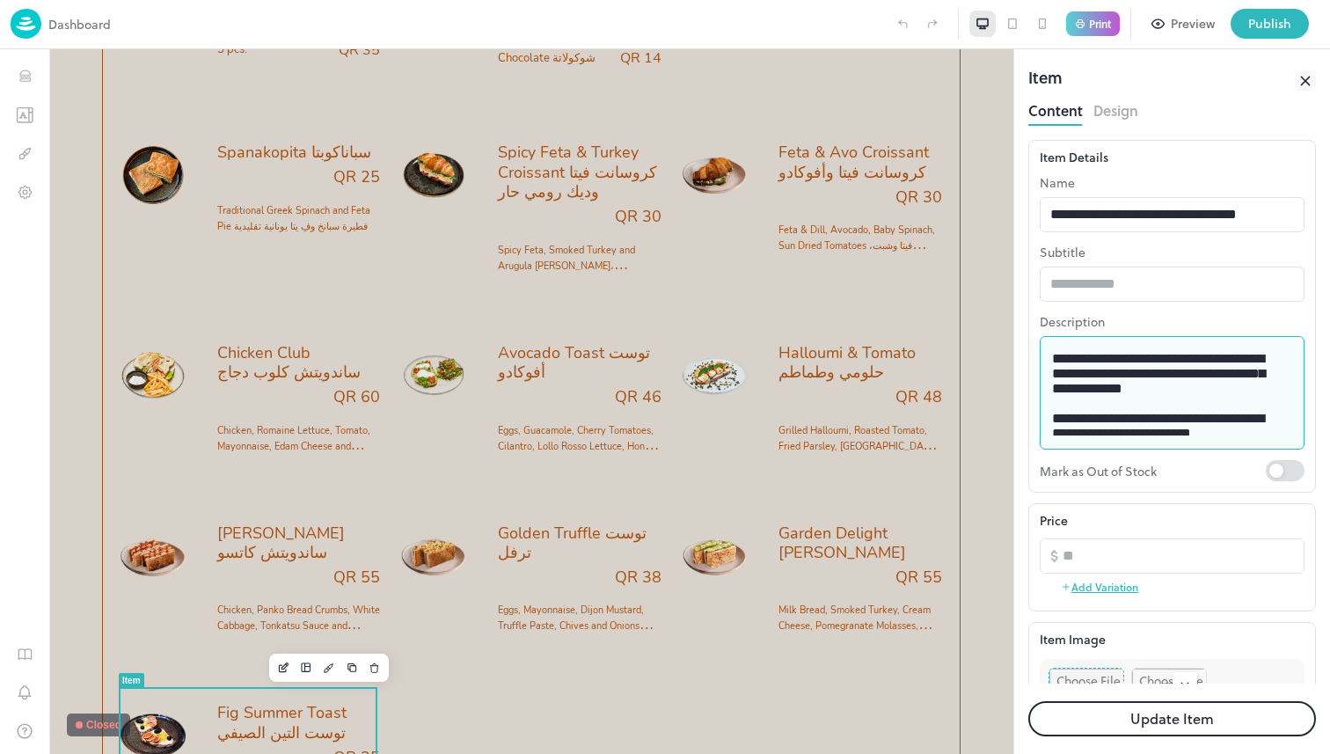
click at [1238, 379] on textarea "**********" at bounding box center [1165, 393] width 227 height 84
drag, startPoint x: 1308, startPoint y: 455, endPoint x: 859, endPoint y: 281, distance: 481.3
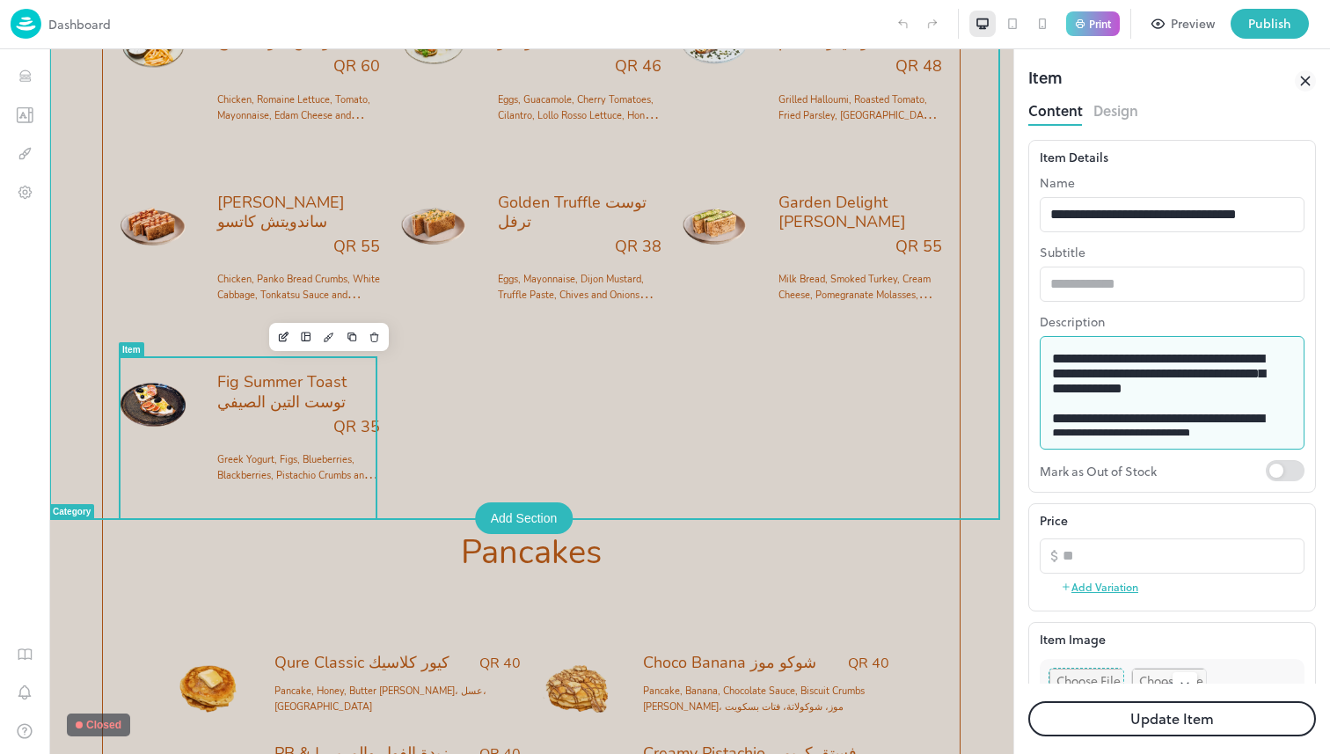
scroll to position [3375, 0]
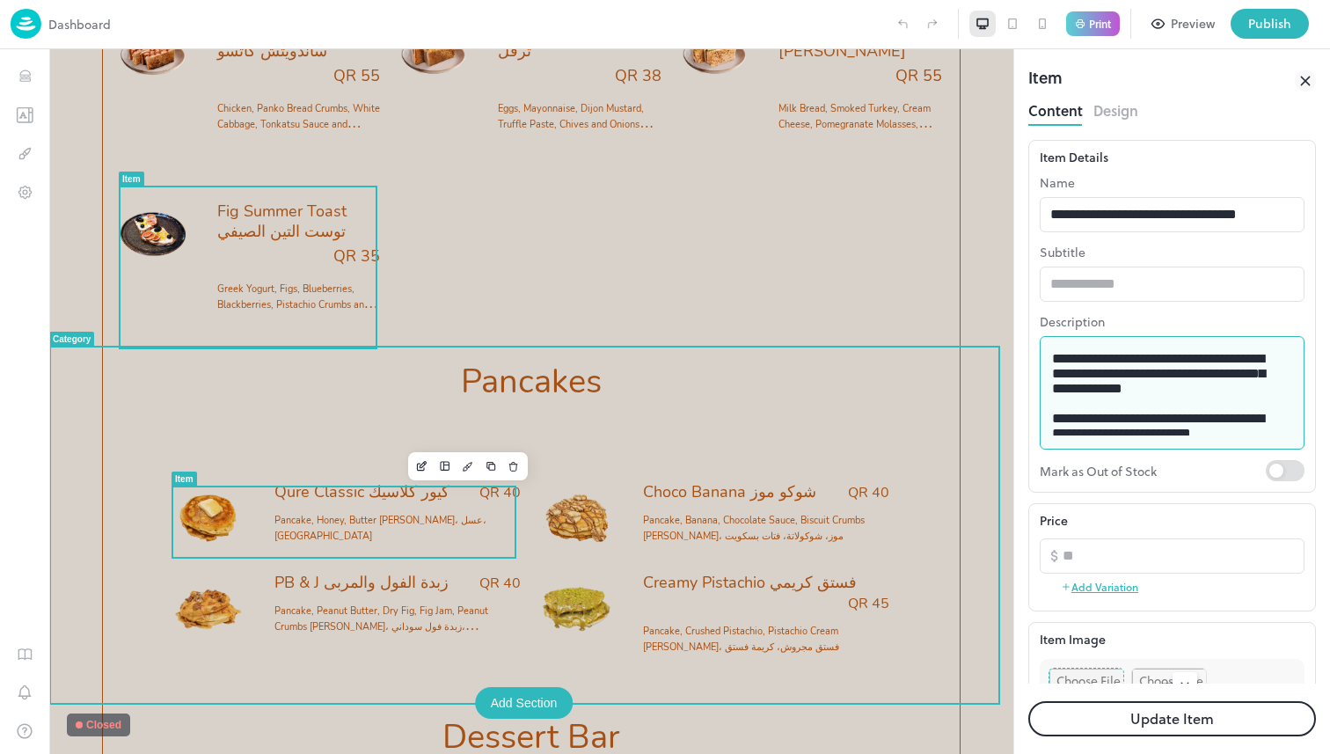
click at [329, 497] on span "Qure Classic كيور كلاسيك" at bounding box center [361, 492] width 175 height 16
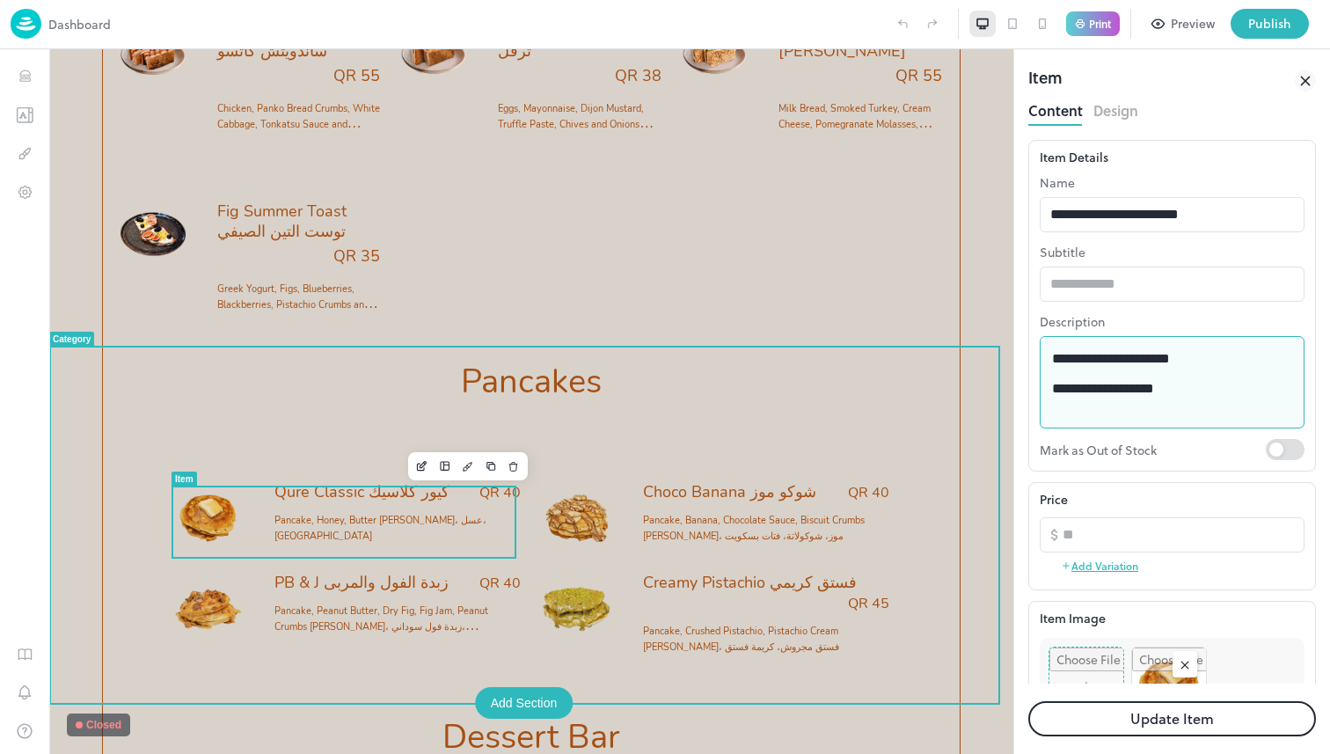
drag, startPoint x: 1266, startPoint y: 413, endPoint x: 735, endPoint y: 319, distance: 538.8
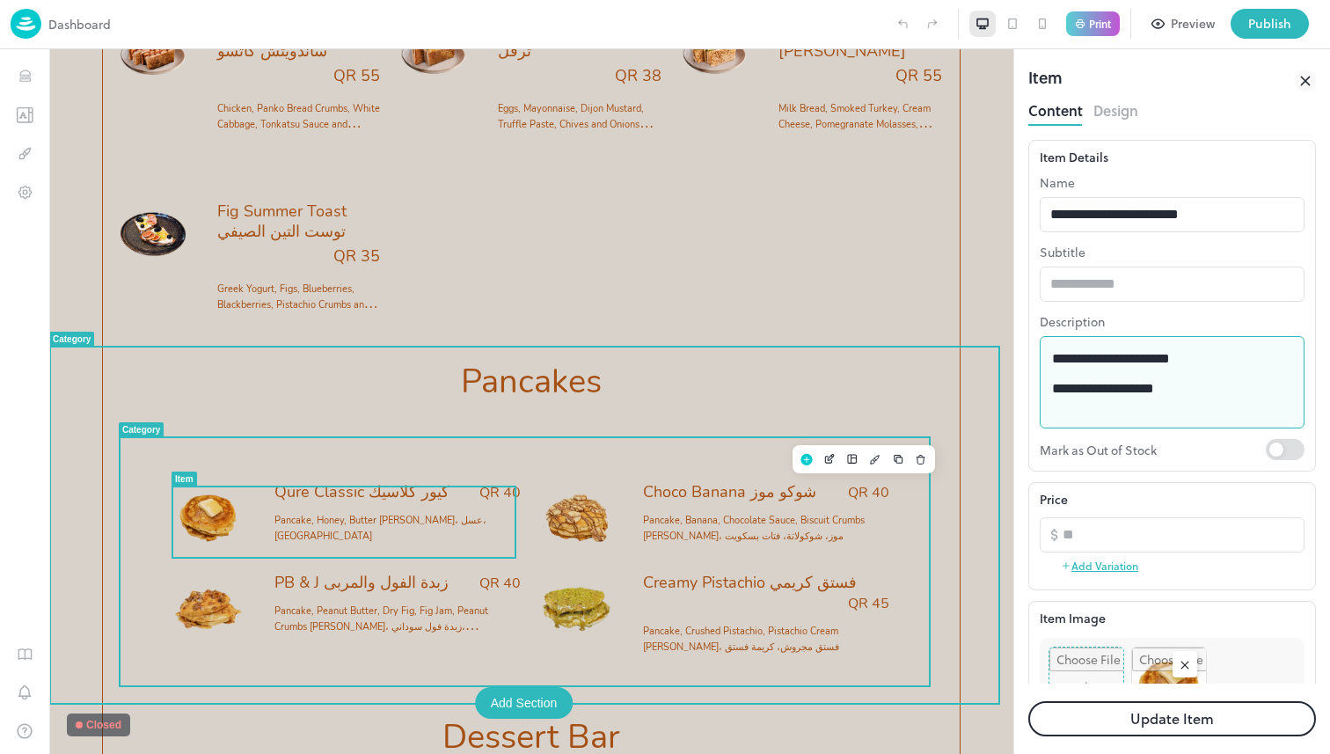
click at [712, 494] on span "Choco Banana شوكو موز" at bounding box center [729, 492] width 173 height 16
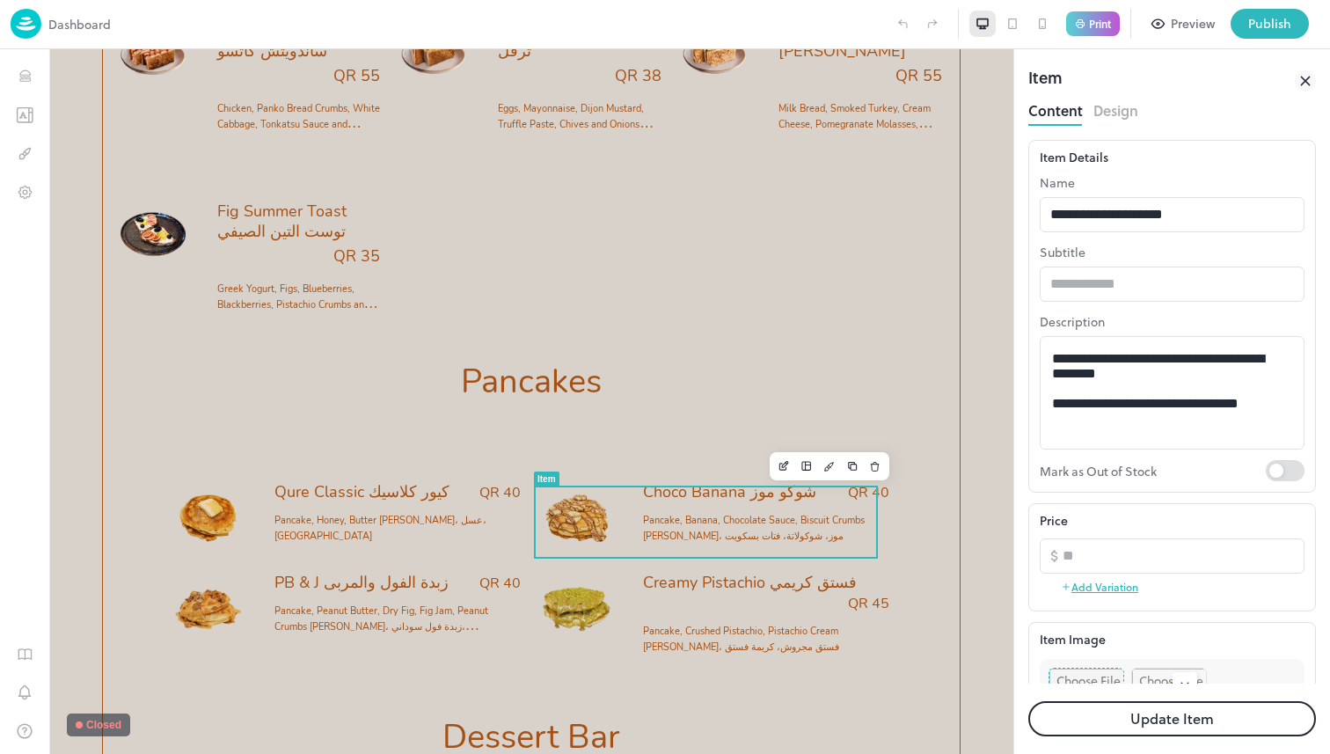
drag, startPoint x: 1079, startPoint y: 385, endPoint x: 779, endPoint y: 278, distance: 318.6
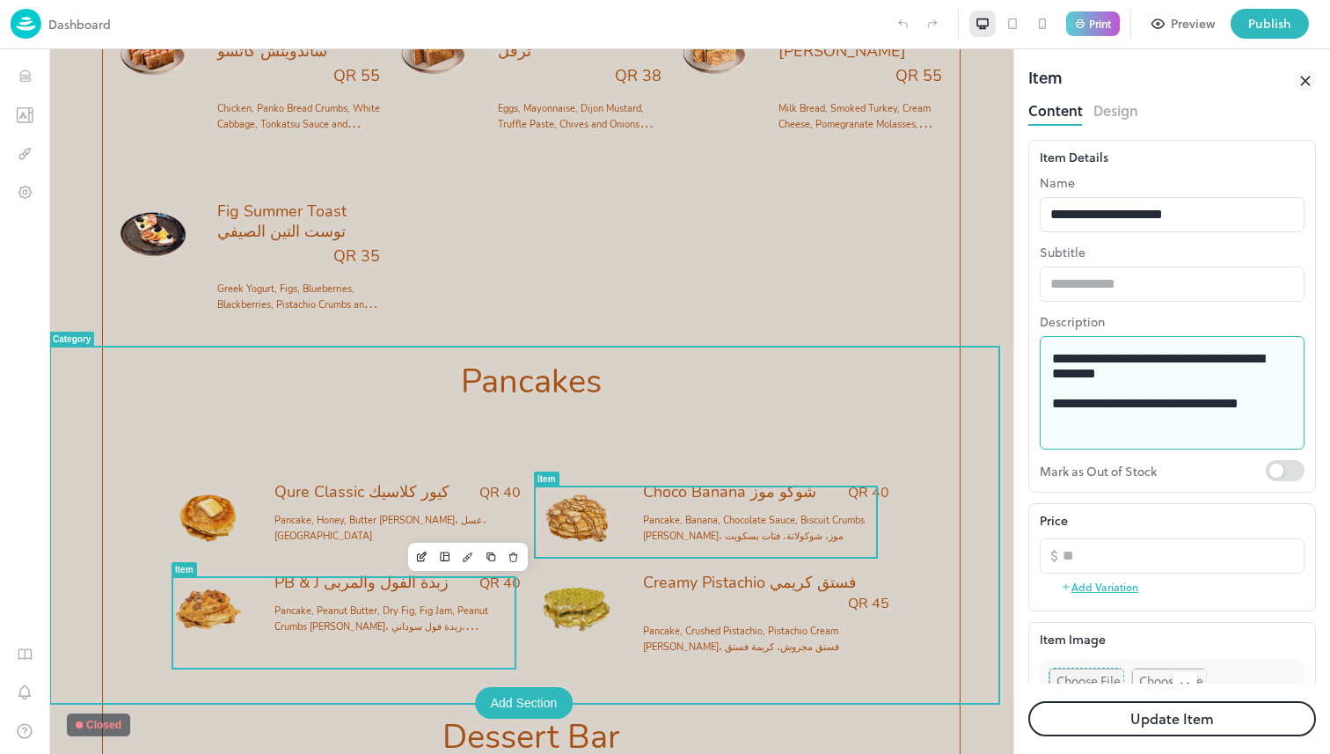
click at [355, 603] on div "PB & J زبدة الفول والمربى QR 40 Pancake, Peanut Butter, Dry Fig, Fig Jam, Peanu…" at bounding box center [397, 608] width 246 height 69
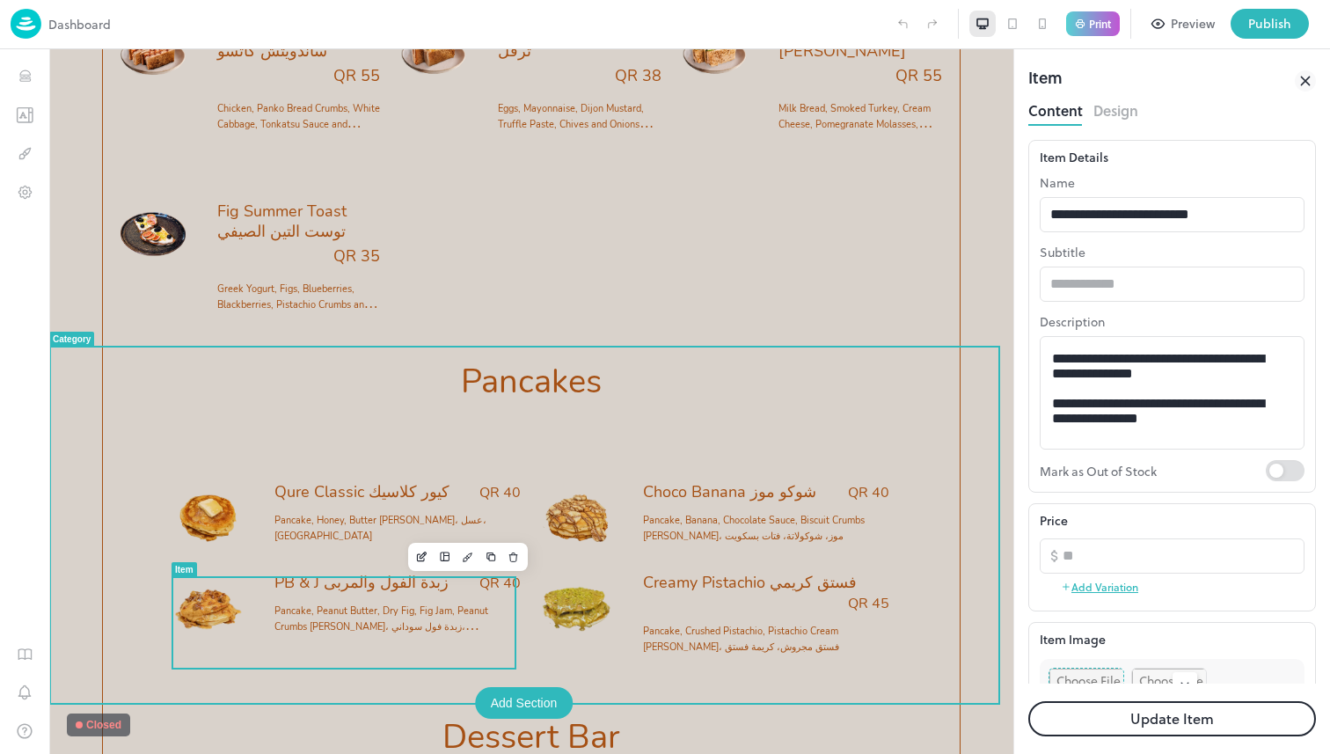
drag, startPoint x: 1114, startPoint y: 404, endPoint x: 735, endPoint y: 276, distance: 400.0
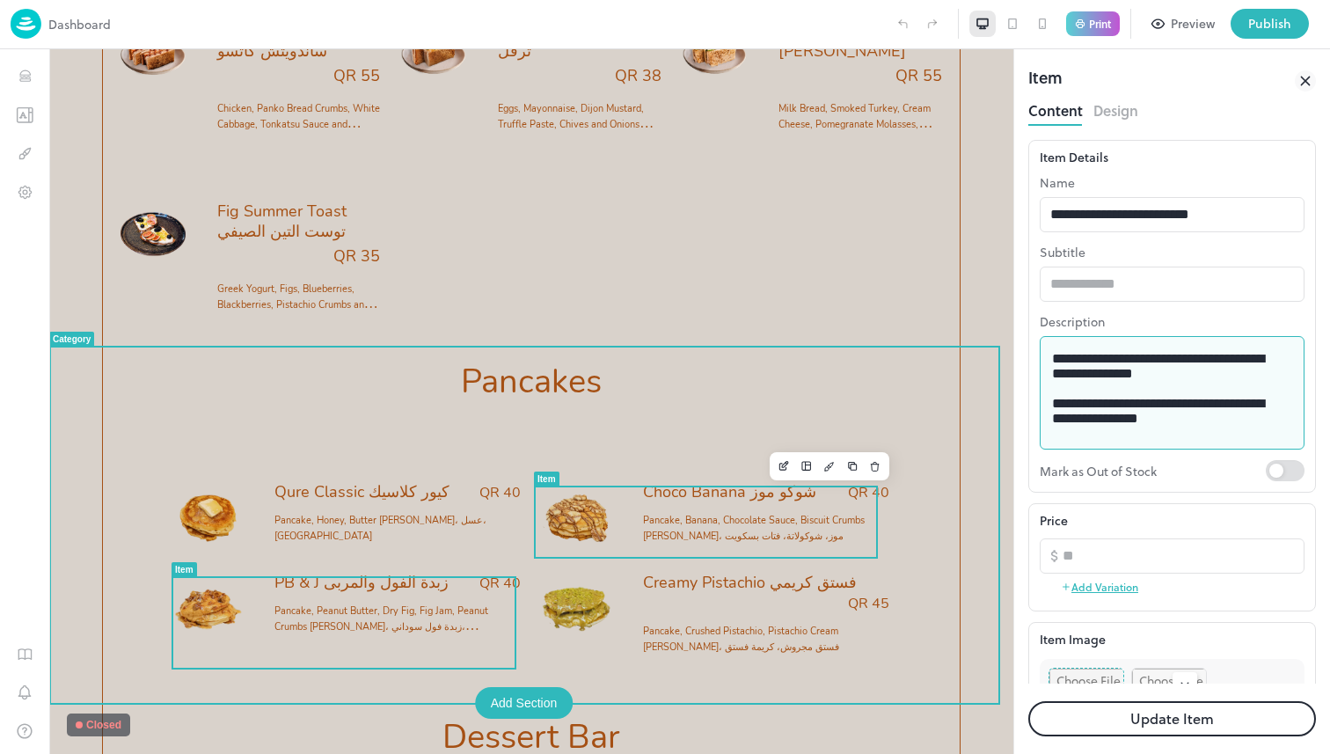
click at [676, 635] on span "Pancake, Crushed Pistachio, Pistachio Cream [PERSON_NAME]، فستق مجروش، كريمة فس…" at bounding box center [741, 639] width 196 height 29
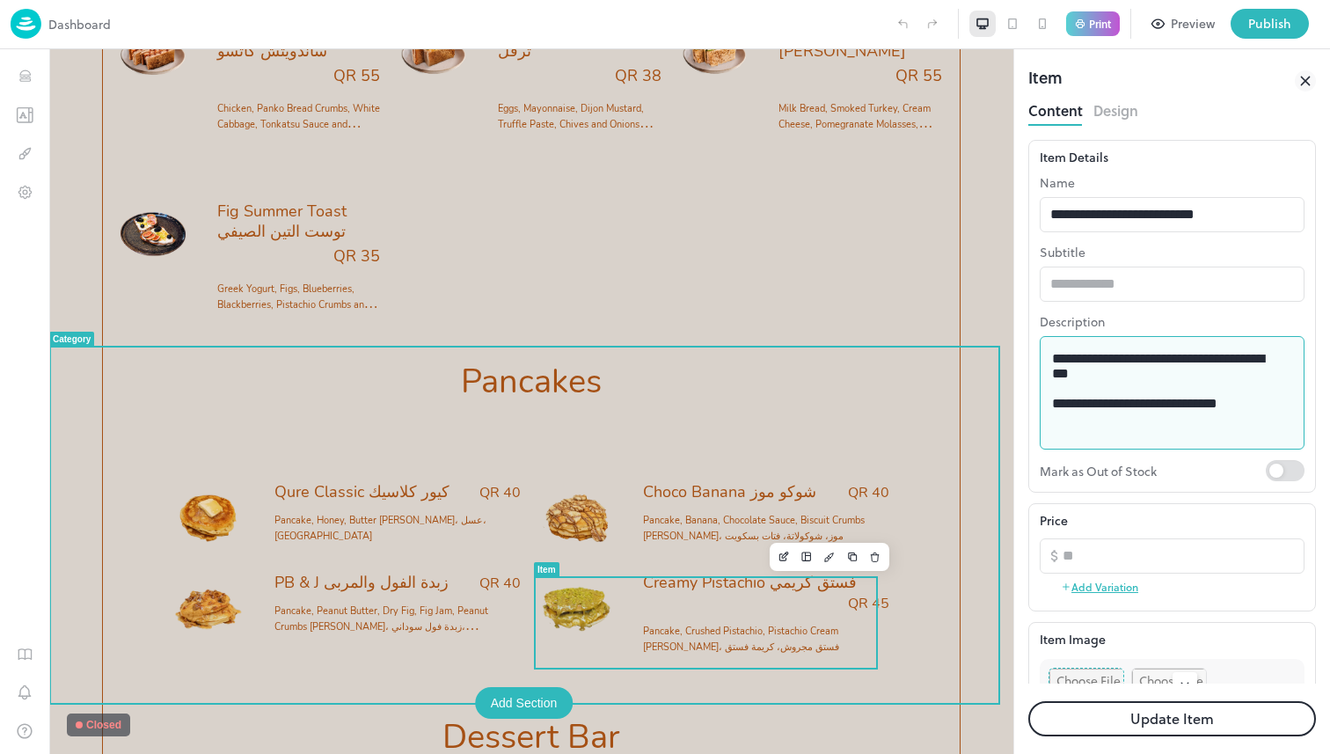
drag, startPoint x: 1210, startPoint y: 426, endPoint x: 825, endPoint y: 273, distance: 414.6
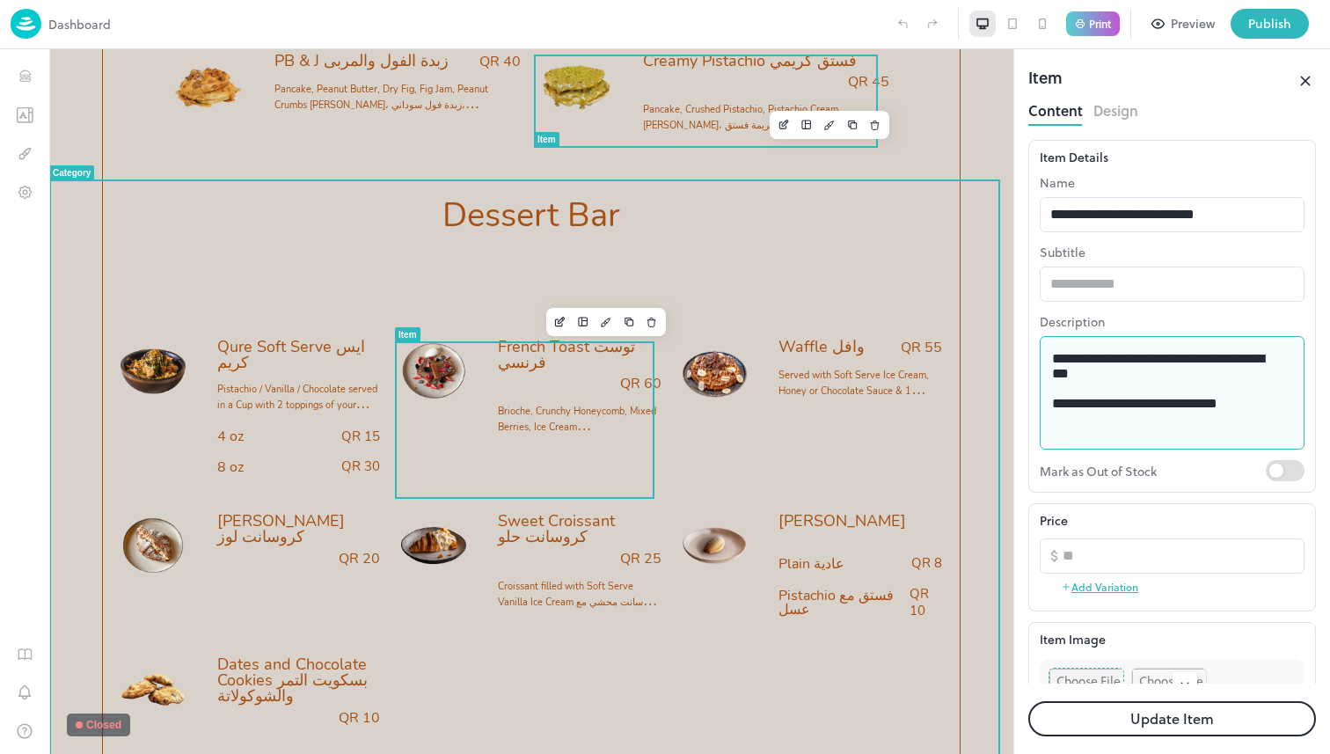
scroll to position [4098, 0]
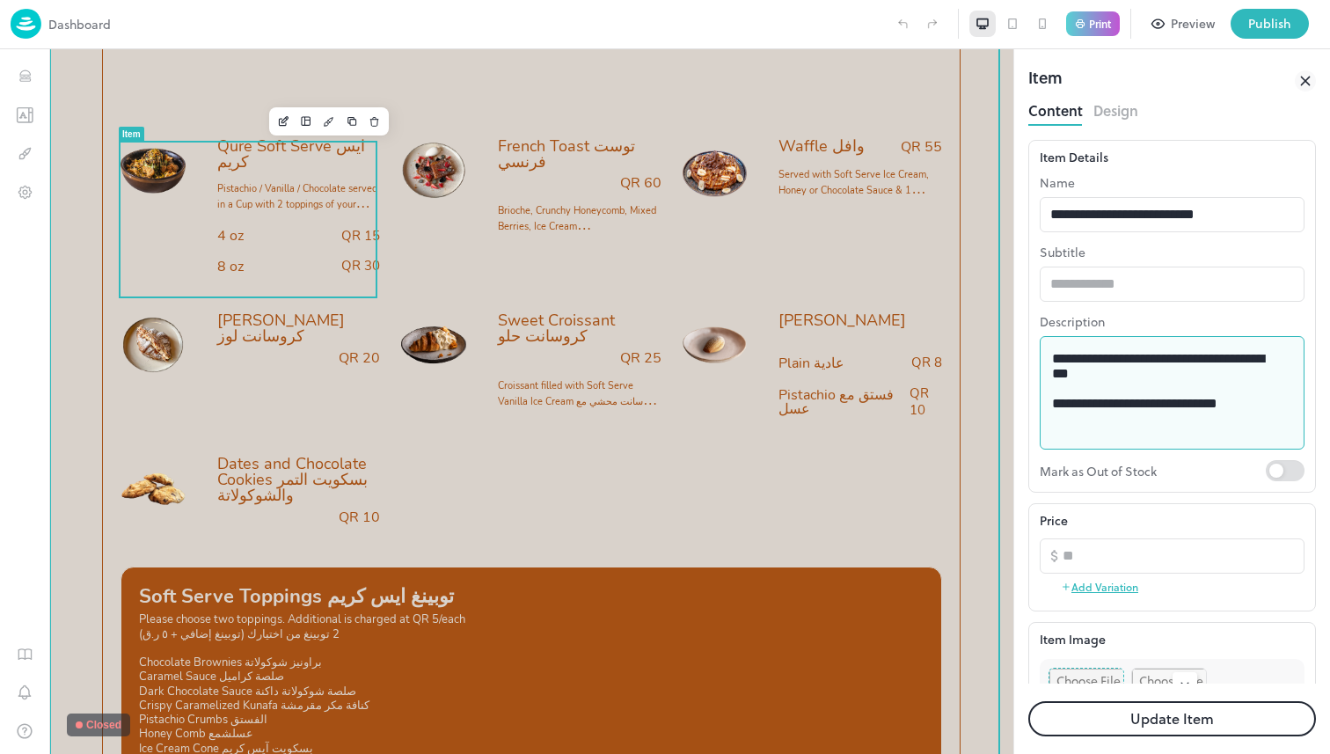
click at [306, 213] on span "Pistachio / Vanilla / Chocolate served in a Cup with 2 toppings of your choice …" at bounding box center [297, 212] width 160 height 61
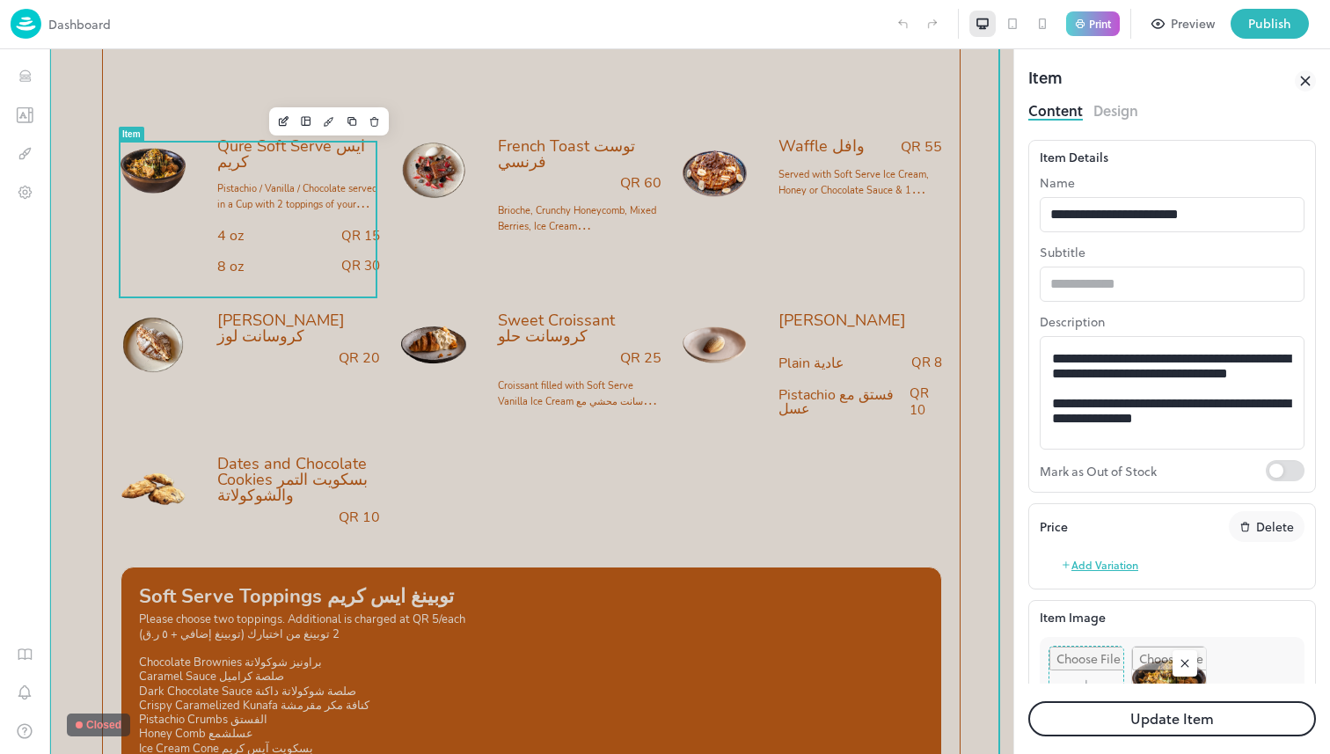
type input "****"
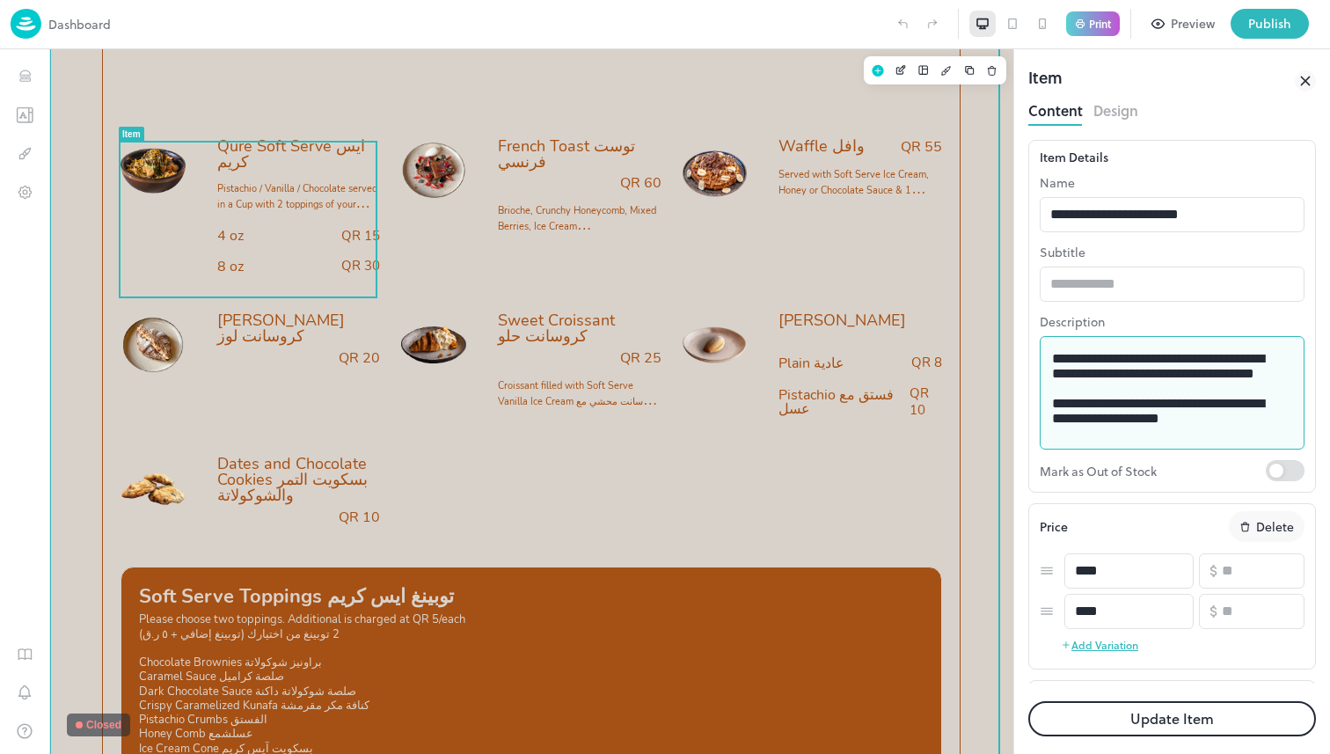
drag, startPoint x: 1222, startPoint y: 464, endPoint x: 1097, endPoint y: 432, distance: 129.1
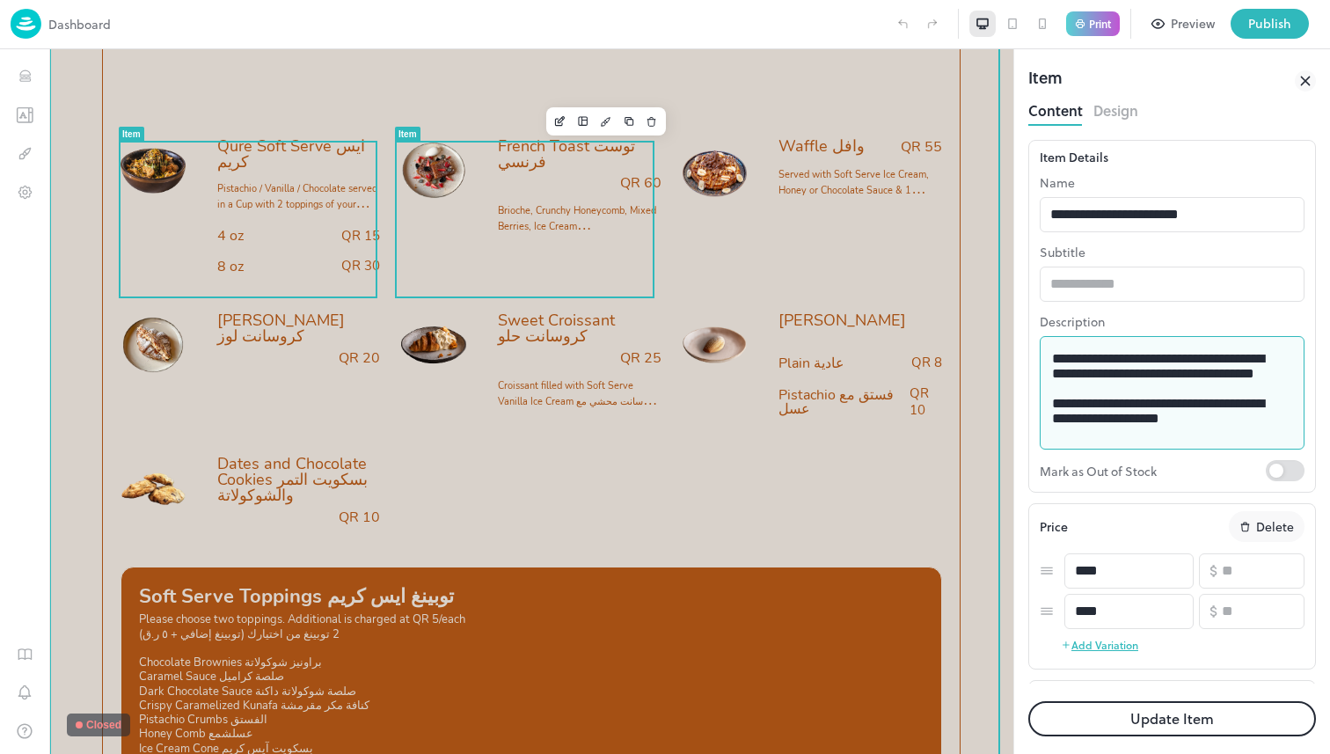
click at [528, 180] on div "QR 60" at bounding box center [580, 183] width 164 height 18
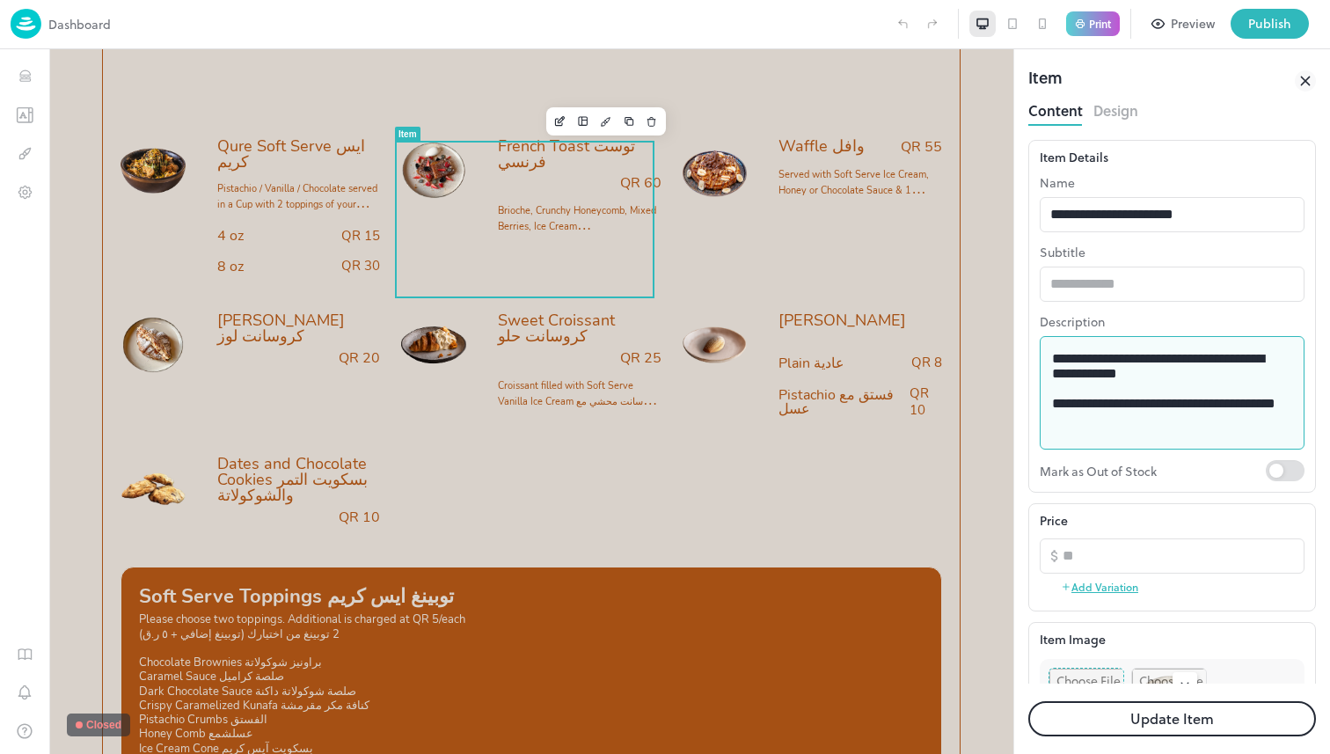
drag, startPoint x: 957, startPoint y: 345, endPoint x: 842, endPoint y: 314, distance: 119.3
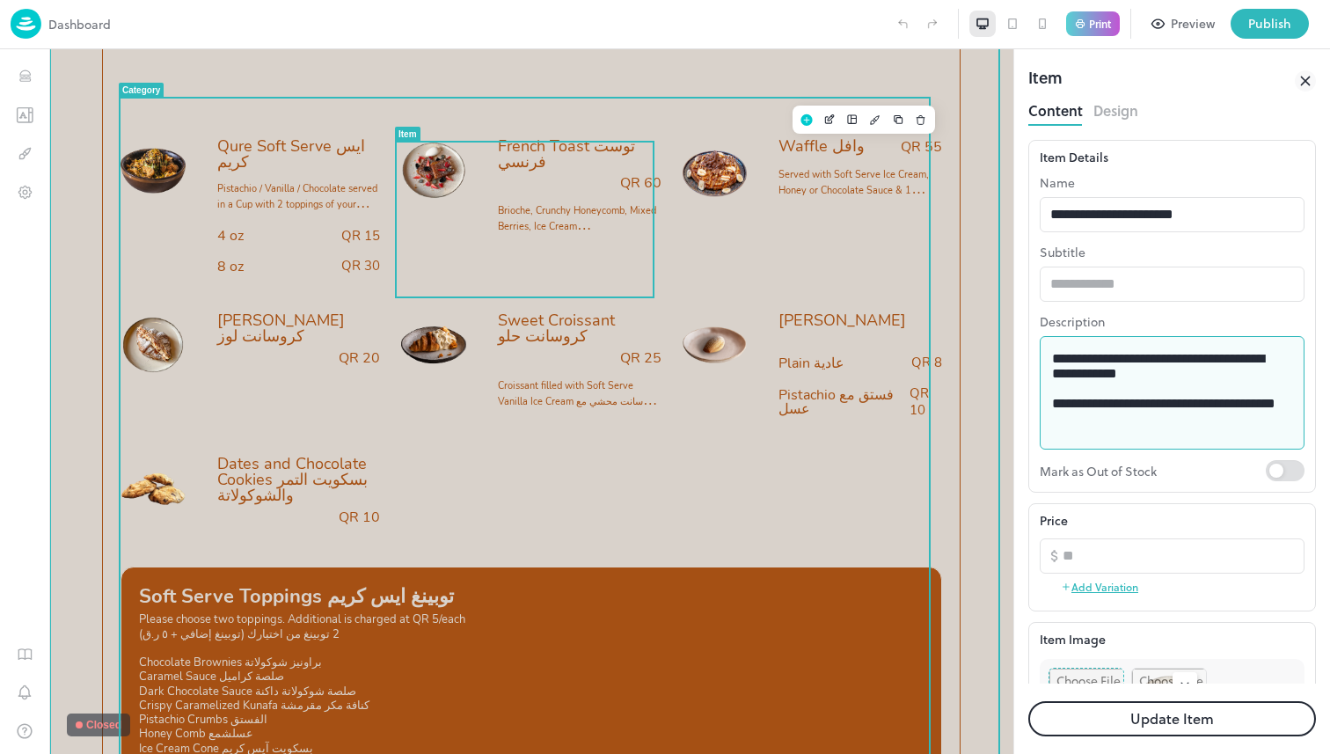
click at [767, 238] on div "Waffle وافل QR 55 Served with Soft Serve Ice Cream, Honey or Chocolate Sauce & …" at bounding box center [813, 215] width 260 height 154
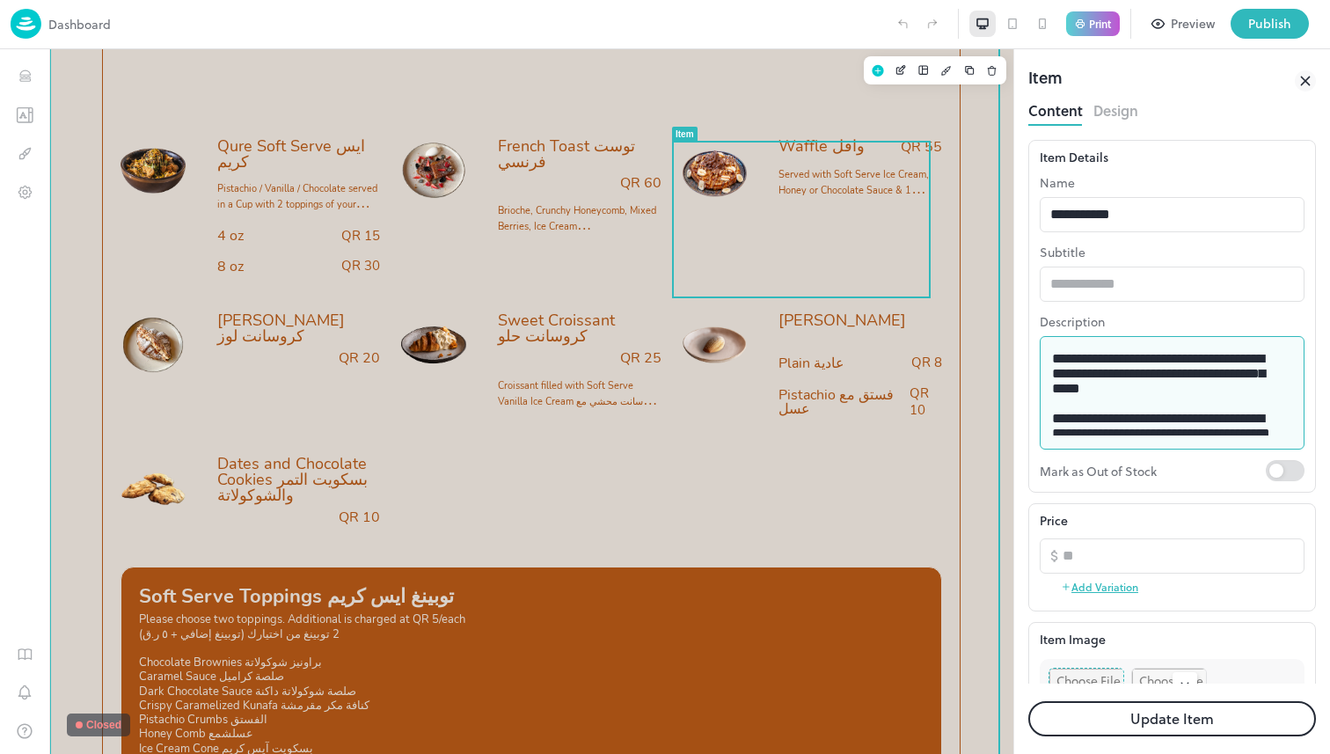
drag, startPoint x: 1313, startPoint y: 457, endPoint x: 792, endPoint y: 267, distance: 554.4
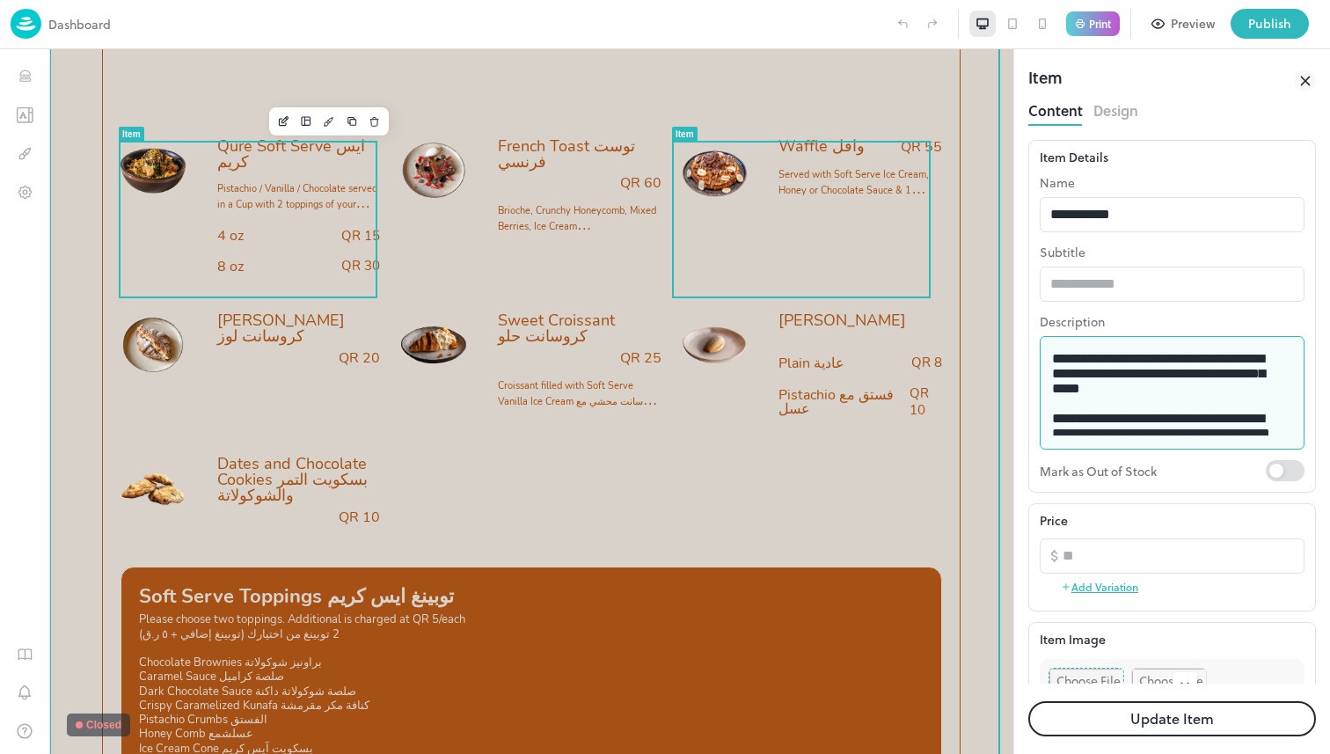
click at [559, 417] on div "Sweet Croissant كروسانت حلو QR 25 Croissant filled with Soft Serve Vanilla Ice …" at bounding box center [580, 364] width 164 height 105
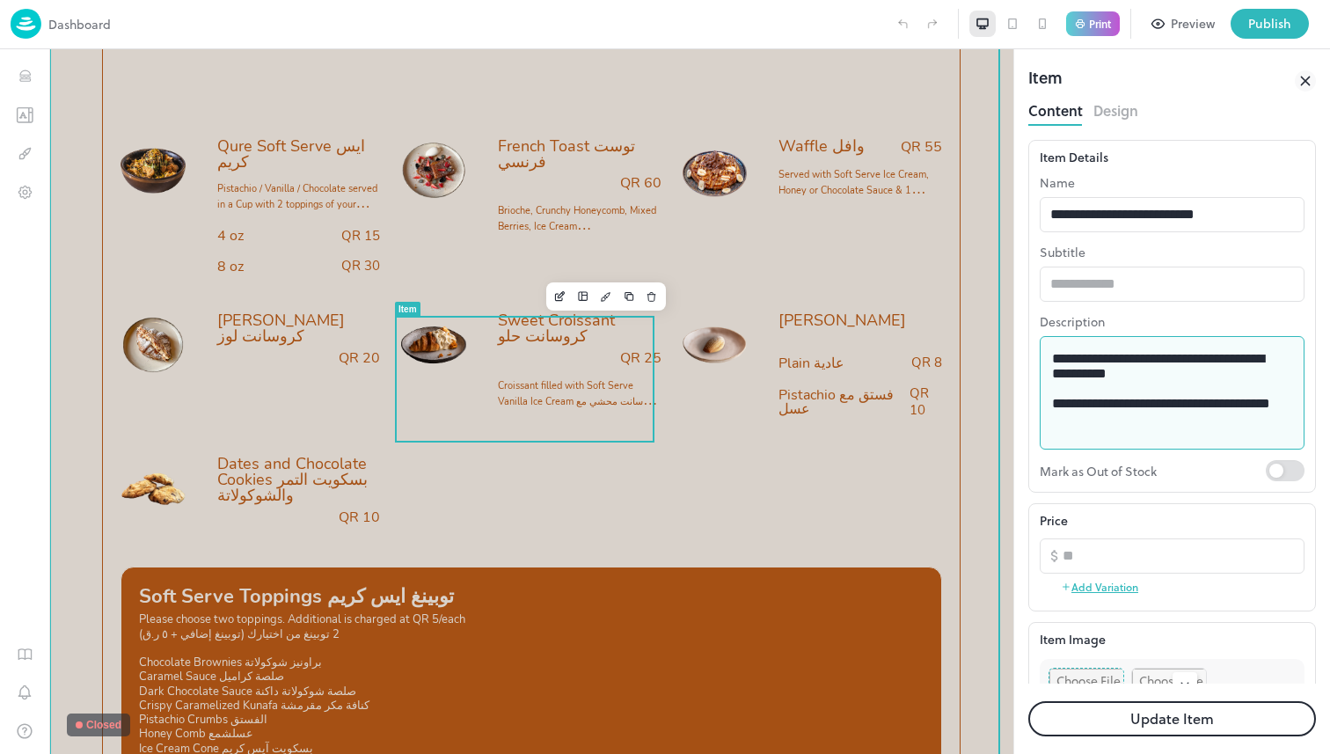
drag, startPoint x: 1178, startPoint y: 429, endPoint x: 891, endPoint y: 297, distance: 315.7
